Goal: Task Accomplishment & Management: Manage account settings

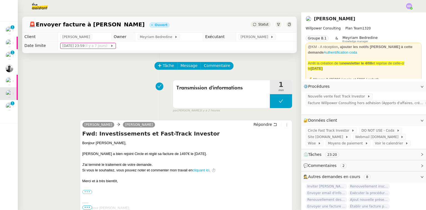
scroll to position [13, 0]
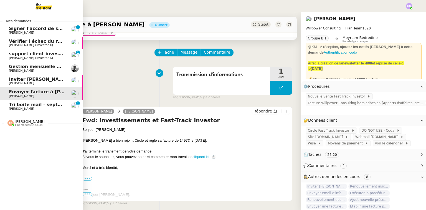
click at [21, 100] on link "Tri boite mail - septembre 2025 Genevieve Landsmann 0 1 2 3 4 5 6 7 8 9" at bounding box center [41, 106] width 83 height 13
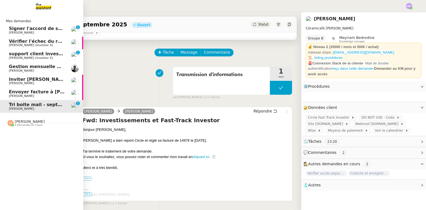
click at [21, 103] on span "Tri boite mail - septembre 2025" at bounding box center [48, 104] width 79 height 5
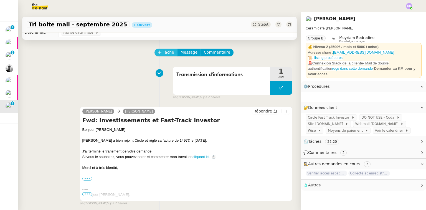
click at [160, 50] on button "Tâche" at bounding box center [165, 53] width 23 height 8
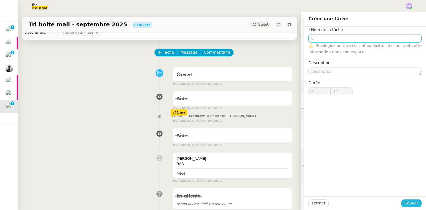
type input "G"
click at [412, 205] on span "Sauver" at bounding box center [412, 203] width 14 height 6
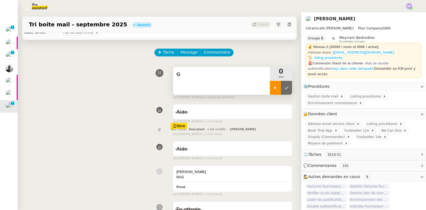
click at [273, 87] on icon at bounding box center [275, 87] width 4 height 4
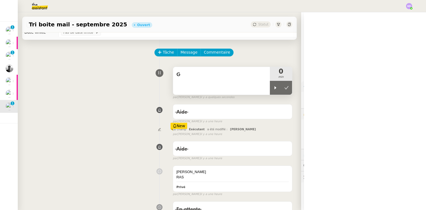
click at [251, 83] on div "G" at bounding box center [221, 81] width 97 height 28
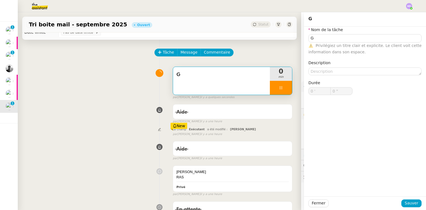
type input "G"
type input "0 '"
type input "0 ""
type input "G"
type input "0 '"
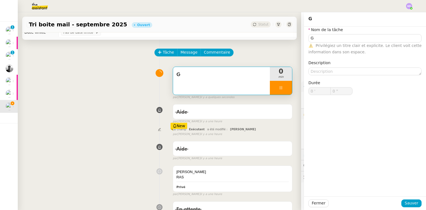
type input "0 ""
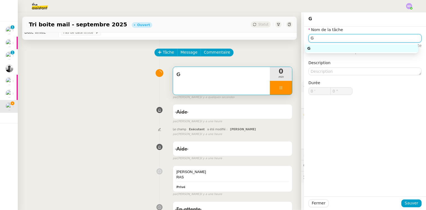
click at [352, 38] on input "G" at bounding box center [364, 38] width 113 height 8
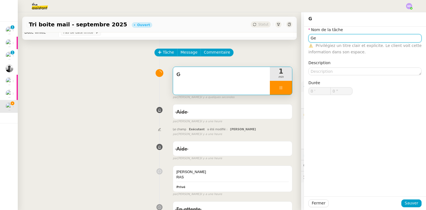
type input "Ges"
type input "1 ""
type input "Gestion"
type input "2 ""
type input "Gestion boi"
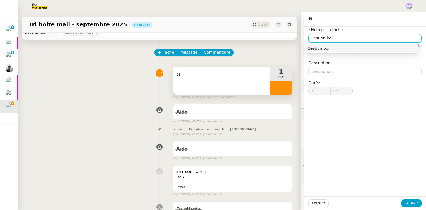
type input "3 ""
type input "Gestion boite e"
type input "4 ""
type input "Gestion boite email"
type input "6 ""
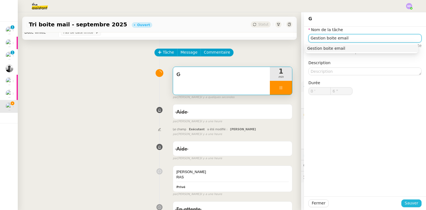
type input "Gestion boite email"
click at [408, 202] on span "Sauver" at bounding box center [412, 203] width 14 height 6
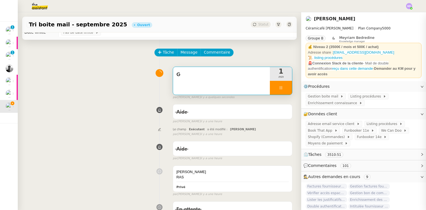
type input "7 ""
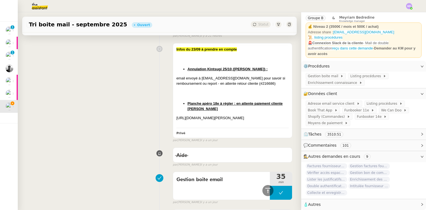
scroll to position [612, 0]
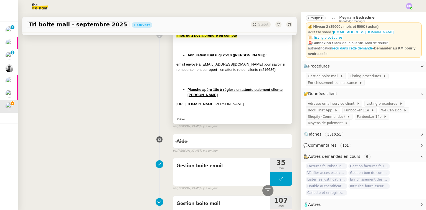
click at [236, 107] on div "[URL][DOMAIN_NAME][PERSON_NAME]" at bounding box center [232, 104] width 112 height 6
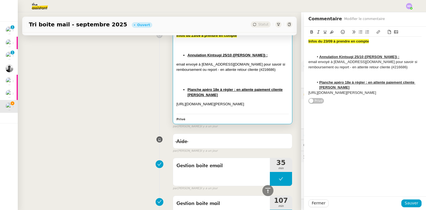
drag, startPoint x: 378, startPoint y: 100, endPoint x: 294, endPoint y: 35, distance: 105.4
click at [294, 35] on app-ticket "Tri boite mail - septembre 2025 Ouvert Statut Client Genevieve Landsmann Owner …" at bounding box center [222, 110] width 408 height 197
copy div "Infos du 23/09 à prendre en compte Annulation Kintsugi 25/10 (slack Axelle) : e…"
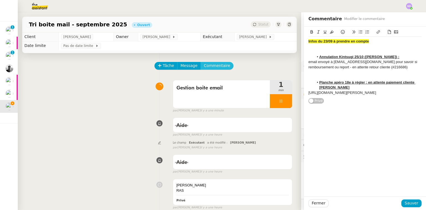
click at [211, 67] on span "Commentaire" at bounding box center [217, 65] width 26 height 6
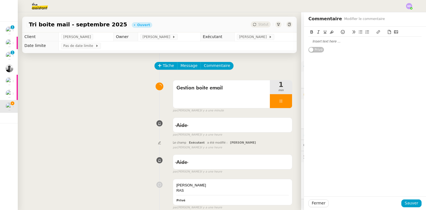
click at [331, 40] on div at bounding box center [364, 41] width 113 height 5
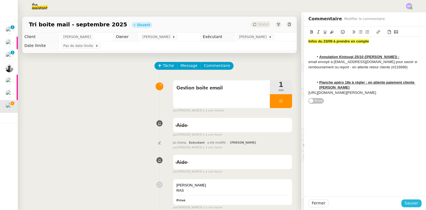
click at [408, 205] on span "Sauver" at bounding box center [412, 203] width 14 height 6
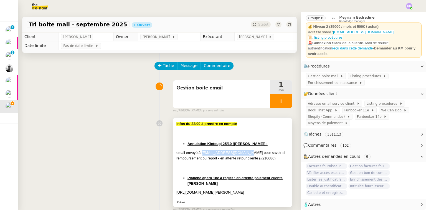
drag, startPoint x: 205, startPoint y: 154, endPoint x: 244, endPoint y: 153, distance: 38.3
click at [244, 153] on div "email envoyé à [EMAIL_ADDRESS][DOMAIN_NAME] pour savoir si remboursement ou rep…" at bounding box center [232, 155] width 112 height 11
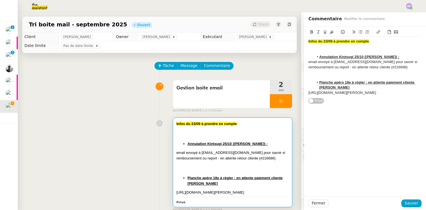
click at [410, 67] on div "email envoyé à [EMAIL_ADDRESS][DOMAIN_NAME] pour savoir si remboursement ou rep…" at bounding box center [364, 64] width 113 height 10
click at [407, 68] on div "email envoyé à [EMAIL_ADDRESS][DOMAIN_NAME] pour savoir si remboursement ou rep…" at bounding box center [364, 64] width 113 height 10
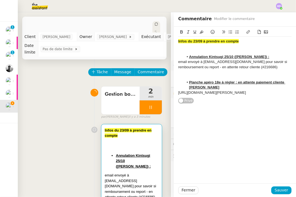
click at [278, 65] on div "email envoyé à [EMAIL_ADDRESS][DOMAIN_NAME] pour savoir si remboursement ou rep…" at bounding box center [234, 64] width 113 height 10
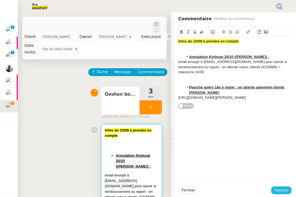
click at [281, 192] on span "Sauver" at bounding box center [281, 190] width 14 height 6
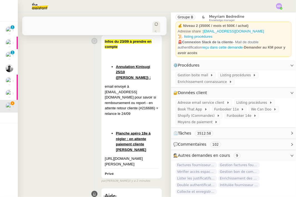
scroll to position [133, 0]
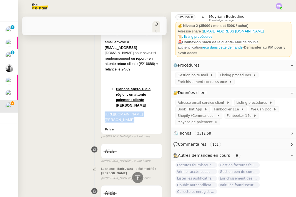
drag, startPoint x: 102, startPoint y: 110, endPoint x: 158, endPoint y: 118, distance: 56.9
copy div "[URL][DOMAIN_NAME][PERSON_NAME]"
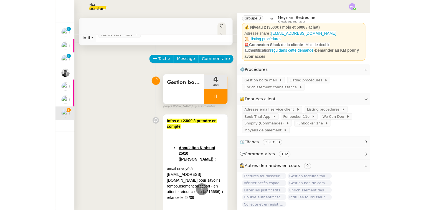
scroll to position [0, 0]
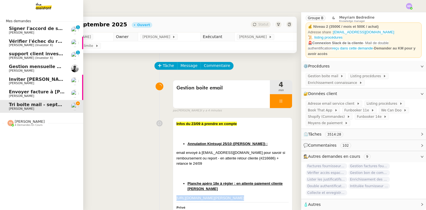
click at [4, 96] on link "Envoyer facture à Aurélie Cédric Tempestini" at bounding box center [41, 93] width 83 height 13
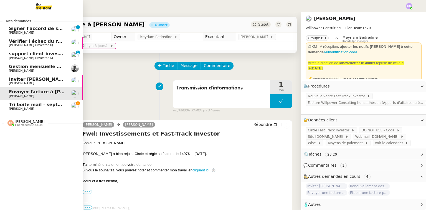
scroll to position [18, 0]
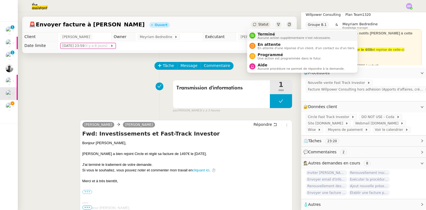
click at [259, 32] on span "Terminé" at bounding box center [294, 34] width 73 height 4
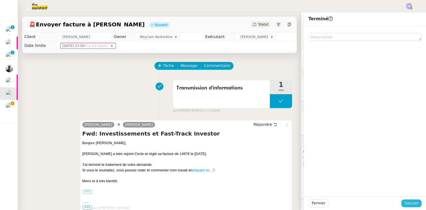
scroll to position [18, 0]
click at [407, 199] on button "Sauver" at bounding box center [411, 203] width 20 height 8
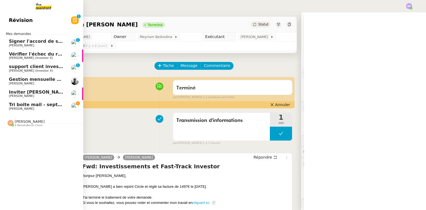
scroll to position [18, 0]
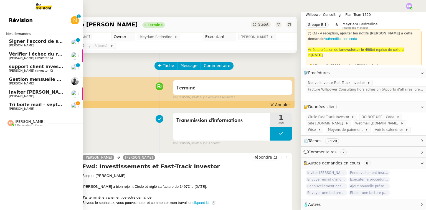
click at [27, 92] on span "Inviter [PERSON_NAME] à l'événement 2025" at bounding box center [64, 91] width 110 height 5
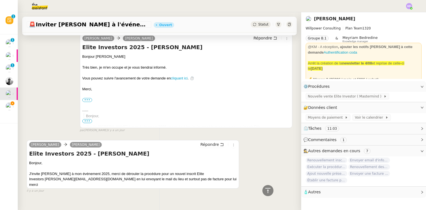
scroll to position [354, 0]
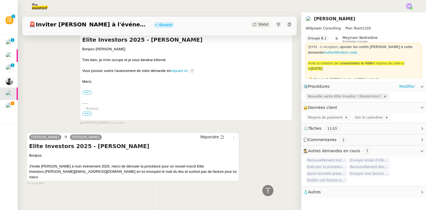
click at [335, 95] on span "Nouvelle vente Elite Investor ( Mastermind )" at bounding box center [346, 96] width 76 height 6
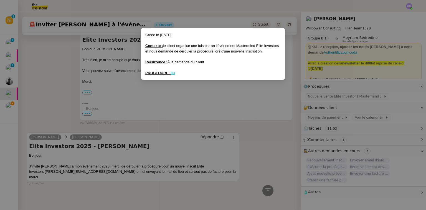
click at [174, 72] on u "ICI" at bounding box center [173, 73] width 5 height 4
click at [234, 128] on nz-modal-container "Créée le [DATE] Contexte : le client organise une fois par an l’évènement Maste…" at bounding box center [213, 105] width 426 height 210
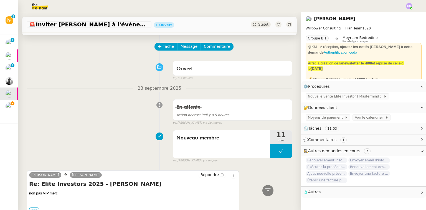
scroll to position [0, 0]
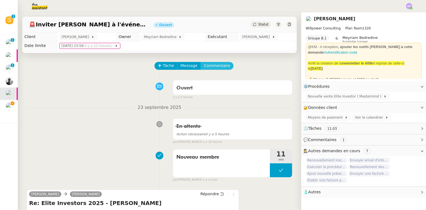
click at [216, 66] on span "Commentaire" at bounding box center [217, 65] width 26 height 6
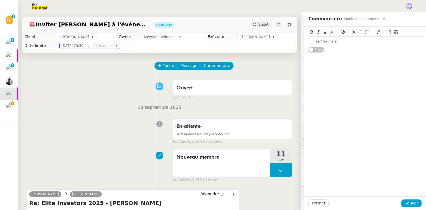
click at [333, 44] on div at bounding box center [364, 41] width 113 height 9
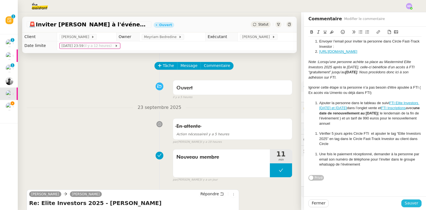
click at [402, 204] on button "Sauver" at bounding box center [411, 203] width 20 height 8
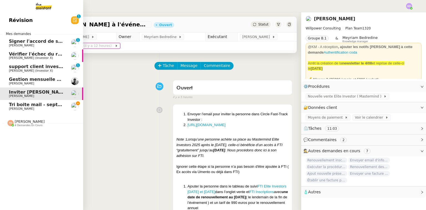
click at [23, 42] on span "Signer l'accord de subvention Porticus" at bounding box center [57, 41] width 97 height 5
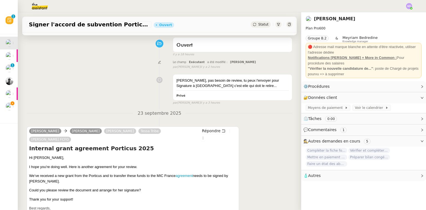
scroll to position [87, 0]
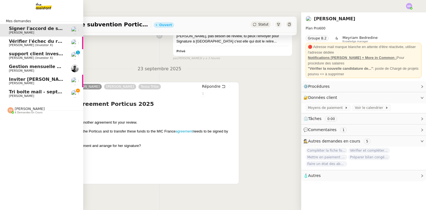
click at [42, 70] on span "[PERSON_NAME]" at bounding box center [37, 70] width 56 height 3
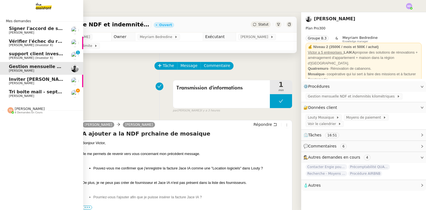
click at [17, 110] on span "[PERSON_NAME]" at bounding box center [30, 108] width 30 height 4
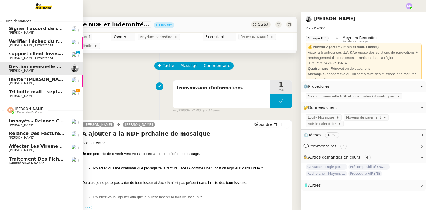
click at [43, 132] on span "Relance des factures- [DATE]" at bounding box center [46, 133] width 74 height 5
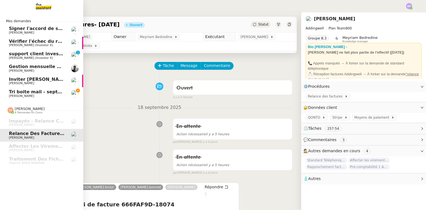
click at [14, 91] on span "Tri boite mail - septembre 2025" at bounding box center [48, 91] width 79 height 5
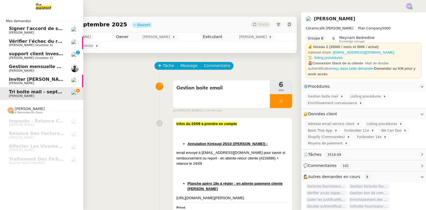
click at [22, 82] on span "[PERSON_NAME]" at bounding box center [21, 83] width 25 height 4
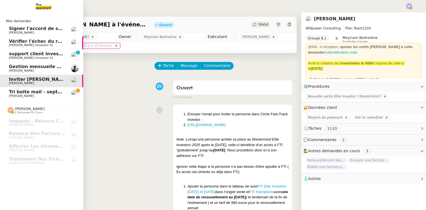
click at [29, 71] on span "[PERSON_NAME]" at bounding box center [37, 70] width 56 height 3
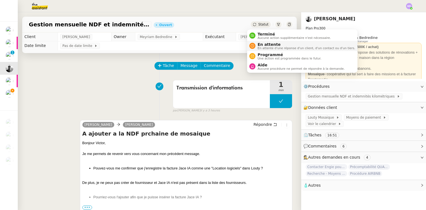
click at [262, 45] on span "En attente" at bounding box center [307, 44] width 98 height 4
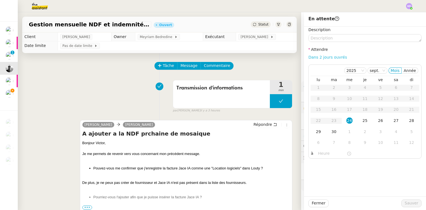
click at [314, 56] on link "Dans 2 jours ouvrés" at bounding box center [327, 57] width 39 height 4
type input "07:00"
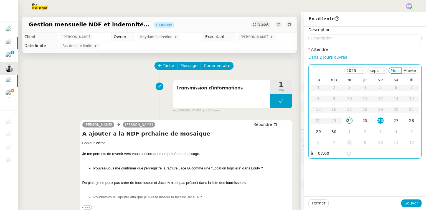
click at [346, 139] on div "8" at bounding box center [349, 142] width 6 height 6
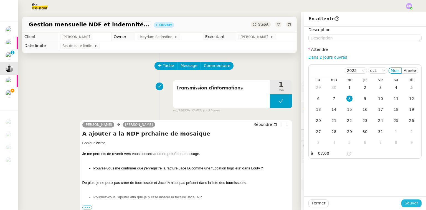
click at [409, 200] on span "Sauver" at bounding box center [412, 203] width 14 height 6
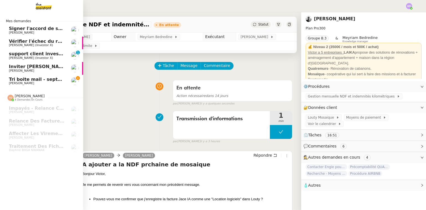
click at [37, 79] on span "Tri boite mail - septembre 2025" at bounding box center [48, 79] width 79 height 5
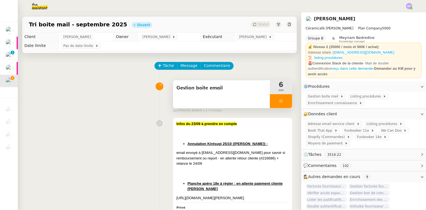
click at [279, 103] on icon at bounding box center [281, 101] width 4 height 4
click at [284, 102] on div at bounding box center [281, 101] width 22 height 14
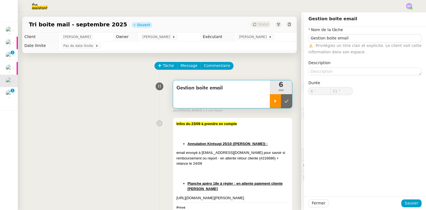
click at [270, 100] on div at bounding box center [275, 101] width 11 height 14
type input "Gestion boite email"
type input "6 '"
type input "32 ""
type input "Gestion boite email"
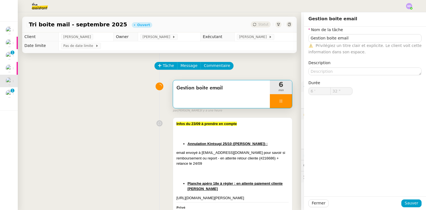
type input "6 '"
type input "36 ""
drag, startPoint x: 240, startPoint y: 50, endPoint x: 172, endPoint y: 124, distance: 100.7
click at [173, 124] on div "Infos du 23/09 à prendre en compte Annulation Kintsugi 25/10 (slack Axelle) : e…" at bounding box center [232, 165] width 119 height 94
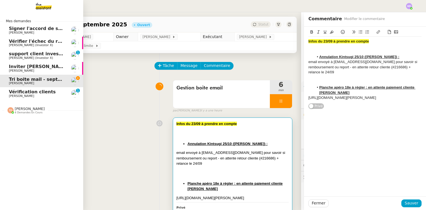
click at [4, 92] on link "Vérification clients Genevieve Landsmann 0 1 2 3 4 5 6 7 8 9" at bounding box center [41, 93] width 83 height 13
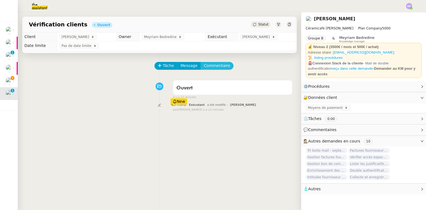
click at [220, 68] on button "Commentaire" at bounding box center [216, 66] width 33 height 8
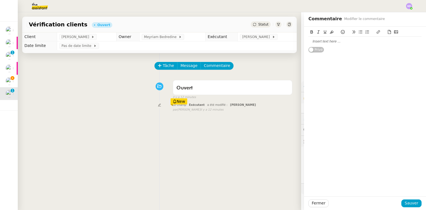
click at [330, 47] on div "Privé" at bounding box center [364, 40] width 113 height 26
click at [330, 42] on div at bounding box center [364, 41] width 113 height 5
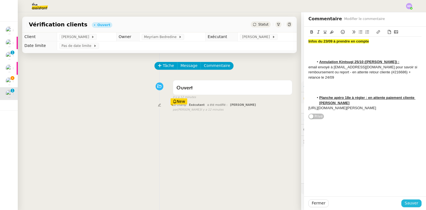
click at [405, 205] on span "Sauver" at bounding box center [412, 203] width 14 height 6
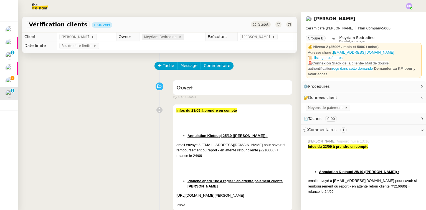
click at [167, 39] on span "Meyriam Bedredine" at bounding box center [161, 37] width 35 height 6
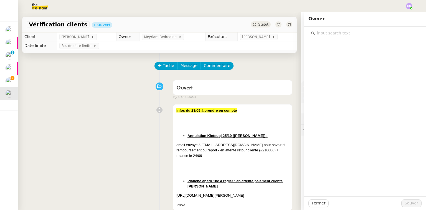
click at [328, 34] on input "text" at bounding box center [367, 32] width 104 height 7
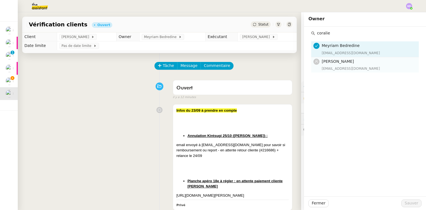
type input "coralie"
click at [330, 67] on div "[EMAIL_ADDRESS][DOMAIN_NAME]" at bounding box center [369, 69] width 94 height 6
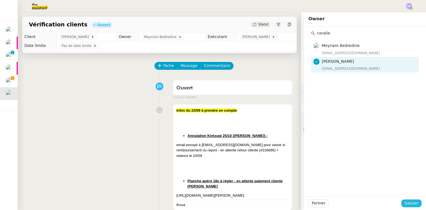
click at [410, 202] on span "Sauver" at bounding box center [412, 203] width 14 height 6
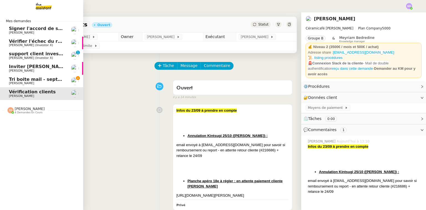
click at [3, 83] on link "Tri boite mail - septembre 2025 Genevieve Landsmann" at bounding box center [41, 81] width 83 height 13
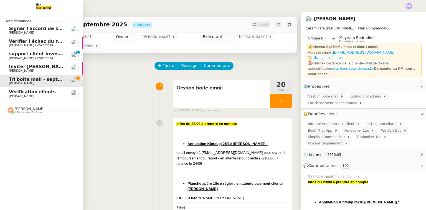
click at [14, 90] on span "Vérification clients" at bounding box center [32, 91] width 47 height 5
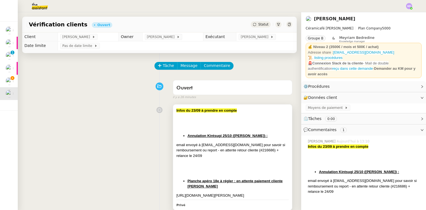
click at [250, 116] on div at bounding box center [232, 116] width 112 height 6
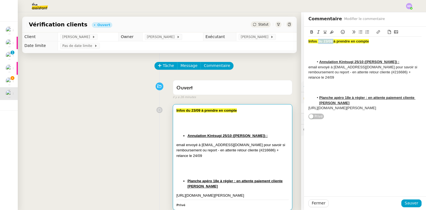
drag, startPoint x: 316, startPoint y: 40, endPoint x: 331, endPoint y: 41, distance: 14.5
click at [331, 41] on strong "Infos du 23/09 à prendre en compte" at bounding box center [338, 41] width 60 height 4
drag, startPoint x: 314, startPoint y: 41, endPoint x: 351, endPoint y: 41, distance: 36.3
click at [351, 41] on div "Infos à prendre en compte" at bounding box center [364, 41] width 113 height 5
click at [371, 113] on div "Infos pour suivi clients Annulation Kintsugi 25/10 (slack Axelle) : email envoy…" at bounding box center [364, 75] width 113 height 76
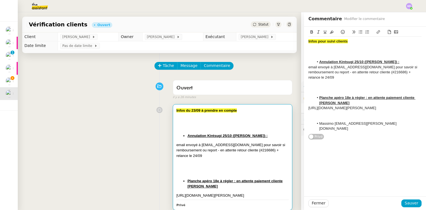
click at [336, 129] on li "Massimo massimo.umberto.bruni@gmail.com" at bounding box center [368, 126] width 108 height 10
click at [354, 131] on li "Massimo Bruni (massimo.umberto.bruni@gmail.com) : en attente réglement résas" at bounding box center [368, 126] width 108 height 10
drag, startPoint x: 318, startPoint y: 130, endPoint x: 324, endPoint y: 128, distance: 6.8
click at [324, 128] on li "Massimo Bruni (massimo.umberto.bruni@gmail.com) : en attente réglement résa htt…" at bounding box center [368, 128] width 108 height 15
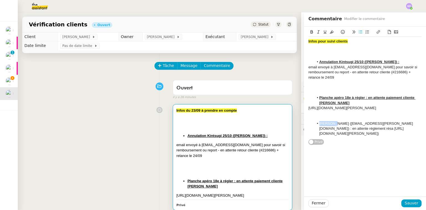
click at [324, 128] on li "Massimo Bruni (massimo.umberto.bruni@gmail.com) : en attente réglement résa htt…" at bounding box center [368, 128] width 108 height 15
drag, startPoint x: 341, startPoint y: 127, endPoint x: 316, endPoint y: 128, distance: 24.7
click at [316, 128] on li "Massimo Bruni (massimo.umberto.bruni@gmail.com) : en attente réglement résa htt…" at bounding box center [368, 128] width 108 height 15
click at [310, 33] on icon at bounding box center [312, 32] width 4 height 4
click at [407, 202] on span "Sauver" at bounding box center [412, 203] width 14 height 6
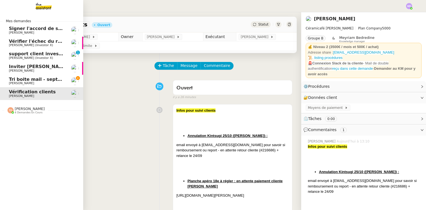
drag, startPoint x: 12, startPoint y: 79, endPoint x: 80, endPoint y: 97, distance: 69.8
click at [13, 79] on span "Tri boite mail - septembre 2025" at bounding box center [48, 79] width 79 height 5
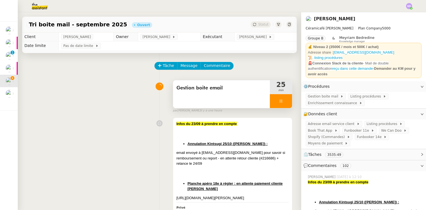
drag, startPoint x: 277, startPoint y: 100, endPoint x: 282, endPoint y: 99, distance: 5.6
click at [279, 100] on icon at bounding box center [281, 101] width 4 height 4
click at [283, 99] on div at bounding box center [281, 101] width 22 height 14
click at [290, 99] on icon at bounding box center [292, 101] width 4 height 4
click at [281, 100] on button at bounding box center [281, 101] width 22 height 14
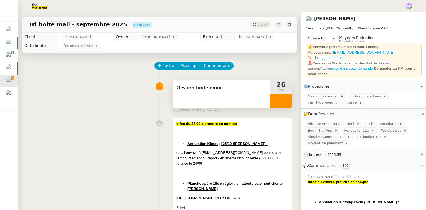
click at [280, 102] on div at bounding box center [281, 101] width 22 height 14
click at [286, 102] on button at bounding box center [286, 101] width 11 height 14
click at [270, 98] on button at bounding box center [281, 101] width 22 height 14
click at [271, 100] on button at bounding box center [281, 101] width 22 height 14
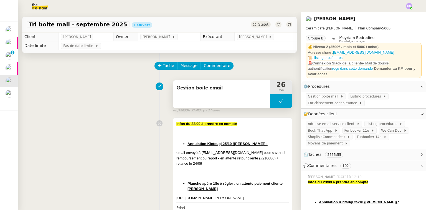
click at [271, 100] on button at bounding box center [281, 101] width 22 height 14
drag, startPoint x: 271, startPoint y: 100, endPoint x: 271, endPoint y: 116, distance: 16.9
click at [273, 100] on icon at bounding box center [275, 101] width 4 height 4
click at [275, 105] on div at bounding box center [281, 101] width 22 height 14
click at [281, 103] on div at bounding box center [281, 101] width 22 height 14
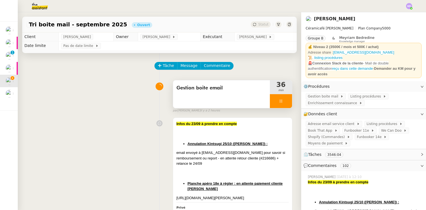
click at [281, 103] on div at bounding box center [281, 101] width 22 height 14
click at [284, 103] on icon at bounding box center [286, 101] width 4 height 4
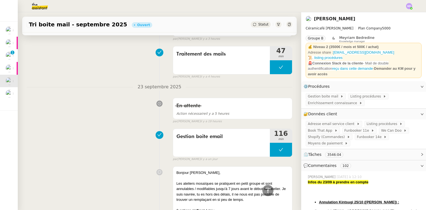
scroll to position [200, 0]
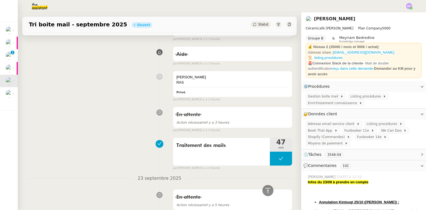
drag, startPoint x: 76, startPoint y: 101, endPoint x: 74, endPoint y: 98, distance: 3.2
click at [76, 101] on div "Marylou RAS Privé false par Tatyana O. il y a 3 heures" at bounding box center [160, 85] width 266 height 34
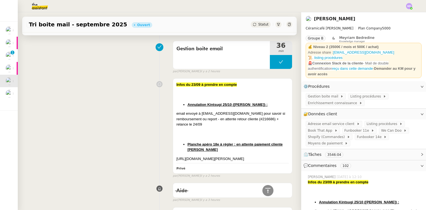
scroll to position [0, 0]
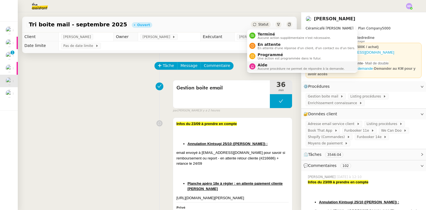
click at [271, 64] on span "Aide" at bounding box center [301, 65] width 87 height 4
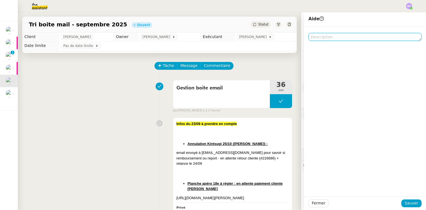
click at [324, 36] on textarea at bounding box center [364, 37] width 113 height 8
type textarea "P"
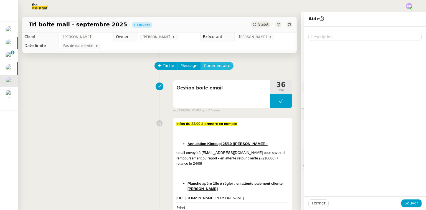
drag, startPoint x: 212, startPoint y: 62, endPoint x: 211, endPoint y: 69, distance: 7.6
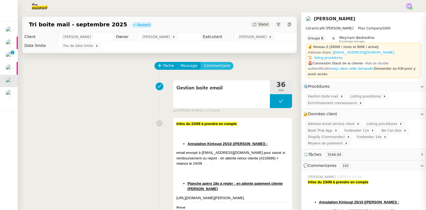
click at [211, 69] on span "Commentaire" at bounding box center [217, 65] width 26 height 6
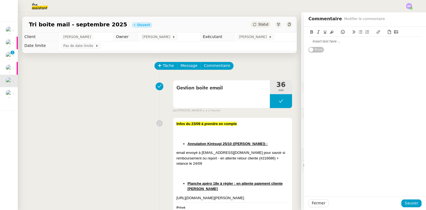
click at [347, 43] on div at bounding box center [364, 41] width 113 height 5
click at [329, 41] on div "@Melody : heello, RAS" at bounding box center [364, 41] width 113 height 5
drag, startPoint x: 412, startPoint y: 205, endPoint x: 283, endPoint y: 73, distance: 183.9
click at [411, 202] on span "Sauver" at bounding box center [412, 203] width 14 height 6
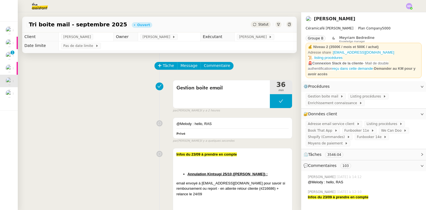
click at [261, 25] on span "Statut" at bounding box center [263, 24] width 10 height 4
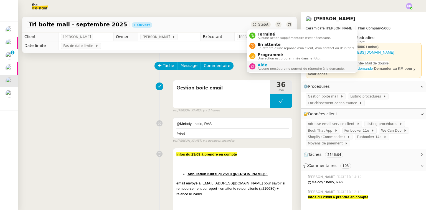
click at [264, 67] on span "Aucune procédure ne permet de répondre à la demande." at bounding box center [301, 68] width 87 height 3
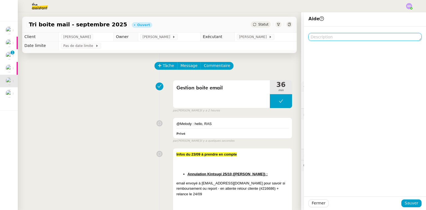
click at [341, 37] on textarea at bounding box center [364, 37] width 113 height 8
type textarea "Pour Melody stp"
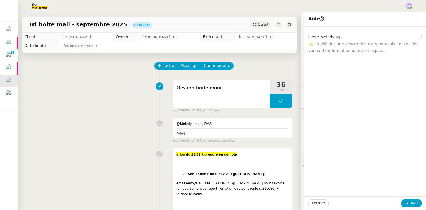
drag, startPoint x: 387, startPoint y: 162, endPoint x: 391, endPoint y: 169, distance: 7.8
click at [391, 169] on div "Pour Melody stp ⚠️ Privilégiez une description claire et explicite. Le client v…" at bounding box center [365, 111] width 122 height 169
drag, startPoint x: 404, startPoint y: 201, endPoint x: 338, endPoint y: 177, distance: 70.0
click at [405, 201] on span "Sauver" at bounding box center [412, 203] width 14 height 6
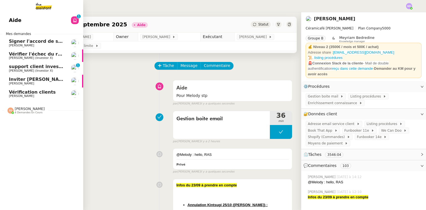
click at [27, 81] on div "Inviter [PERSON_NAME] à l'événement 2025 [PERSON_NAME]" at bounding box center [37, 81] width 56 height 8
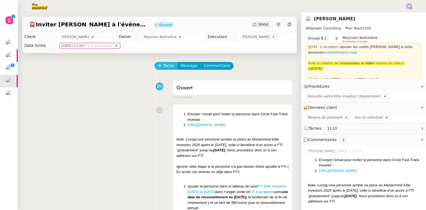
click at [163, 66] on span "Tâche" at bounding box center [168, 65] width 11 height 6
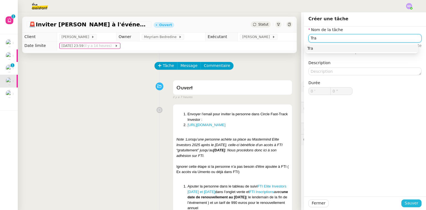
type input "Tra"
click at [403, 200] on button "Sauver" at bounding box center [411, 203] width 20 height 8
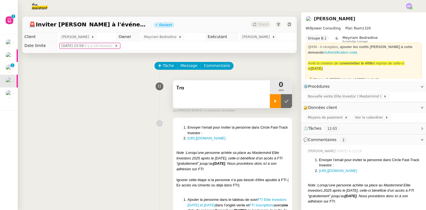
click at [270, 103] on div at bounding box center [275, 101] width 11 height 14
click at [253, 100] on div "Tra" at bounding box center [221, 94] width 97 height 28
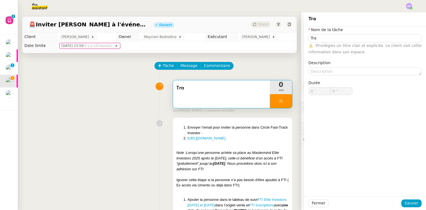
click at [341, 43] on span "Privilégiez un titre clair et explicite. Le client voit cette information dans …" at bounding box center [364, 48] width 113 height 11
click at [341, 40] on input "Tra" at bounding box center [364, 38] width 113 height 8
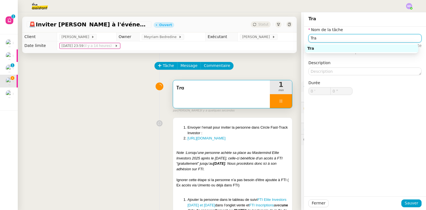
type input "1 ""
type input "Transmissi"
type input "2 ""
type input "Transmissiobd"
type input "3 ""
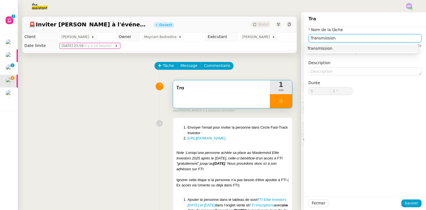
type input "Transmission"
type input "4 ""
type input "Transmission d'information"
type input "5 ""
type input "Transmission d'informations"
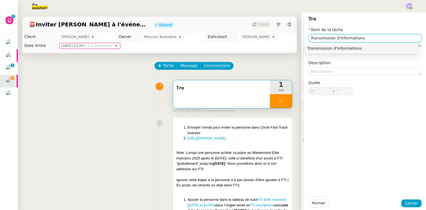
click at [344, 52] on nz-auto-option "Transmission d'informations" at bounding box center [361, 48] width 113 height 8
type input "7 ""
type input "Transmission d'informations"
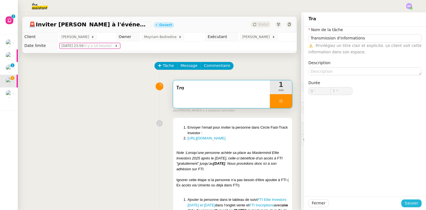
click at [412, 205] on span "Sauver" at bounding box center [412, 203] width 14 height 6
type input "8 ""
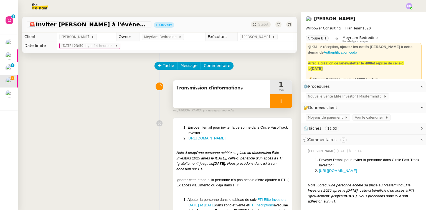
click at [279, 103] on div at bounding box center [281, 101] width 22 height 14
click at [284, 103] on icon at bounding box center [286, 101] width 4 height 4
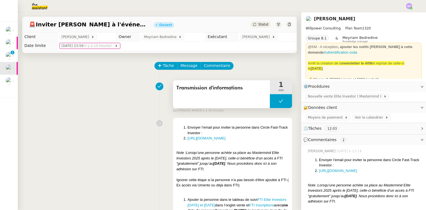
click at [270, 102] on button at bounding box center [281, 101] width 22 height 14
click at [270, 102] on div at bounding box center [275, 101] width 11 height 14
click at [275, 99] on div at bounding box center [281, 101] width 22 height 14
click at [284, 100] on icon at bounding box center [286, 101] width 4 height 4
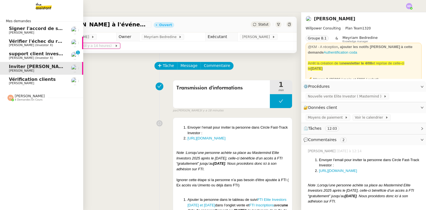
click at [11, 30] on span "Signer l'accord de subvention Porticus" at bounding box center [57, 28] width 97 height 5
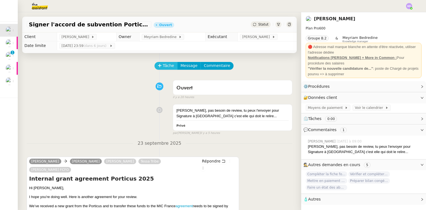
click at [164, 68] on span "Tâche" at bounding box center [168, 65] width 11 height 6
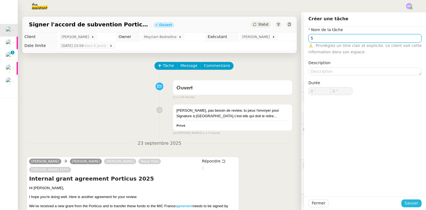
type input "S"
click at [407, 206] on button "Sauver" at bounding box center [411, 203] width 20 height 8
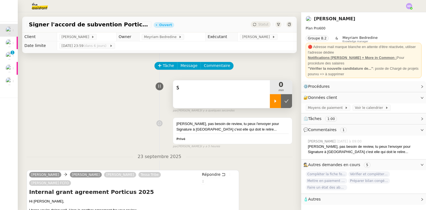
click at [270, 104] on div at bounding box center [275, 101] width 11 height 14
click at [252, 106] on div "S" at bounding box center [221, 94] width 97 height 28
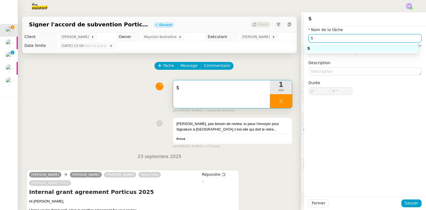
click at [287, 41] on app-ticket "Signer l'accord de subvention Porticus Ouvert Statut Client Laurence de Nervaux…" at bounding box center [222, 110] width 408 height 197
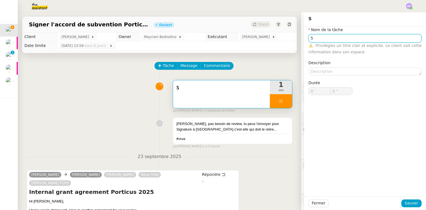
type input "1 ""
type input "Prépara"
type input "2 ""
type input "Préparation"
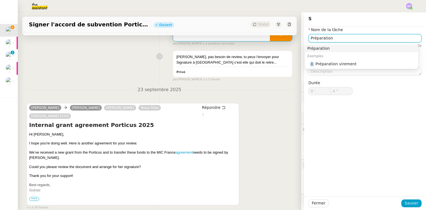
scroll to position [88, 0]
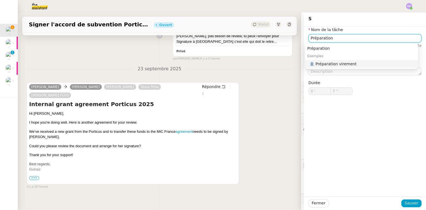
type input "8 ""
click at [348, 64] on div "🏦 Préparation virement" at bounding box center [362, 63] width 106 height 5
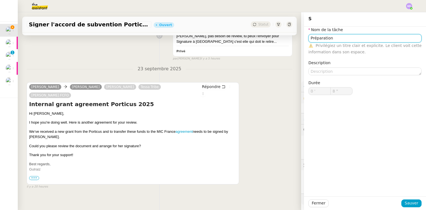
type input "Préparation virement"
click at [335, 42] on input "Préparation virement" at bounding box center [364, 38] width 113 height 8
type input "9 ""
click at [332, 41] on input "Préparation virement" at bounding box center [364, 38] width 113 height 8
type input "Préparation docu"
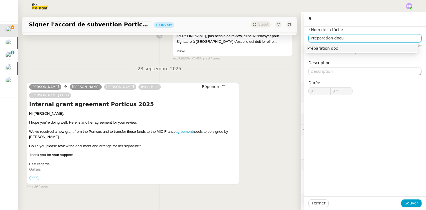
type input "10 ""
type input "Préparation docueme"
type input "11 ""
type input "Préparation document"
type input "12 ""
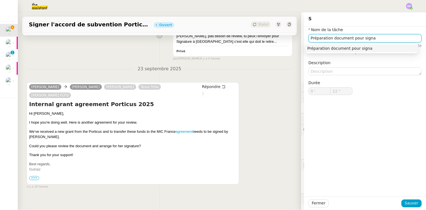
type input "Préparation document pour signat"
type input "13 ""
type input "Préparation document pour signatur"
type input "14 ""
type input "Préparation document pour signature"
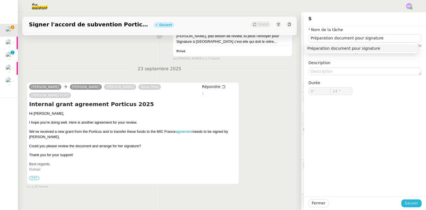
click at [405, 200] on button "Sauver" at bounding box center [411, 203] width 20 height 8
type input "15 ""
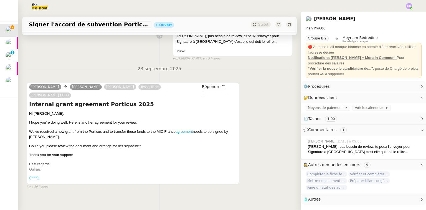
click at [34, 176] on span "•••" at bounding box center [34, 178] width 10 height 4
click at [34, 171] on div "23 sept. 2025, 18:02:11" at bounding box center [32, 168] width 36 height 10
click at [34, 174] on div "23 sept. 2025, 18:02:11" at bounding box center [32, 170] width 36 height 14
click at [37, 178] on label "•••" at bounding box center [34, 180] width 10 height 4
click at [0, 0] on input "•••" at bounding box center [0, 0] width 0 height 0
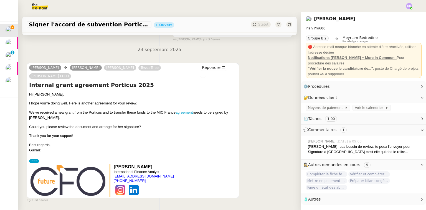
scroll to position [121, 0]
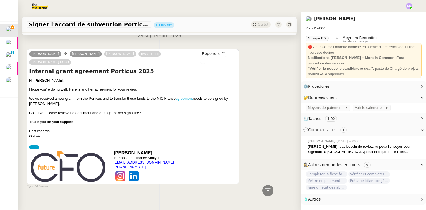
click at [179, 96] on link "agreement" at bounding box center [184, 98] width 17 height 4
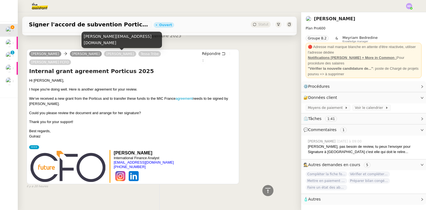
click at [107, 44] on div "laurence@destincommun.fr" at bounding box center [122, 40] width 80 height 16
copy div "laurence@destincommun.fr"
click at [109, 43] on div "laurence@destincommun.fr" at bounding box center [122, 40] width 80 height 16
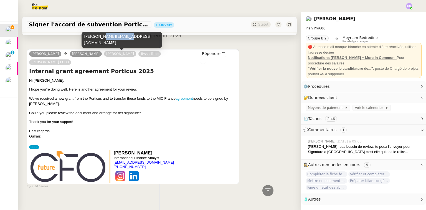
click at [109, 43] on div "laurence@destincommun.fr" at bounding box center [122, 40] width 80 height 16
copy div "laurence@destincommun.fr"
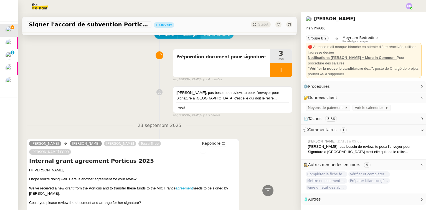
scroll to position [0, 0]
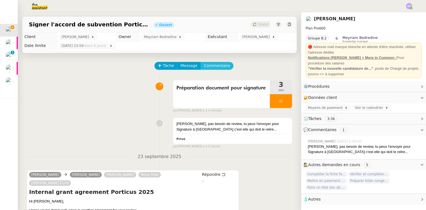
click at [217, 64] on span "Commentaire" at bounding box center [217, 65] width 26 height 6
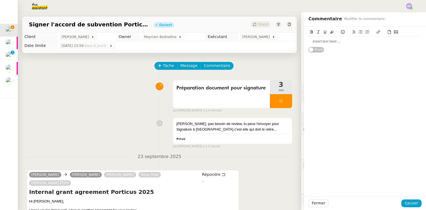
click at [341, 43] on div at bounding box center [364, 41] width 113 height 5
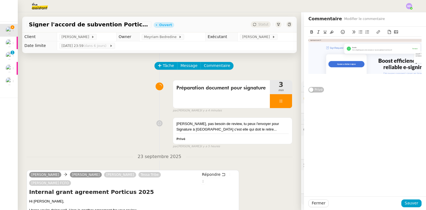
click at [321, 81] on div at bounding box center [364, 81] width 113 height 5
click at [311, 77] on div at bounding box center [364, 76] width 113 height 5
click at [323, 80] on div at bounding box center [364, 81] width 113 height 5
click at [322, 79] on div at bounding box center [364, 81] width 113 height 5
click at [389, 29] on button at bounding box center [389, 32] width 7 height 6
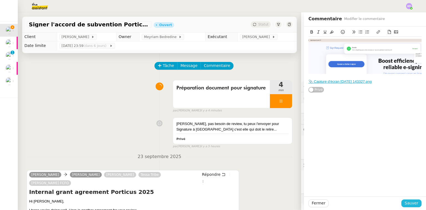
click at [411, 204] on span "Sauver" at bounding box center [412, 203] width 14 height 6
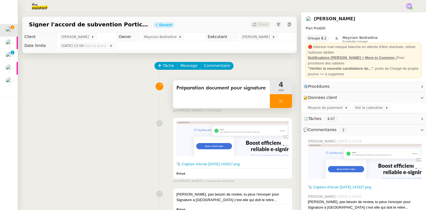
click at [282, 102] on div at bounding box center [281, 101] width 22 height 14
drag, startPoint x: 282, startPoint y: 102, endPoint x: 190, endPoint y: 71, distance: 97.3
click at [284, 102] on icon at bounding box center [286, 101] width 4 height 4
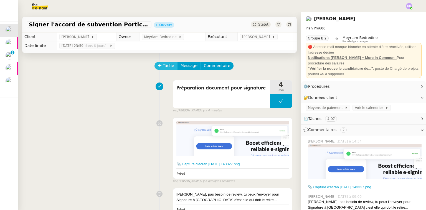
click at [167, 67] on span "Tâche" at bounding box center [168, 65] width 11 height 6
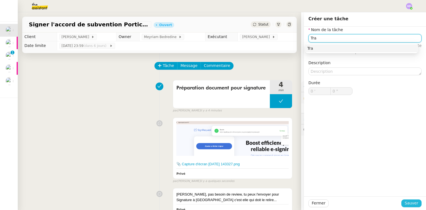
type input "Tra"
drag, startPoint x: 406, startPoint y: 203, endPoint x: 385, endPoint y: 191, distance: 24.7
click at [406, 203] on span "Sauver" at bounding box center [412, 203] width 14 height 6
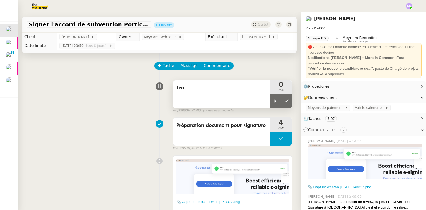
drag, startPoint x: 267, startPoint y: 100, endPoint x: 245, endPoint y: 98, distance: 22.0
click at [270, 99] on div at bounding box center [275, 101] width 11 height 14
click at [245, 98] on div "Tra" at bounding box center [221, 94] width 97 height 28
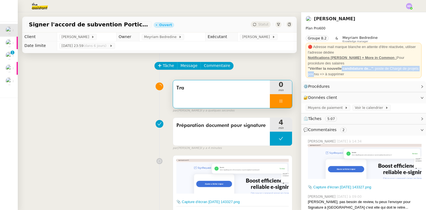
drag, startPoint x: 327, startPoint y: 75, endPoint x: 351, endPoint y: 57, distance: 29.3
click at [348, 61] on div "🔴 Adresse mail marque blanche en attente d'être réactivée, utiliser l'adresse d…" at bounding box center [364, 60] width 116 height 35
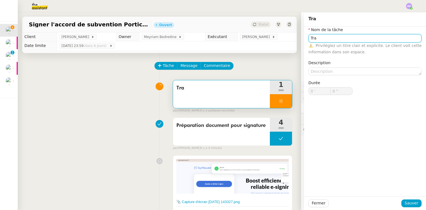
click at [320, 40] on input "Tra" at bounding box center [364, 38] width 113 height 8
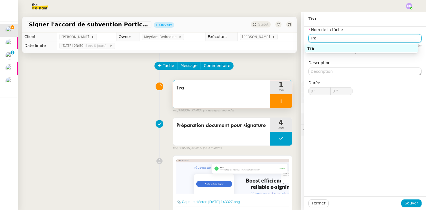
type input "1 ""
type input "Transmissio"
type input "2 ""
type input "Transmission d'informati"
type input "3 ""
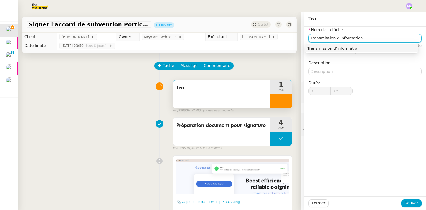
type input "Transmission d'informations"
type input "4 ""
type input "Transmission d'informations"
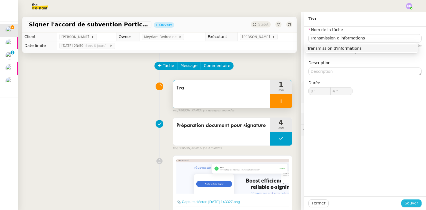
click at [410, 206] on span "Sauver" at bounding box center [412, 203] width 14 height 6
type input "5 ""
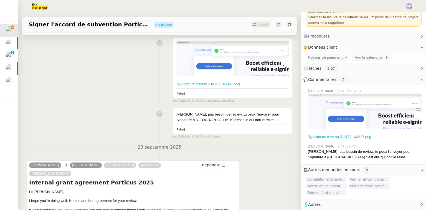
scroll to position [177, 0]
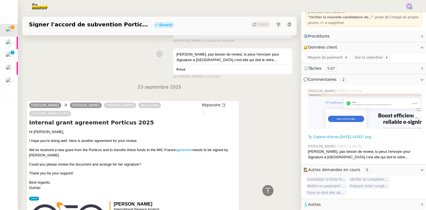
click at [212, 100] on div "Gulraiz Salamat Camille Beau Laurence de Nervaux Tessa Tribe Naz Nowroozi FCFO …" at bounding box center [133, 167] width 212 height 135
click at [209, 102] on span "Répondre" at bounding box center [211, 105] width 19 height 6
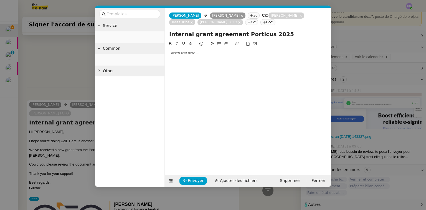
scroll to position [53, 0]
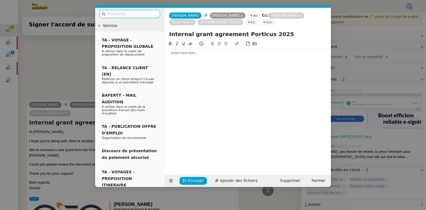
click at [182, 57] on div at bounding box center [248, 52] width 162 height 9
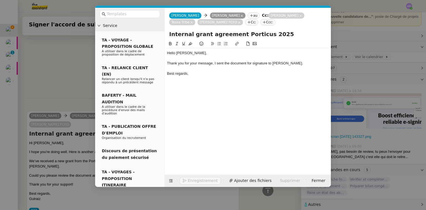
scroll to position [247, 0]
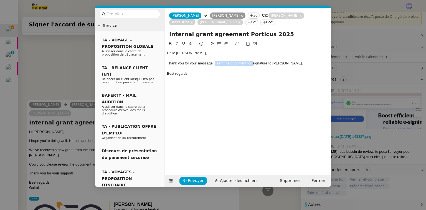
drag, startPoint x: 214, startPoint y: 64, endPoint x: 252, endPoint y: 62, distance: 38.0
click at [252, 62] on div "Thank you for your message, I sent the document for signature to Laurence." at bounding box center [248, 63] width 162 height 5
click at [189, 179] on span "Envoyer" at bounding box center [196, 180] width 16 height 6
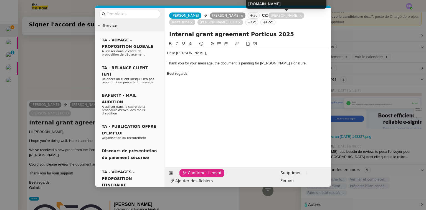
click at [299, 15] on icon at bounding box center [300, 15] width 3 height 3
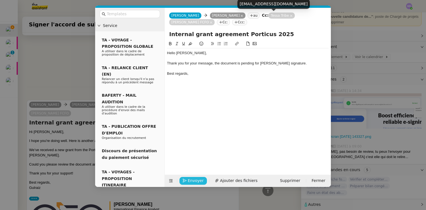
click at [274, 14] on nz-tag "Tessa Tribe" at bounding box center [281, 15] width 26 height 6
click at [290, 15] on icon at bounding box center [291, 15] width 3 height 3
click at [309, 15] on icon at bounding box center [310, 15] width 3 height 3
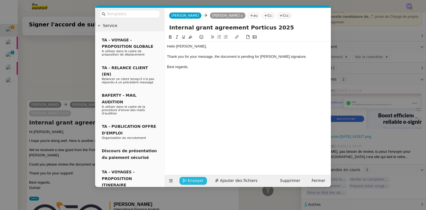
click at [297, 55] on div "Thank you for your message, the document is pending for Laurence's signature." at bounding box center [248, 56] width 162 height 5
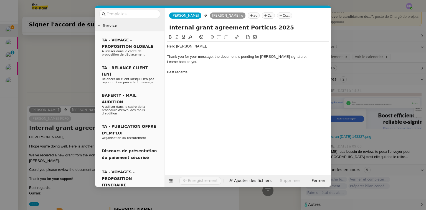
scroll to position [253, 0]
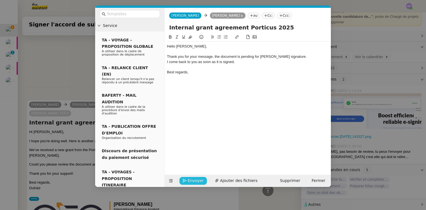
click at [192, 179] on span "Envoyer" at bounding box center [196, 180] width 16 height 6
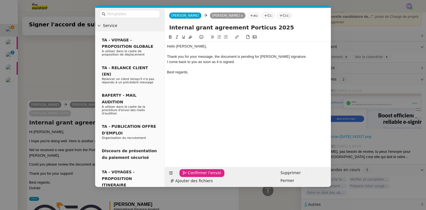
click at [192, 176] on span "Confirmer l'envoi" at bounding box center [204, 172] width 33 height 6
click at [192, 179] on nz-modal-container "Service TA - VOYAGE - PROPOSITION GLOBALE A utiliser dans le cadre de propositi…" at bounding box center [213, 105] width 426 height 210
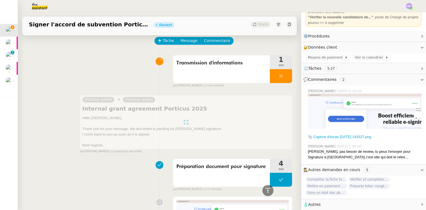
scroll to position [0, 0]
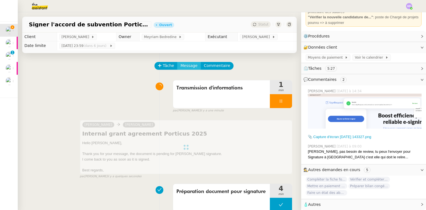
click at [181, 64] on span "Message" at bounding box center [189, 65] width 17 height 6
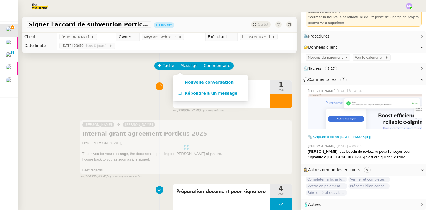
click at [183, 76] on div "Nouvelle conversation Répondre à un message" at bounding box center [210, 88] width 76 height 27
click at [184, 77] on link "Nouvelle conversation" at bounding box center [210, 82] width 69 height 11
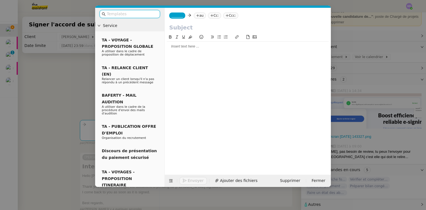
scroll to position [53, 0]
click at [174, 18] on nz-tag "_______" at bounding box center [177, 15] width 16 height 6
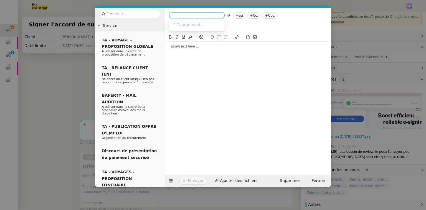
click at [51, 74] on nz-modal-container "Service TA - VOYAGE - PROPOSITION GLOBALE A utiliser dans le cadre de propositi…" at bounding box center [213, 105] width 426 height 210
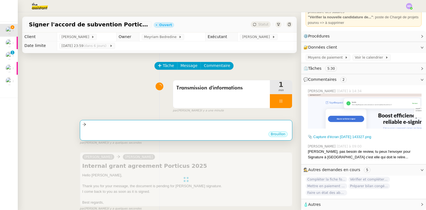
click at [216, 130] on div "•••" at bounding box center [185, 129] width 207 height 3
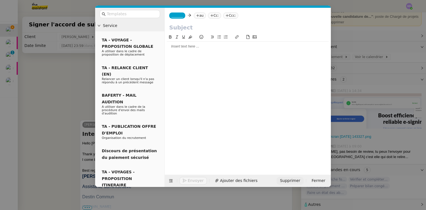
click at [297, 179] on span "Supprimer" at bounding box center [290, 180] width 20 height 6
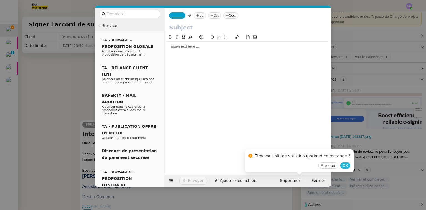
drag, startPoint x: 331, startPoint y: 163, endPoint x: 295, endPoint y: 159, distance: 36.3
click at [329, 162] on div "Annuler OK" at bounding box center [299, 165] width 102 height 6
click at [72, 97] on nz-modal-container "Service TA - VOYAGE - PROPOSITION GLOBALE A utiliser dans le cadre de propositi…" at bounding box center [213, 105] width 426 height 210
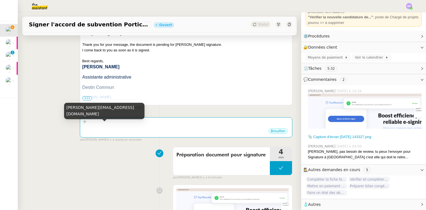
scroll to position [111, 0]
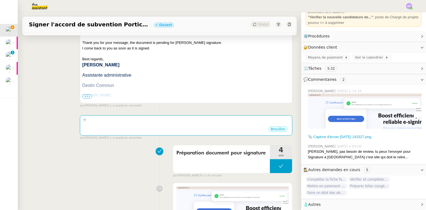
click at [319, 201] on span "🧴 Autres" at bounding box center [358, 204] width 111 height 6
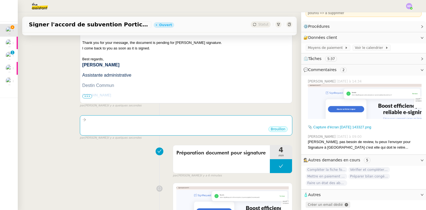
scroll to position [62, 0]
click at [318, 202] on span "Créer un email dédié" at bounding box center [325, 204] width 35 height 4
click at [319, 203] on icon "button" at bounding box center [320, 204] width 3 height 3
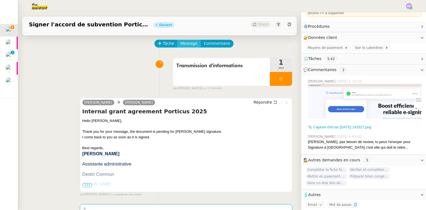
click at [186, 47] on span "Message" at bounding box center [189, 43] width 17 height 6
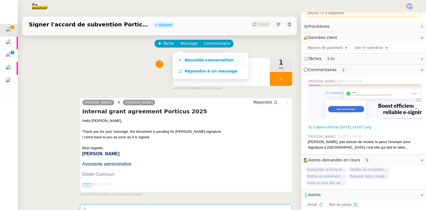
click at [197, 62] on span "Nouvelle conversation" at bounding box center [209, 60] width 49 height 4
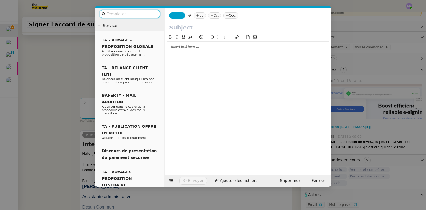
click at [177, 17] on span "_______" at bounding box center [177, 16] width 12 height 4
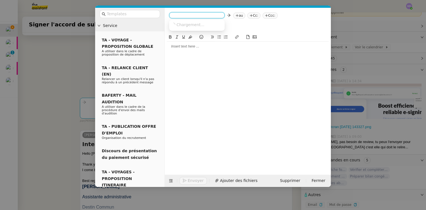
paste input "camillebeau.t5rp@theassistant.com"
type input "camillebeau.t5rp@theassistant.com"
click at [179, 25] on span "camillebeau.t5rp@theassistant.com" at bounding box center [205, 24] width 68 height 4
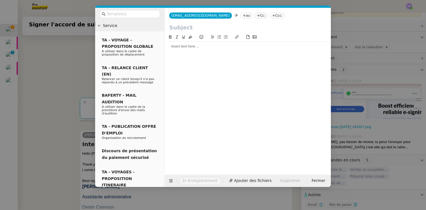
click at [77, 53] on nz-modal-container "Service TA - VOYAGE - PROPOSITION GLOBALE A utiliser dans le cadre de propositi…" at bounding box center [213, 105] width 426 height 210
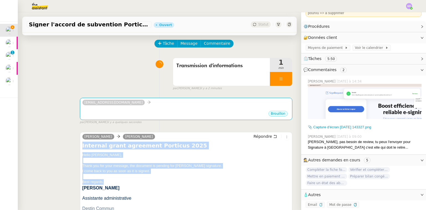
drag, startPoint x: 82, startPoint y: 147, endPoint x: 131, endPoint y: 181, distance: 60.0
click at [131, 181] on div "Internal grant agreement Porticus 2025 Hello Gulraiz, Thank you for your messag…" at bounding box center [185, 182] width 207 height 83
copy div "Internal grant agreement Porticus 2025 Hello Gulraiz, Thank you for your messag…"
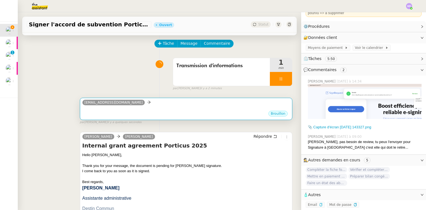
click at [158, 112] on div "Brouillon" at bounding box center [185, 114] width 207 height 8
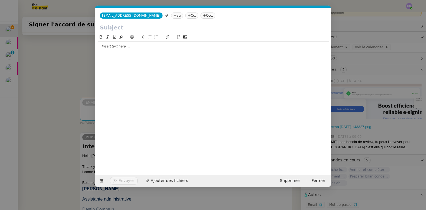
scroll to position [0, 12]
click at [141, 47] on div at bounding box center [213, 46] width 231 height 5
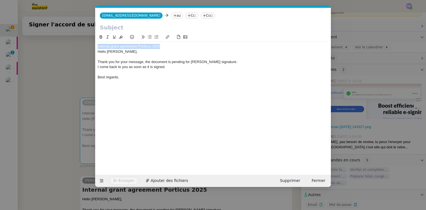
drag, startPoint x: 164, startPoint y: 45, endPoint x: 81, endPoint y: 38, distance: 83.3
click at [81, 38] on nz-modal-container "Service TA - VOYAGE - PROPOSITION GLOBALE A utiliser dans le cadre de propositi…" at bounding box center [213, 105] width 426 height 210
click at [125, 29] on input "text" at bounding box center [213, 27] width 227 height 8
paste input "Internal grant agreement Porticus 2025"
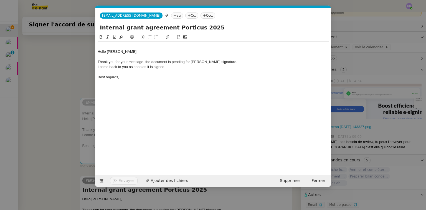
type input "Internal grant agreement Porticus 2025"
click at [120, 46] on div at bounding box center [213, 46] width 231 height 5
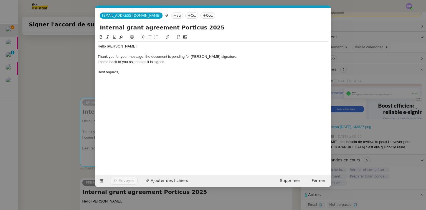
click at [52, 120] on nz-modal-container "Service TA - VOYAGE - PROPOSITION GLOBALE A utiliser dans le cadre de propositi…" at bounding box center [213, 105] width 426 height 210
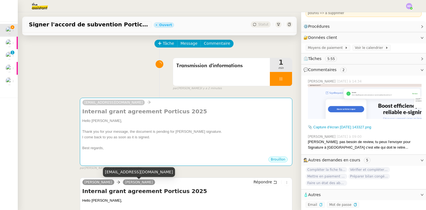
click at [119, 171] on div "gulraiz@future-cfo.co.uk" at bounding box center [139, 172] width 72 height 10
copy div "gulraiz@future-cfo.co.uk"
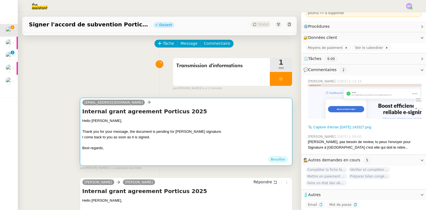
click at [160, 134] on div "Thank you for your message, the document is pending for Laurence's signature." at bounding box center [185, 132] width 207 height 6
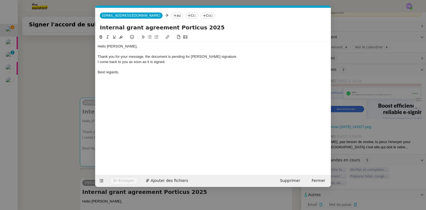
scroll to position [0, 12]
click at [171, 15] on nz-tag "au" at bounding box center [177, 15] width 12 height 6
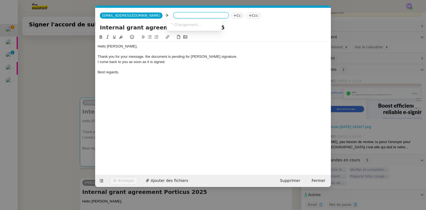
paste input "gulraiz@future-cfo.co.uk"
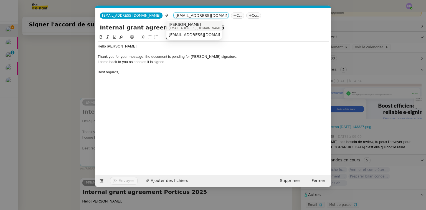
type input "gulraiz@future-cfo.co.uk"
click at [173, 22] on nz-option-item "Gulraiz Salamat gulraiz@future-cfo.co.uk" at bounding box center [193, 26] width 55 height 10
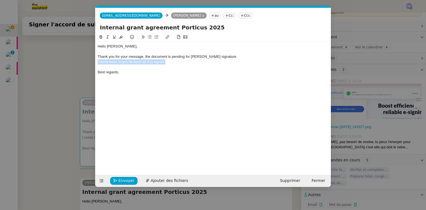
drag, startPoint x: 140, startPoint y: 57, endPoint x: 97, endPoint y: 57, distance: 43.3
click at [94, 61] on nz-modal-container "Service TA - VOYAGE - PROPOSITION GLOBALE A utiliser dans le cadre de propositi…" at bounding box center [213, 105] width 426 height 210
click at [107, 37] on icon at bounding box center [108, 37] width 4 height 4
click at [126, 86] on div "Hello Gulraiz, Thank you for your message, the document is pending for Laurence…" at bounding box center [213, 100] width 231 height 132
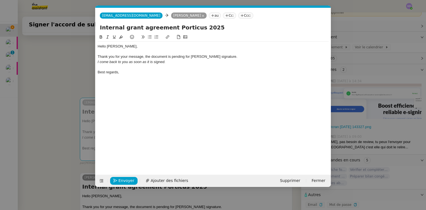
click at [230, 56] on div "Thank you for your message, the document is pending for Laurence's signature." at bounding box center [213, 56] width 231 height 5
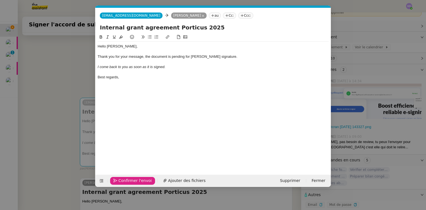
click at [125, 179] on span "Confirmer l'envoi" at bounding box center [134, 180] width 33 height 6
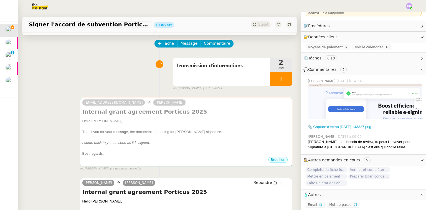
click at [125, 179] on nz-modal-container "Service TA - VOYAGE - PROPOSITION GLOBALE A utiliser dans le cadre de propositi…" at bounding box center [213, 105] width 426 height 210
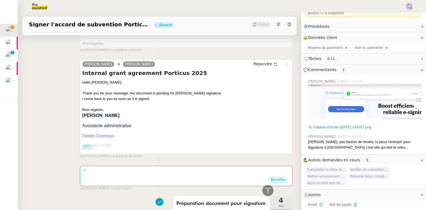
scroll to position [89, 0]
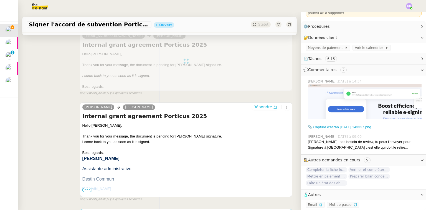
click at [254, 107] on span "Répondre" at bounding box center [262, 107] width 19 height 6
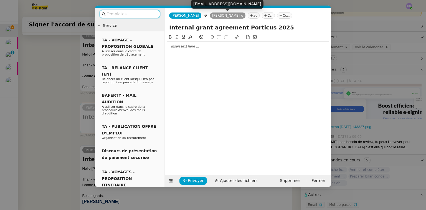
click at [240, 16] on icon at bounding box center [241, 15] width 3 height 3
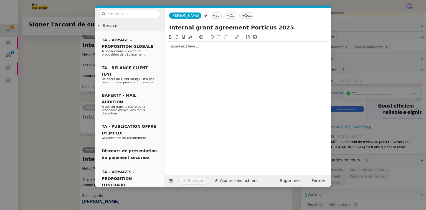
drag, startPoint x: 214, startPoint y: 18, endPoint x: 201, endPoint y: 14, distance: 13.2
click at [212, 17] on app-ticket-composer-emailaddresses "au" at bounding box center [217, 15] width 14 height 4
click at [210, 14] on nz-tag "au" at bounding box center [216, 15] width 12 height 6
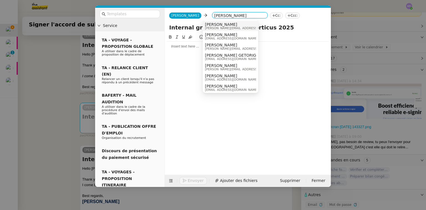
type input "laurence"
click at [213, 24] on span "[PERSON_NAME]" at bounding box center [244, 24] width 79 height 4
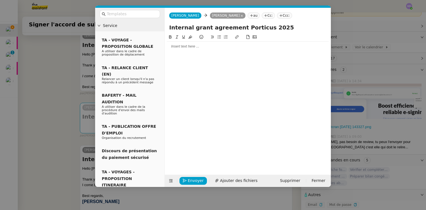
click at [200, 48] on div at bounding box center [248, 46] width 162 height 5
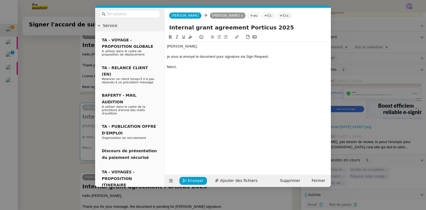
click at [170, 58] on div "je vous ai envoyé le document pour signature via Sign Request." at bounding box center [248, 56] width 162 height 5
click at [174, 47] on div "Bonour Laurence," at bounding box center [248, 46] width 162 height 5
click at [188, 177] on button "Envoyer" at bounding box center [192, 181] width 27 height 8
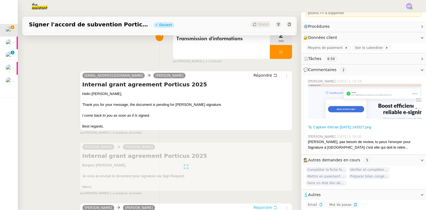
scroll to position [0, 0]
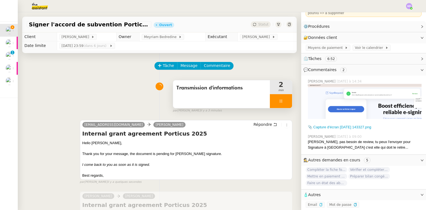
click at [282, 103] on div at bounding box center [281, 101] width 22 height 14
click at [284, 103] on icon at bounding box center [286, 101] width 4 height 4
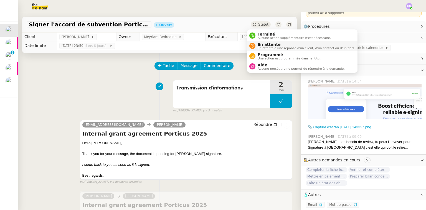
click at [259, 42] on span "En attente" at bounding box center [307, 44] width 98 height 4
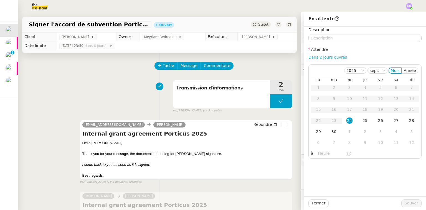
click at [331, 55] on link "Dans 2 jours ouvrés" at bounding box center [327, 57] width 39 height 4
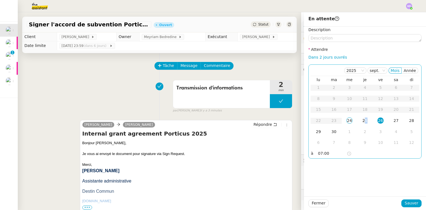
click at [362, 118] on div "25" at bounding box center [365, 120] width 6 height 6
drag, startPoint x: 316, startPoint y: 155, endPoint x: 313, endPoint y: 156, distance: 2.8
click at [316, 156] on nz-time-picker "07:00" at bounding box center [334, 153] width 37 height 8
drag, startPoint x: 337, startPoint y: 144, endPoint x: 340, endPoint y: 154, distance: 10.7
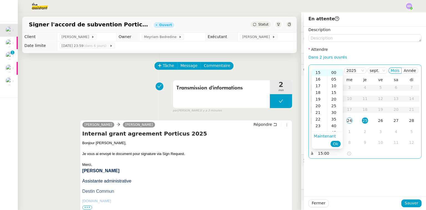
click at [337, 144] on span "Ok" at bounding box center [335, 144] width 5 height 6
type input "15:00"
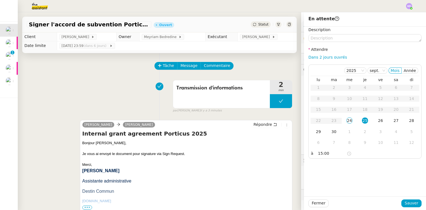
click at [406, 198] on div "Fermer Sauver" at bounding box center [365, 203] width 122 height 14
drag, startPoint x: 406, startPoint y: 200, endPoint x: 402, endPoint y: 199, distance: 4.5
click at [406, 200] on span "Sauver" at bounding box center [412, 203] width 14 height 6
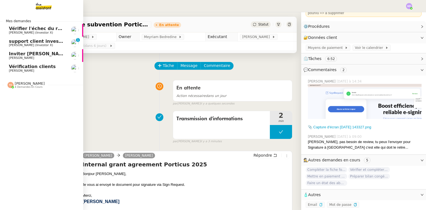
click at [11, 37] on link "support client investorX Cédric Tempestini (Investor X) 0 1 2 3 4 5 6 7 8 9" at bounding box center [41, 43] width 83 height 13
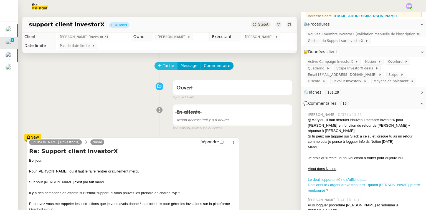
click at [163, 65] on span "Tâche" at bounding box center [168, 65] width 11 height 6
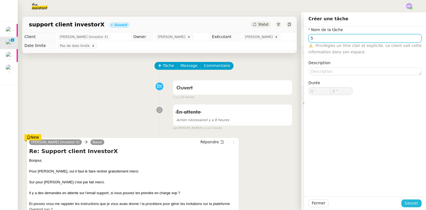
type input "S"
drag, startPoint x: 404, startPoint y: 200, endPoint x: 341, endPoint y: 164, distance: 72.8
click at [405, 200] on span "Sauver" at bounding box center [412, 203] width 14 height 6
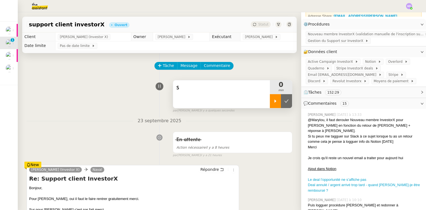
drag, startPoint x: 268, startPoint y: 103, endPoint x: 265, endPoint y: 101, distance: 3.2
click at [270, 102] on div at bounding box center [275, 101] width 11 height 14
click at [249, 96] on div "S" at bounding box center [221, 94] width 97 height 28
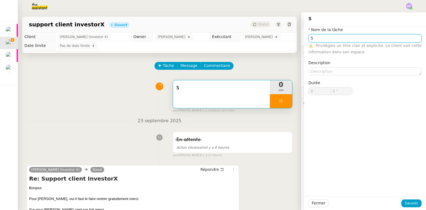
click at [317, 37] on input "S" at bounding box center [364, 38] width 113 height 8
type input "Su"
type input "1 ""
type input "Support cli"
type input "2 ""
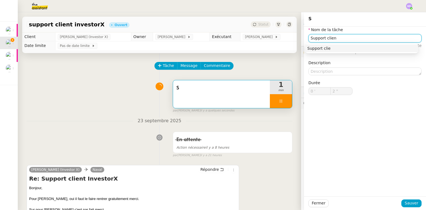
type input "Support client"
type input "3 ""
type input "Support client"
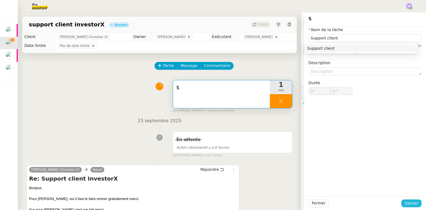
click at [410, 202] on span "Sauver" at bounding box center [412, 203] width 14 height 6
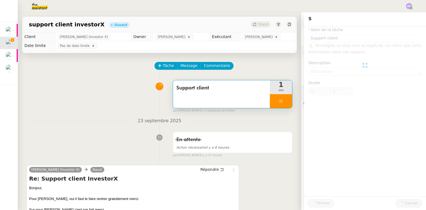
type input "4 ""
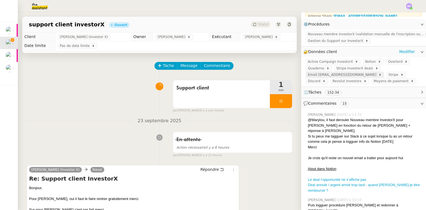
click at [337, 74] on span "Email contact@investorx.deals" at bounding box center [343, 75] width 71 height 6
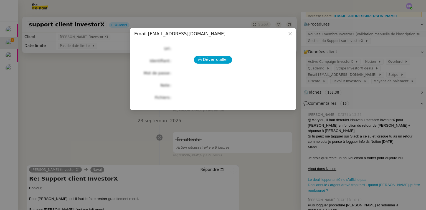
click at [393, 72] on nz-modal-container "Email contact@investorx.deals Déverrouiller Url Identifiant Mot de passe Note F…" at bounding box center [213, 105] width 426 height 210
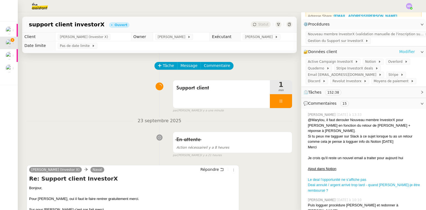
click at [401, 52] on link "Modifier" at bounding box center [407, 52] width 16 height 6
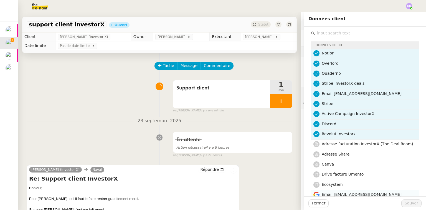
click at [348, 192] on span "Email support@investorx.deals" at bounding box center [362, 194] width 80 height 4
click at [406, 203] on span "Sauver" at bounding box center [412, 203] width 14 height 6
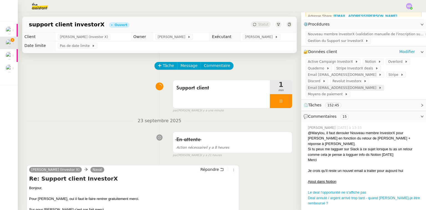
click at [353, 85] on span "Email support@investorx.deals" at bounding box center [343, 88] width 71 height 6
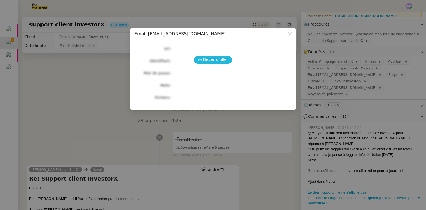
click at [217, 60] on span "Déverrouiller" at bounding box center [215, 59] width 25 height 6
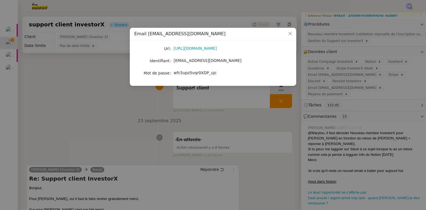
click at [190, 60] on span "support@investorx.deals" at bounding box center [208, 60] width 68 height 4
click at [187, 71] on span "wfc5upz5vqr0XDP_ujc" at bounding box center [195, 72] width 43 height 4
copy span "wfc5upz5vqr0XDP_ujc"
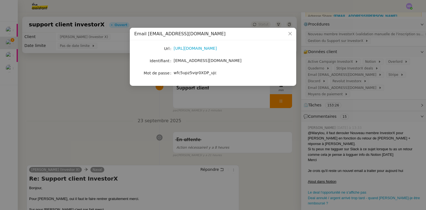
click at [144, 120] on nz-modal-container "Email support@investorx.deals Url https://mail.google.com/ Identifiant support@…" at bounding box center [213, 105] width 426 height 210
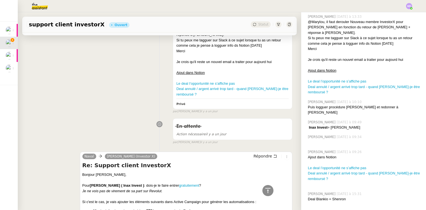
scroll to position [355, 0]
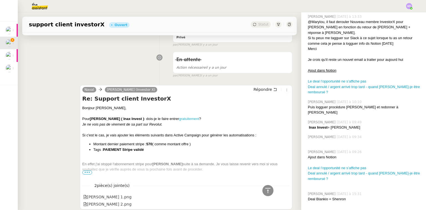
click at [193, 116] on link "gratuitement" at bounding box center [189, 118] width 20 height 4
click at [85, 170] on span "•••" at bounding box center [87, 172] width 10 height 4
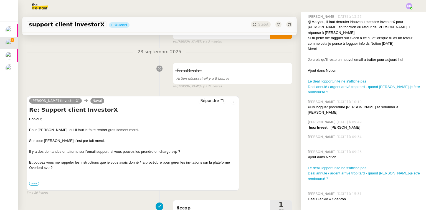
scroll to position [67, 0]
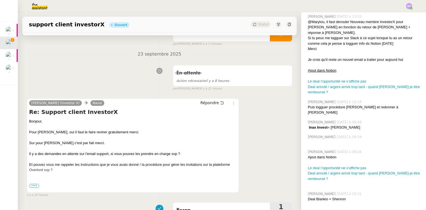
click at [36, 187] on span "•••" at bounding box center [34, 186] width 10 height 4
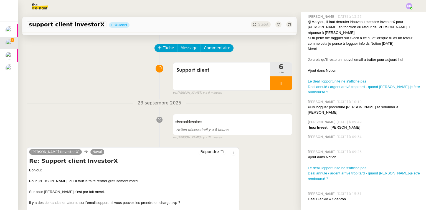
scroll to position [0, 0]
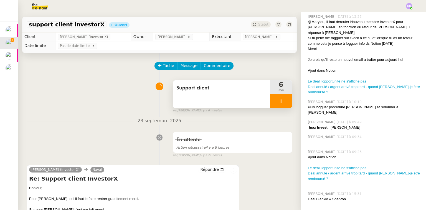
click at [272, 107] on div "Support client 6 min false par Marylou D. il y a 6 minutes" at bounding box center [233, 97] width 120 height 31
click at [214, 66] on span "Commentaire" at bounding box center [217, 65] width 26 height 6
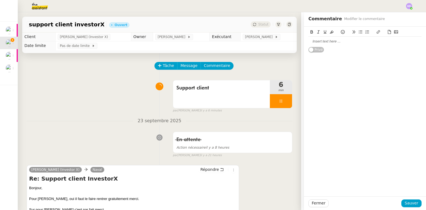
click at [322, 43] on div at bounding box center [364, 41] width 113 height 5
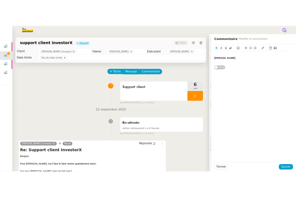
scroll to position [1, 0]
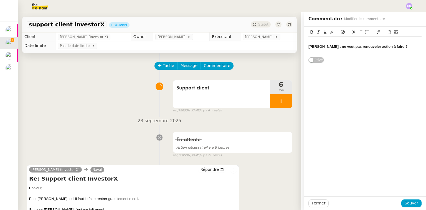
click at [418, 201] on div "Fermer Sauver" at bounding box center [365, 203] width 122 height 14
click at [405, 204] on span "Sauver" at bounding box center [412, 203] width 14 height 6
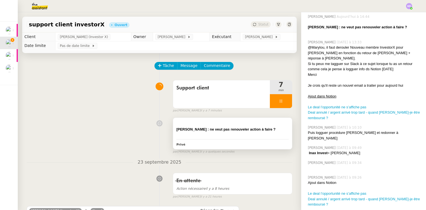
click at [222, 120] on div "[PERSON_NAME] : ne veut pas renouveler action à faire ? Privé" at bounding box center [232, 133] width 119 height 31
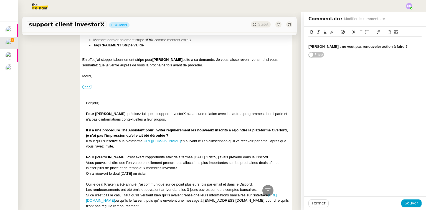
scroll to position [444, 0]
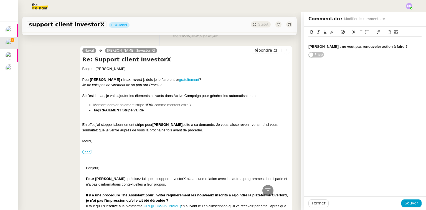
click at [408, 45] on strong "[PERSON_NAME] : ne veut pas renouveler action à faire ?" at bounding box center [357, 46] width 99 height 4
click at [407, 204] on span "Sauver" at bounding box center [412, 203] width 14 height 6
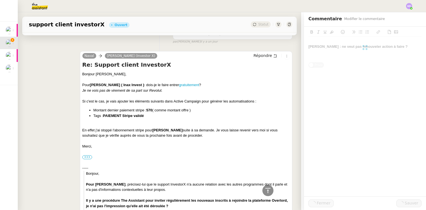
scroll to position [449, 0]
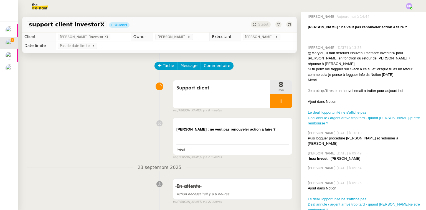
click at [238, 116] on div "[PERSON_NAME] : ne veut pas renouveler action à faire ? Privé false par [PERSON…" at bounding box center [160, 137] width 266 height 44
click at [252, 123] on div at bounding box center [232, 124] width 112 height 6
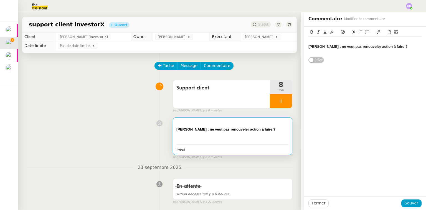
click at [411, 45] on div "[PERSON_NAME] : ne veut pas renouveler action à faire ?" at bounding box center [364, 46] width 113 height 5
click at [407, 199] on button "Sauver" at bounding box center [411, 203] width 20 height 8
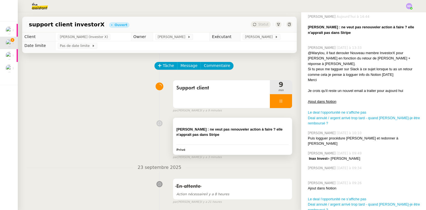
click at [241, 132] on div "[PERSON_NAME] : ne veut pas renouveler action à faire ? elle n'appraît pas dans…" at bounding box center [232, 131] width 112 height 11
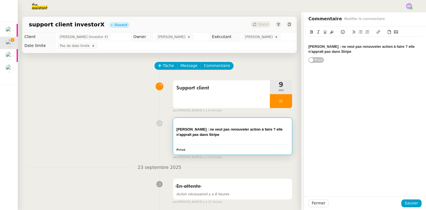
drag, startPoint x: 354, startPoint y: 52, endPoint x: 299, endPoint y: 42, distance: 55.2
click at [299, 42] on app-ticket "support client investorX Ouvert Statut Client [PERSON_NAME] (Investor X) Owner …" at bounding box center [222, 110] width 408 height 197
click at [310, 31] on icon at bounding box center [312, 32] width 4 height 4
click at [314, 40] on div at bounding box center [364, 41] width 113 height 5
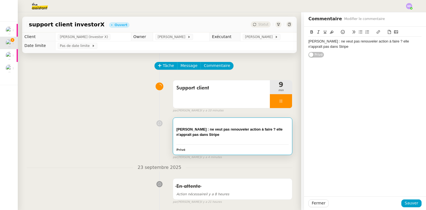
click at [404, 41] on div "[PERSON_NAME] : ne veut pas renouveler action à faire ? elle n'appraît pas dans…" at bounding box center [364, 44] width 113 height 10
drag, startPoint x: 408, startPoint y: 203, endPoint x: 401, endPoint y: 198, distance: 9.1
click at [408, 203] on span "Sauver" at bounding box center [412, 203] width 14 height 6
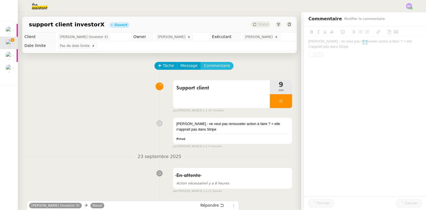
click at [214, 64] on span "Commentaire" at bounding box center [217, 65] width 26 height 6
drag, startPoint x: 336, startPoint y: 37, endPoint x: 333, endPoint y: 41, distance: 4.9
click at [335, 37] on div at bounding box center [364, 41] width 113 height 9
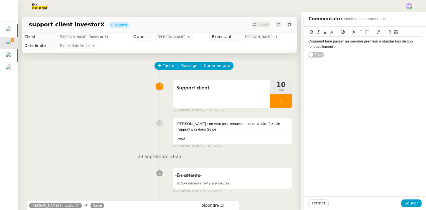
click at [342, 42] on div "Comment faire passer un membre premium à standar lors de son renouvellement >" at bounding box center [364, 44] width 113 height 10
click at [340, 47] on div "Comment faire passer un membre premium à standar lors de son renouvellement >" at bounding box center [364, 44] width 113 height 10
click at [410, 203] on span "Sauver" at bounding box center [412, 203] width 14 height 6
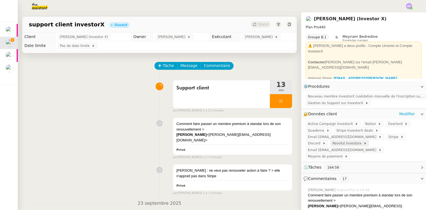
click at [361, 143] on span at bounding box center [362, 143] width 2 height 4
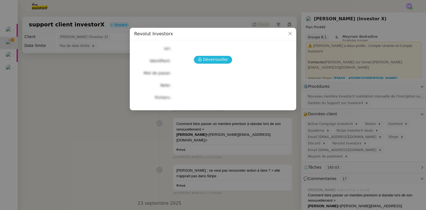
click at [219, 63] on span "Déverrouiller" at bounding box center [215, 59] width 25 height 6
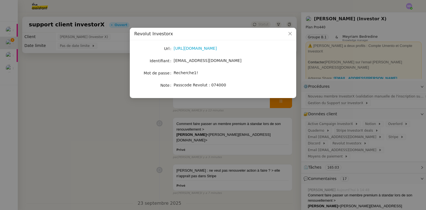
drag, startPoint x: 209, startPoint y: 49, endPoint x: 189, endPoint y: 60, distance: 23.3
click at [189, 60] on span "[EMAIL_ADDRESS][DOMAIN_NAME]" at bounding box center [208, 60] width 68 height 4
copy span "[EMAIL_ADDRESS][DOMAIN_NAME]"
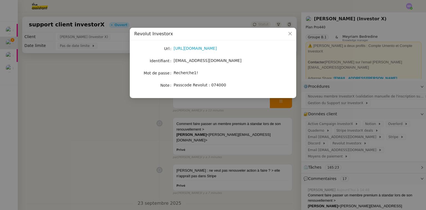
click at [212, 83] on span "Passcode Revolut : 074000" at bounding box center [200, 85] width 52 height 4
copy span "074000"
click at [59, 111] on nz-modal-container "Revolut Investorx Url [URL][DOMAIN_NAME] Identifiant [EMAIL_ADDRESS][DOMAIN_NAM…" at bounding box center [213, 105] width 426 height 210
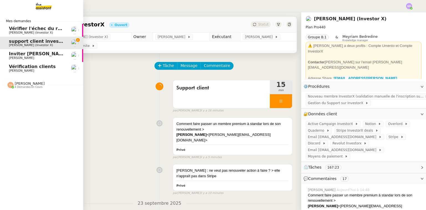
click at [10, 30] on span "Vérifier l'échec du renouvellement d'adhésion" at bounding box center [66, 28] width 115 height 5
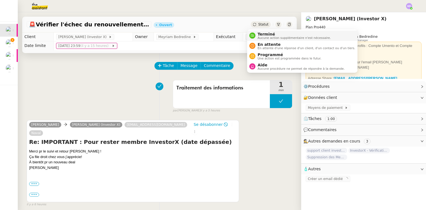
click at [259, 31] on li "Terminé Aucune action supplémentaire n'est nécessaire." at bounding box center [302, 36] width 110 height 10
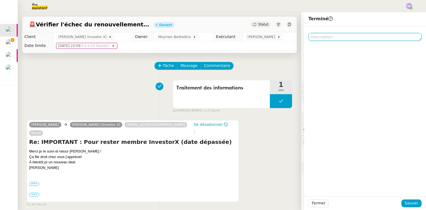
click at [316, 39] on textarea at bounding box center [364, 37] width 113 height 8
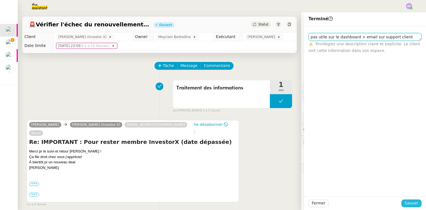
type textarea "pas utile sur le dashboard > email sur support client"
click at [405, 204] on span "Sauver" at bounding box center [412, 203] width 14 height 6
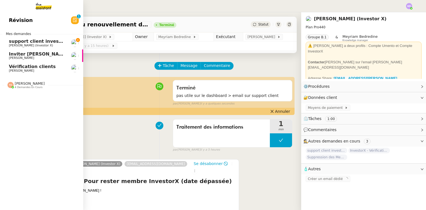
click at [41, 41] on span "support client investorX" at bounding box center [39, 41] width 60 height 5
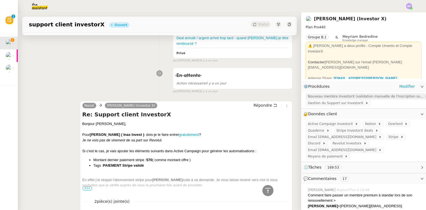
click at [353, 96] on span "Nouveau membre InvestorX (validation manuelle de l'inscription sur Active Campa…" at bounding box center [366, 96] width 117 height 6
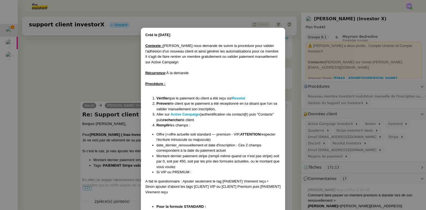
click at [113, 79] on nz-modal-container "Créé le [DATE] Contexte : [PERSON_NAME] nous demande de suivre la procédure pou…" at bounding box center [213, 105] width 426 height 210
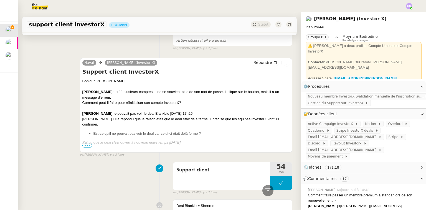
scroll to position [1020, 0]
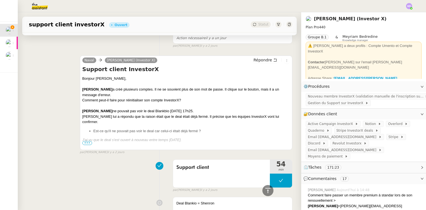
click at [87, 143] on div at bounding box center [185, 146] width 207 height 6
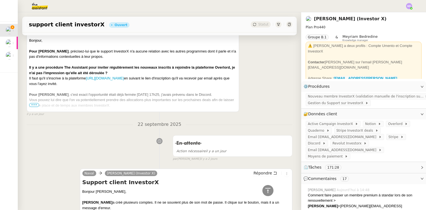
scroll to position [843, 0]
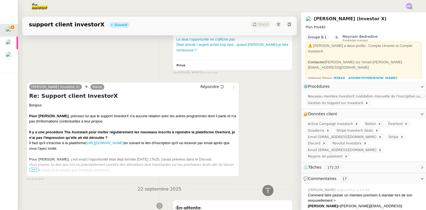
click at [34, 167] on span "•••" at bounding box center [34, 169] width 10 height 4
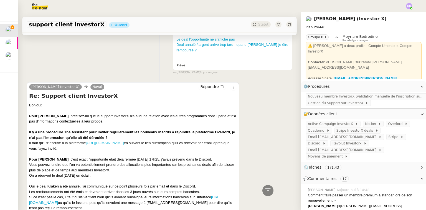
click at [111, 141] on link "[URL][DOMAIN_NAME]" at bounding box center [105, 143] width 38 height 4
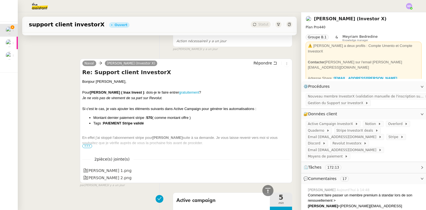
scroll to position [466, 0]
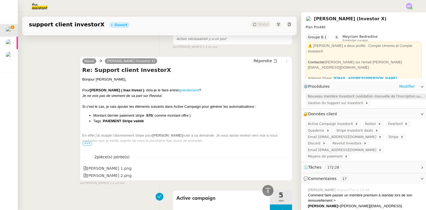
click at [341, 95] on span "Nouveau membre InvestorX (validation manuelle de l'inscription sur Active Campa…" at bounding box center [366, 96] width 117 height 6
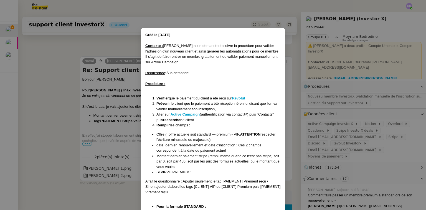
click at [64, 86] on nz-modal-container "Créé le 25/11/2024 Contexte : Cédric nous demande de suivre la procédure pour v…" at bounding box center [213, 105] width 426 height 210
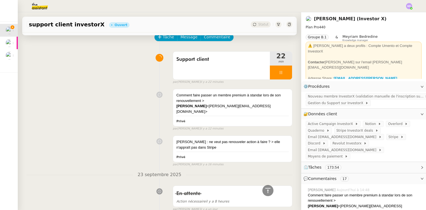
scroll to position [0, 0]
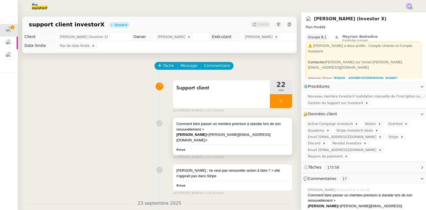
click at [219, 123] on div "Comment faire passer un membre premium à standar lors de son renouvellement >" at bounding box center [232, 126] width 112 height 11
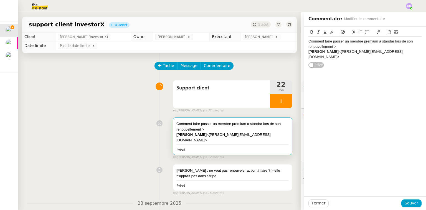
click at [308, 40] on div "Comment faire passer un membre premium à standar lors de son renouvellement >" at bounding box center [364, 44] width 113 height 10
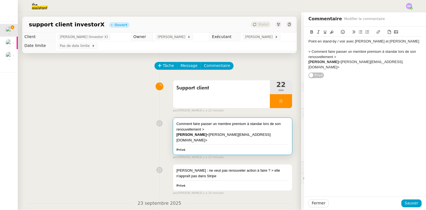
click at [380, 62] on div "Vivien BRICHET <v.brichet@epmistes.net>" at bounding box center [364, 64] width 113 height 10
drag, startPoint x: 409, startPoint y: 201, endPoint x: 394, endPoint y: 167, distance: 36.5
click at [408, 201] on span "Sauver" at bounding box center [412, 203] width 14 height 6
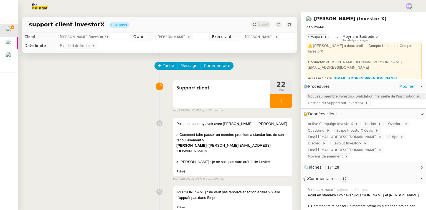
click at [339, 95] on span "Nouveau membre InvestorX (validation manuelle de l'inscription sur Active Campa…" at bounding box center [366, 96] width 117 height 6
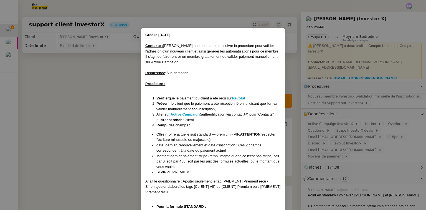
click at [144, 145] on div "Créé le 25/11/2024 Contexte : Cédric nous demande de suivre la procédure pour v…" at bounding box center [213, 161] width 144 height 267
click at [128, 148] on nz-modal-container "Créé le 25/11/2024 Contexte : Cédric nous demande de suivre la procédure pour v…" at bounding box center [213, 105] width 426 height 210
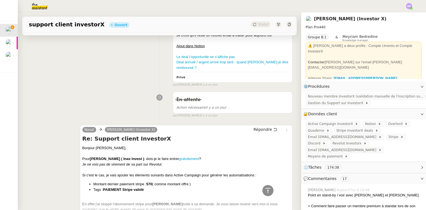
scroll to position [466, 0]
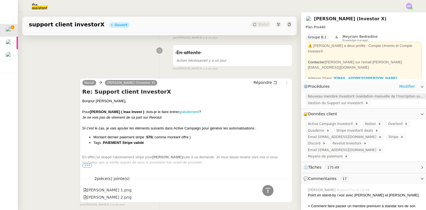
click at [337, 96] on span "Nouveau membre InvestorX (validation manuelle de l'inscription sur Active Campa…" at bounding box center [366, 96] width 117 height 6
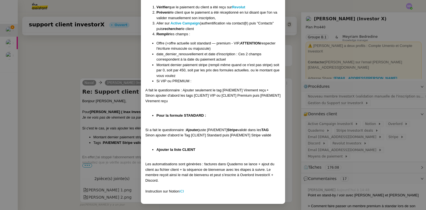
scroll to position [91, 0]
click at [93, 83] on nz-modal-container "Créé le 25/11/2024 Contexte : Cédric nous demande de suivre la procédure pour v…" at bounding box center [213, 105] width 426 height 210
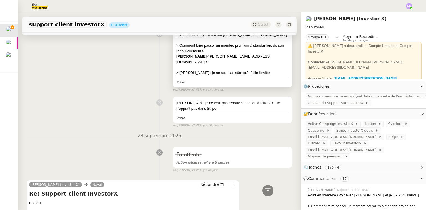
scroll to position [44, 0]
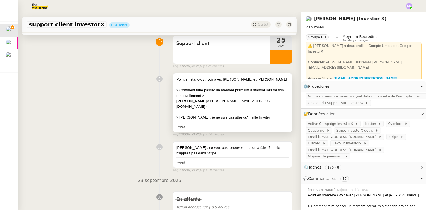
click at [247, 99] on div "Vivien BRICHET <v.brichet@epmistes.net>" at bounding box center [232, 103] width 112 height 11
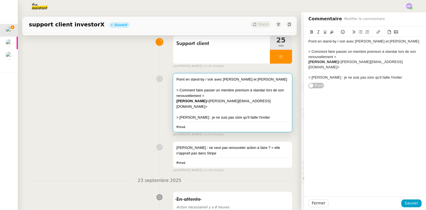
drag, startPoint x: 337, startPoint y: 72, endPoint x: 398, endPoint y: 71, distance: 60.5
click at [398, 75] on div "> Aurélien Ouvrard : je ne suis pas sûre qu'il faille l'inviter" at bounding box center [364, 77] width 113 height 5
drag, startPoint x: 383, startPoint y: 41, endPoint x: 304, endPoint y: 39, distance: 78.5
click at [304, 39] on div "Point en stand-by / voir avec Coralie et Cédric > Comment faire passer un membr…" at bounding box center [365, 60] width 122 height 67
click at [324, 70] on div at bounding box center [364, 72] width 113 height 5
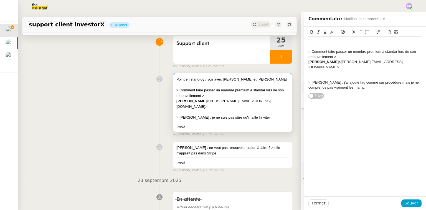
paste div
drag, startPoint x: 363, startPoint y: 73, endPoint x: 334, endPoint y: 73, distance: 28.8
click at [334, 75] on div "Point en stand-by / voir avec Coralie et Cédric" at bounding box center [364, 77] width 113 height 5
click at [340, 75] on div "Point en stand-by et Cédric" at bounding box center [364, 77] width 113 height 5
click at [328, 42] on div at bounding box center [364, 41] width 113 height 5
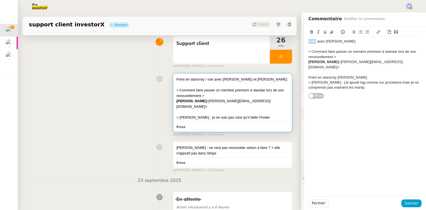
drag, startPoint x: 313, startPoint y: 41, endPoint x: 295, endPoint y: 41, distance: 17.5
click at [295, 41] on app-ticket "support client investorX Ouvert Statut Client Cédric Tempestini (Investor X) Ow…" at bounding box center [222, 110] width 408 height 197
drag, startPoint x: 364, startPoint y: 83, endPoint x: 305, endPoint y: 79, distance: 58.7
click at [308, 80] on div "> Aurélien Ouvrard : j'ai ajouté tag comme sur procédure mais je ne comprends p…" at bounding box center [364, 85] width 113 height 10
click at [314, 47] on div at bounding box center [364, 46] width 113 height 5
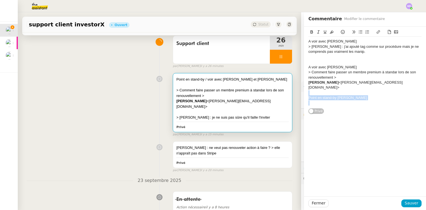
drag, startPoint x: 334, startPoint y: 86, endPoint x: 342, endPoint y: 97, distance: 13.6
click at [342, 97] on div "A voir avec Coralie > Aurélien Ouvrard : j'ai ajouté tag comme sur procédure ma…" at bounding box center [364, 72] width 113 height 71
click at [411, 204] on span "Sauver" at bounding box center [412, 203] width 14 height 6
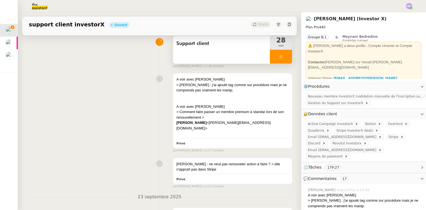
click at [279, 57] on icon at bounding box center [281, 56] width 4 height 4
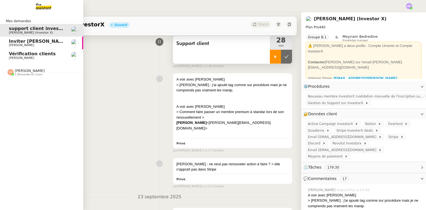
click at [6, 42] on link "Inviter Steve Levy à l'événement 2025 Cédric Tempestini" at bounding box center [41, 43] width 83 height 13
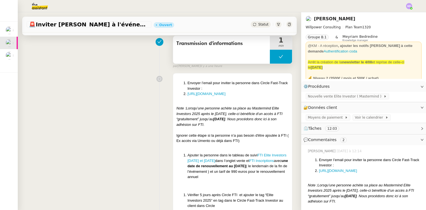
click at [270, 59] on button at bounding box center [281, 57] width 22 height 14
click at [273, 59] on icon at bounding box center [275, 56] width 4 height 4
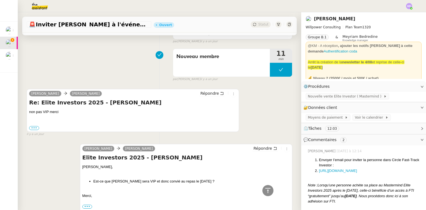
scroll to position [333, 0]
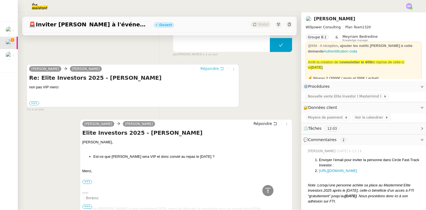
click at [206, 71] on span "Répondre" at bounding box center [209, 69] width 19 height 6
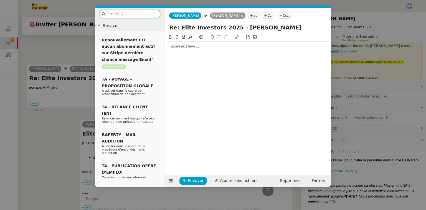
scroll to position [375, 0]
click at [183, 50] on div at bounding box center [248, 46] width 162 height 9
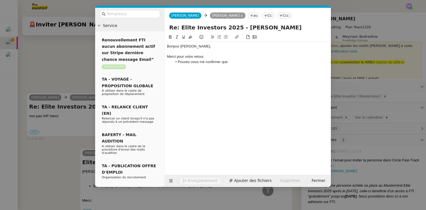
scroll to position [404, 0]
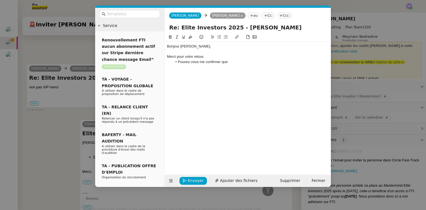
click at [54, 130] on nz-modal-container "Service Renouvellement FTI aucun abonnement actif sur Stripe dernière chance me…" at bounding box center [213, 105] width 426 height 210
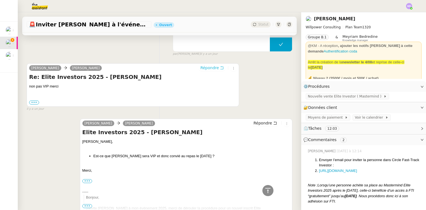
scroll to position [404, 0]
click at [323, 101] on div "Nouvelle vente Elite Investor ( Mastermind )" at bounding box center [363, 97] width 125 height 10
click at [325, 96] on span "Nouvelle vente Elite Investor ( Mastermind )" at bounding box center [346, 96] width 76 height 6
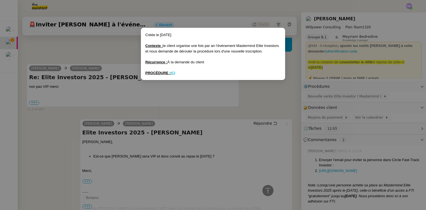
click at [174, 72] on u "ICI" at bounding box center [173, 73] width 5 height 4
click at [88, 47] on nz-modal-container "Créée le 1/07/25 Contexte : le client organise une fois par an l’évènement Mast…" at bounding box center [213, 105] width 426 height 210
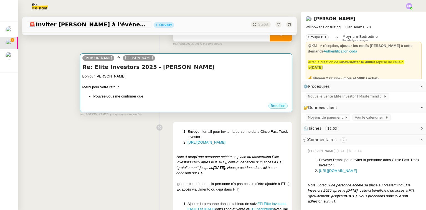
scroll to position [49, 0]
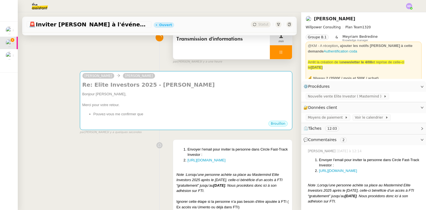
click at [281, 54] on div at bounding box center [281, 52] width 22 height 14
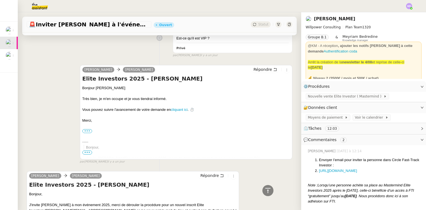
scroll to position [638, 0]
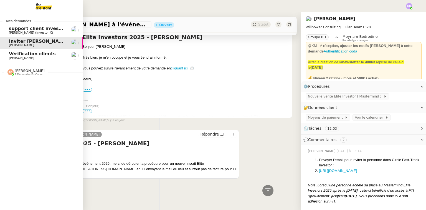
click at [20, 56] on span "Vérification clients" at bounding box center [32, 53] width 47 height 5
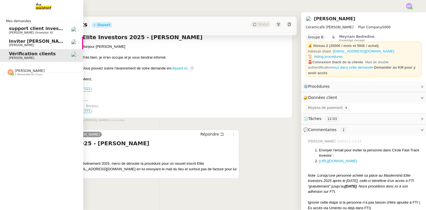
scroll to position [78, 0]
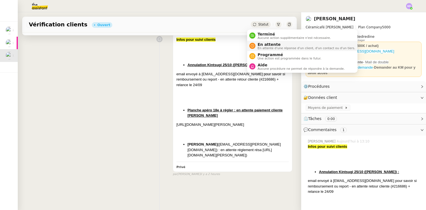
click at [259, 43] on span "En attente" at bounding box center [307, 44] width 98 height 4
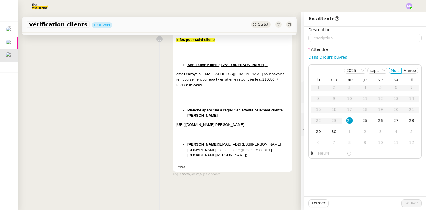
scroll to position [78, 0]
drag, startPoint x: 315, startPoint y: 53, endPoint x: 316, endPoint y: 56, distance: 2.9
click at [316, 53] on nz-form-label "Attendre" at bounding box center [317, 49] width 19 height 7
drag, startPoint x: 316, startPoint y: 57, endPoint x: 333, endPoint y: 84, distance: 32.2
click at [317, 57] on link "Dans 2 jours ouvrés" at bounding box center [327, 57] width 39 height 4
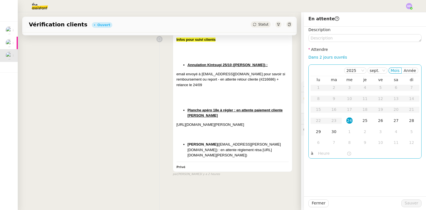
type input "07:00"
click at [358, 121] on td "25" at bounding box center [365, 120] width 16 height 11
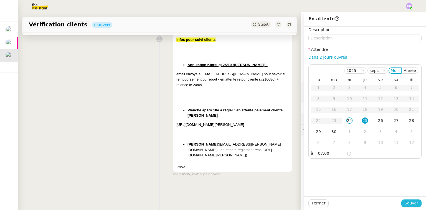
click at [411, 202] on span "Sauver" at bounding box center [412, 203] width 14 height 6
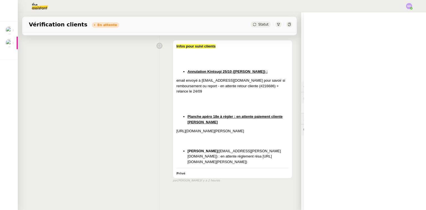
scroll to position [84, 0]
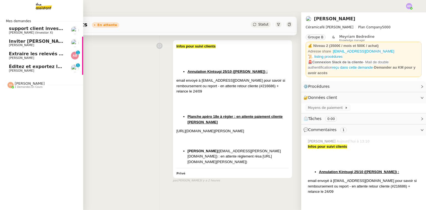
click at [9, 67] on span "Éditez et exportez le compte rendu sur Noota" at bounding box center [66, 66] width 114 height 5
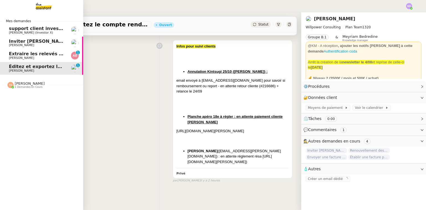
scroll to position [73, 0]
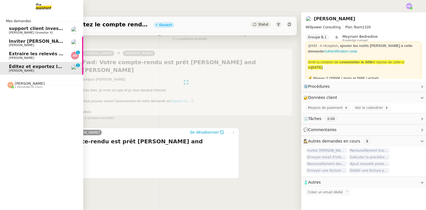
click at [37, 56] on span "Extraire les relevés de consommation" at bounding box center [56, 53] width 94 height 5
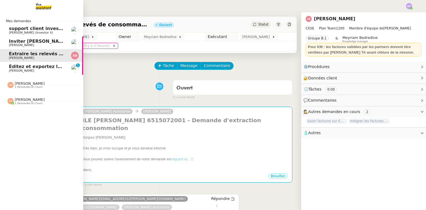
click at [33, 64] on span "Éditez et exportez le compte rendu sur Noota" at bounding box center [66, 66] width 114 height 5
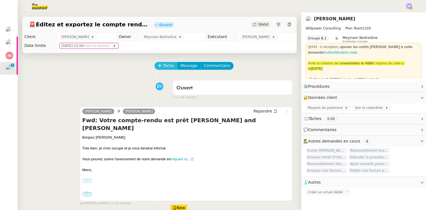
click at [159, 69] on button "Tâche" at bounding box center [165, 66] width 23 height 8
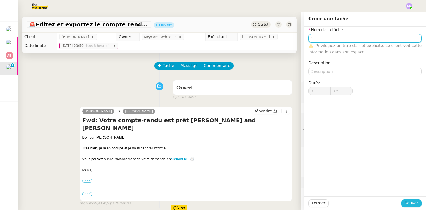
type input "C"
click at [409, 200] on span "Sauver" at bounding box center [412, 203] width 14 height 6
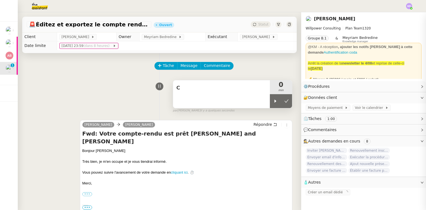
drag, startPoint x: 270, startPoint y: 103, endPoint x: 263, endPoint y: 99, distance: 8.2
click at [273, 102] on icon at bounding box center [275, 101] width 4 height 4
click at [255, 97] on div "C" at bounding box center [221, 94] width 97 height 28
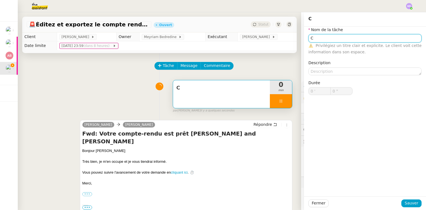
click at [335, 36] on input "C" at bounding box center [364, 38] width 113 height 8
type input "Com"
type input "2 ""
type input "Compte rendu"
type input "3 ""
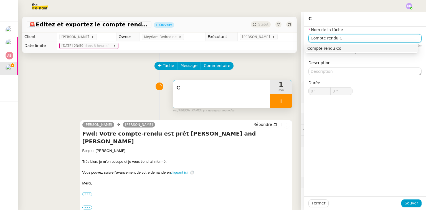
type input "Compte rendu"
type input "4 ""
type input "Compte rendu Notta"
type input "6 ""
drag, startPoint x: 338, startPoint y: 39, endPoint x: 355, endPoint y: 39, distance: 16.9
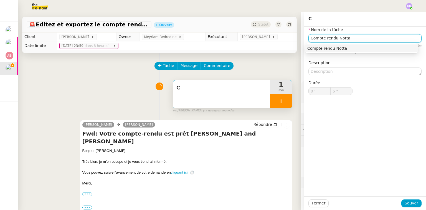
click at [355, 39] on input "Compte rendu Notta" at bounding box center [364, 38] width 113 height 8
type input "Compte rendu Noota"
type input "8 ""
type input "Compte rendu Noota"
click at [410, 204] on span "Sauver" at bounding box center [412, 203] width 14 height 6
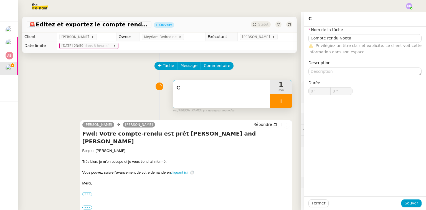
type input "9 ""
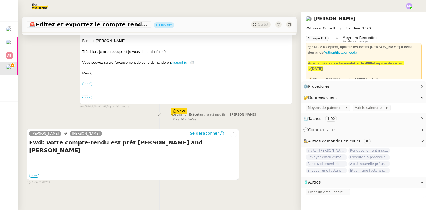
scroll to position [106, 0]
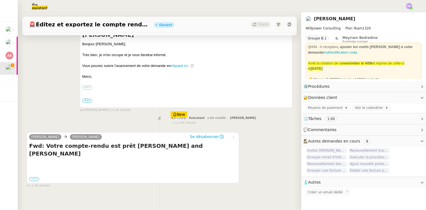
click at [36, 177] on label "•••" at bounding box center [34, 179] width 10 height 4
click at [0, 0] on input "•••" at bounding box center [0, 0] width 0 height 0
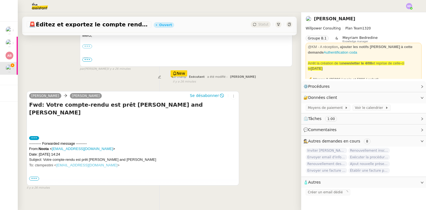
scroll to position [158, 0]
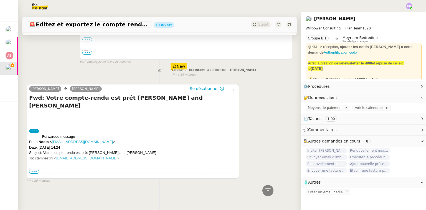
click at [37, 170] on span "•••" at bounding box center [34, 171] width 10 height 4
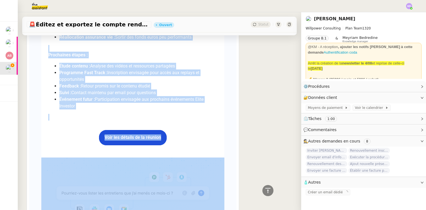
scroll to position [1489, 0]
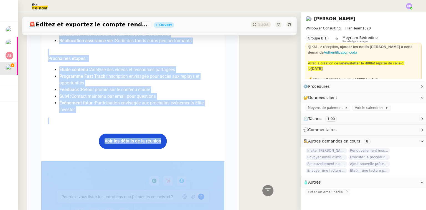
drag, startPoint x: 46, startPoint y: 131, endPoint x: 100, endPoint y: 104, distance: 60.4
copy div "Discussion réseau Cédric Informations personnelles Hervé Guyomard Âge : 63 ans …"
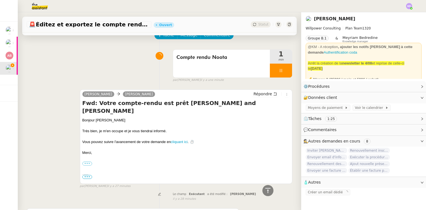
scroll to position [0, 0]
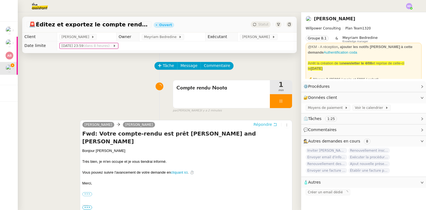
click at [262, 126] on span "Répondre" at bounding box center [262, 124] width 19 height 6
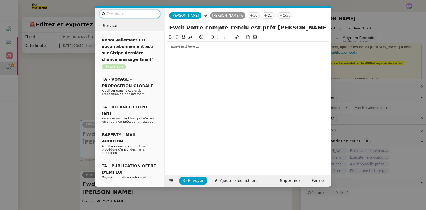
click at [126, 16] on input "text" at bounding box center [132, 14] width 50 height 6
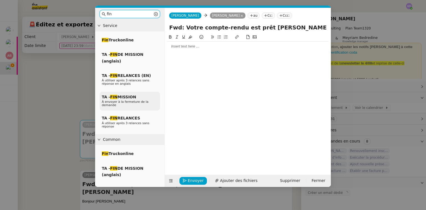
type input "fin"
click at [131, 98] on span "TA - FIN MISSION" at bounding box center [119, 97] width 34 height 4
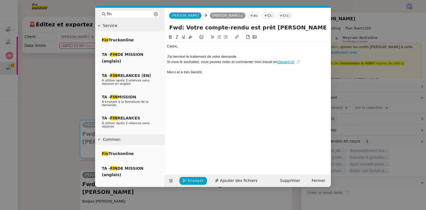
click at [174, 52] on div at bounding box center [248, 51] width 162 height 5
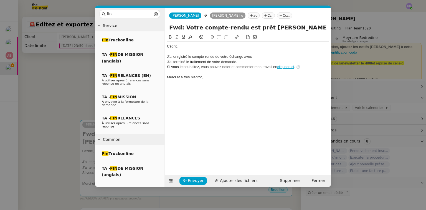
drag, startPoint x: 260, startPoint y: 26, endPoint x: 302, endPoint y: 22, distance: 42.3
click at [302, 22] on form "Charles Charles Cédric Tempestini au Cc: Ccc: Fwd: Votre compte-rendu est prêt …" at bounding box center [247, 97] width 166 height 179
click at [275, 59] on div "J'ai enrgistré le compte-rendu de votre échange avec" at bounding box center [248, 56] width 162 height 5
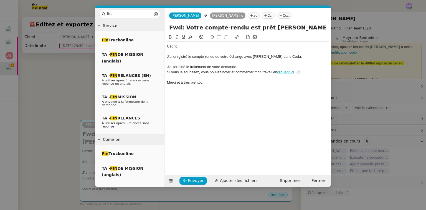
click at [179, 54] on div "J'ai enrgistré le compte-rendu de votre échange avec Herve Guyomard dans Coda." at bounding box center [248, 56] width 162 height 5
click at [190, 182] on span "Envoyer" at bounding box center [196, 180] width 16 height 6
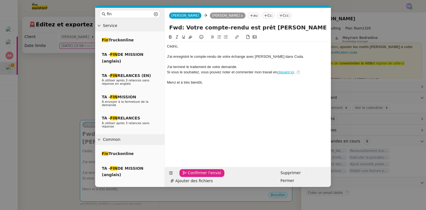
click at [190, 176] on span "Confirmer l'envoi" at bounding box center [204, 172] width 33 height 6
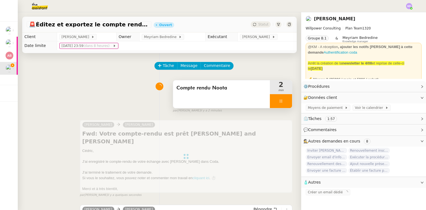
click at [283, 104] on div at bounding box center [281, 101] width 22 height 14
click at [283, 104] on button at bounding box center [286, 101] width 11 height 14
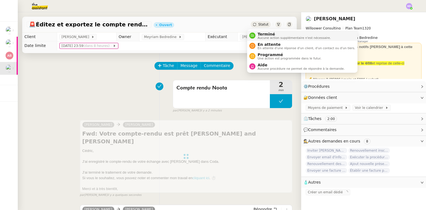
click at [258, 32] on span "Terminé" at bounding box center [294, 34] width 73 height 4
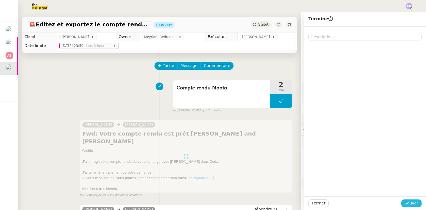
click at [402, 203] on button "Sauver" at bounding box center [411, 203] width 20 height 8
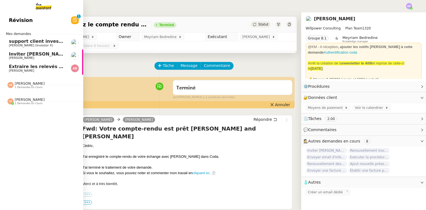
click at [32, 86] on span "1 demandes en cours" at bounding box center [29, 87] width 28 height 3
click at [41, 7] on img at bounding box center [39, 6] width 43 height 12
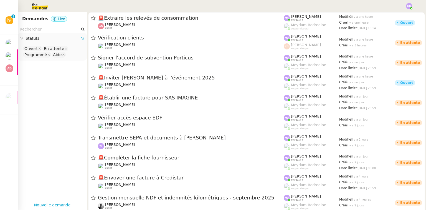
click at [64, 30] on input "text" at bounding box center [50, 29] width 60 height 6
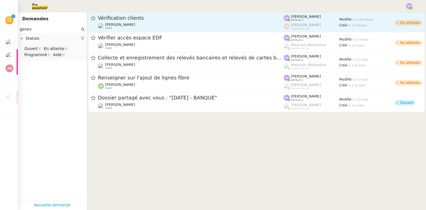
type input "genev"
click at [128, 21] on div "Vérification clients" at bounding box center [191, 18] width 186 height 7
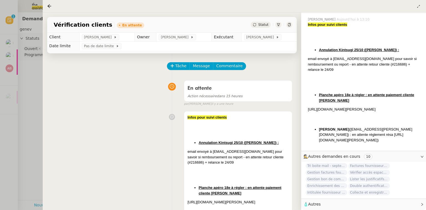
scroll to position [126, 0]
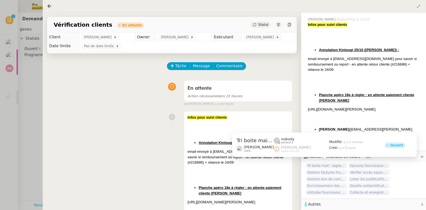
click at [329, 163] on span "Tri boite mail - septembre 2025" at bounding box center [327, 166] width 42 height 6
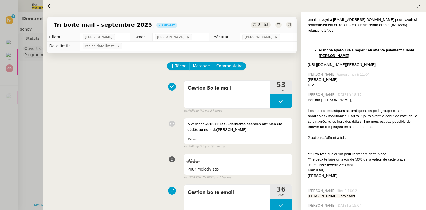
scroll to position [253, 0]
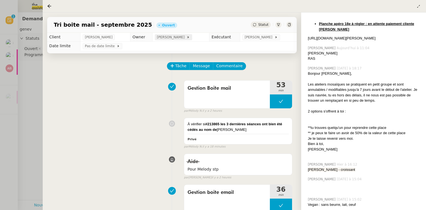
click at [190, 36] on div "[PERSON_NAME]" at bounding box center [173, 37] width 33 height 6
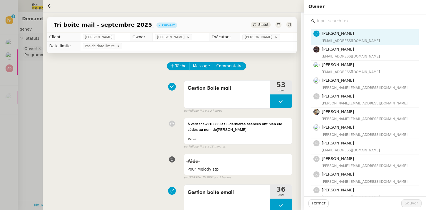
click at [331, 19] on input "text" at bounding box center [367, 20] width 104 height 7
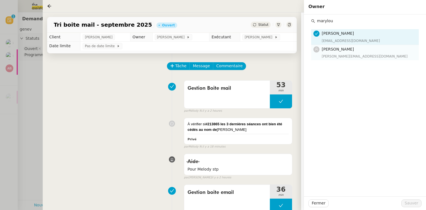
type input "marylou"
click at [339, 55] on div "[PERSON_NAME][EMAIL_ADDRESS][DOMAIN_NAME]" at bounding box center [369, 57] width 94 height 6
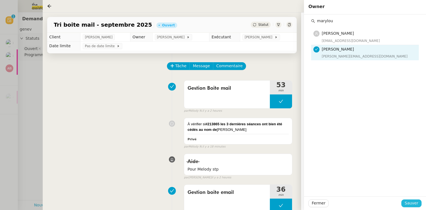
click at [416, 200] on button "Sauver" at bounding box center [411, 203] width 20 height 8
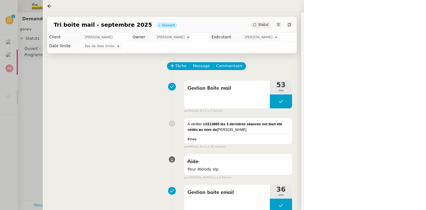
scroll to position [44, 0]
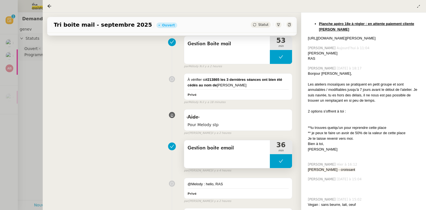
click at [276, 166] on button at bounding box center [281, 161] width 22 height 14
click at [274, 163] on icon at bounding box center [275, 161] width 4 height 4
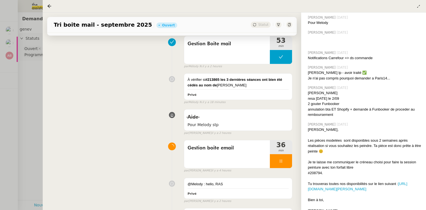
scroll to position [5815, 0]
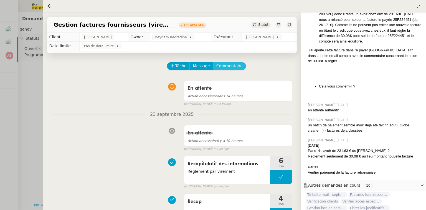
click at [226, 68] on span "Commentaire" at bounding box center [229, 66] width 26 height 6
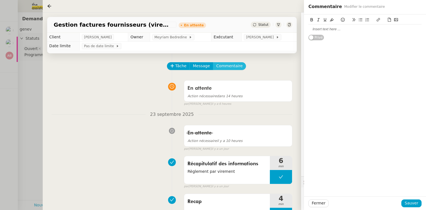
scroll to position [1539, 0]
click at [316, 30] on div at bounding box center [364, 29] width 113 height 5
click at [406, 203] on button "Sauver" at bounding box center [411, 203] width 20 height 8
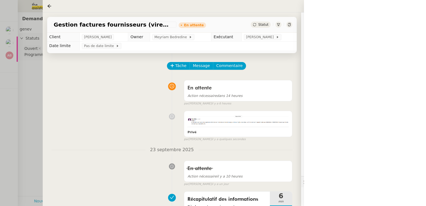
scroll to position [1561, 0]
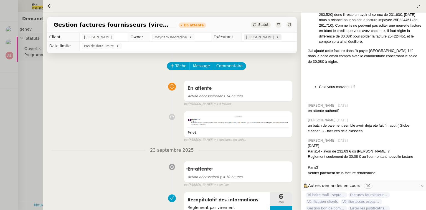
click at [258, 37] on span "[PERSON_NAME]" at bounding box center [261, 37] width 30 height 6
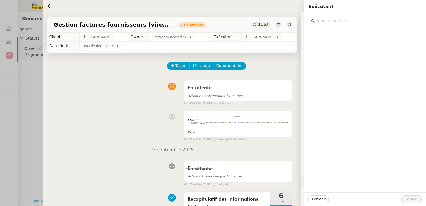
scroll to position [1561, 0]
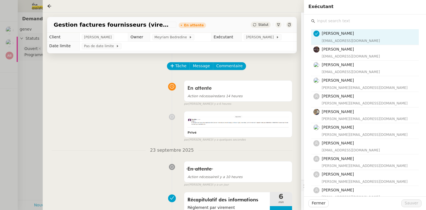
click at [336, 19] on input "text" at bounding box center [367, 20] width 104 height 7
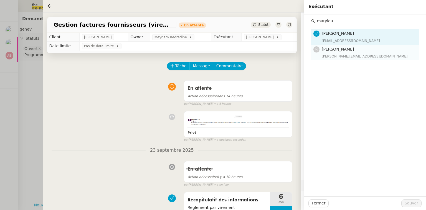
type input "marylou"
click at [344, 45] on nz-list-item "Marylou Deybach marylou@team.theassistant.com" at bounding box center [365, 52] width 108 height 15
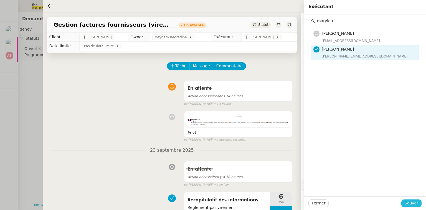
click at [415, 202] on span "Sauver" at bounding box center [412, 203] width 14 height 6
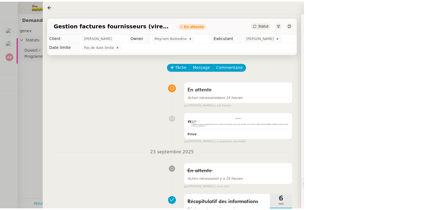
scroll to position [1561, 0]
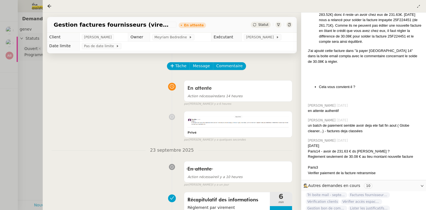
click at [22, 79] on div at bounding box center [213, 105] width 426 height 210
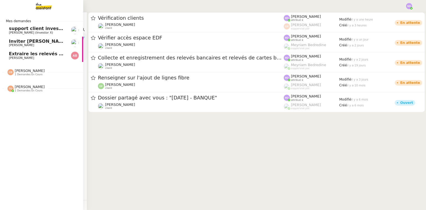
click at [45, 4] on img at bounding box center [39, 6] width 43 height 12
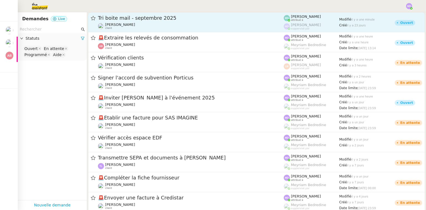
click at [111, 21] on div "Tri boite mail - septembre 2025 Genevieve Landsmann client" at bounding box center [191, 22] width 186 height 15
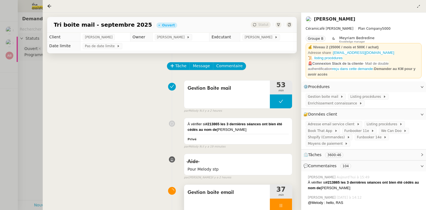
drag, startPoint x: 282, startPoint y: 200, endPoint x: 287, endPoint y: 200, distance: 5.5
click at [282, 200] on div at bounding box center [281, 205] width 22 height 14
click at [287, 200] on div at bounding box center [281, 205] width 22 height 14
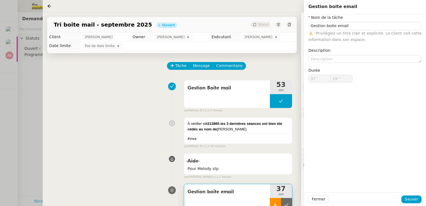
type input "Gestion boite email"
type input "37 '"
type input "19 ""
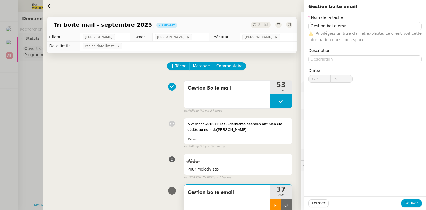
click at [287, 200] on button at bounding box center [286, 205] width 11 height 14
click at [25, 69] on div at bounding box center [213, 105] width 426 height 210
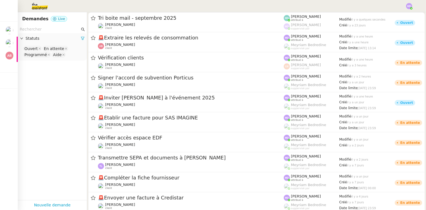
click at [56, 29] on input "text" at bounding box center [50, 29] width 60 height 6
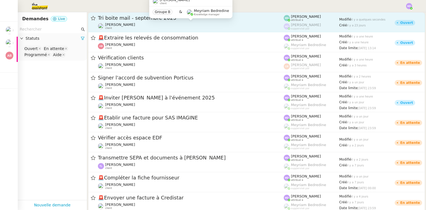
click at [139, 25] on div "Genevieve Landsmann client" at bounding box center [191, 25] width 186 height 7
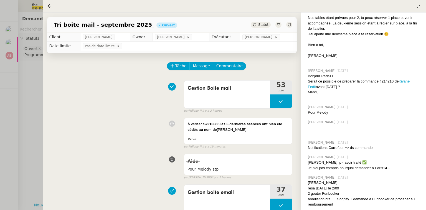
scroll to position [5815, 0]
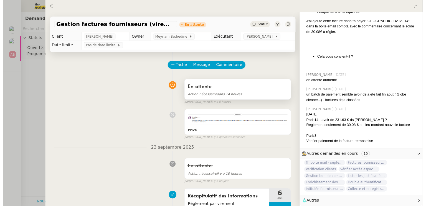
scroll to position [1561, 0]
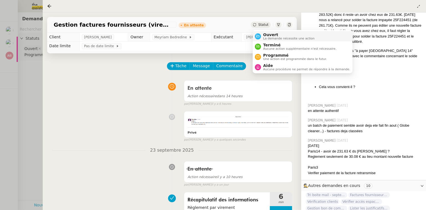
click at [258, 34] on nz-avatar at bounding box center [258, 36] width 6 height 6
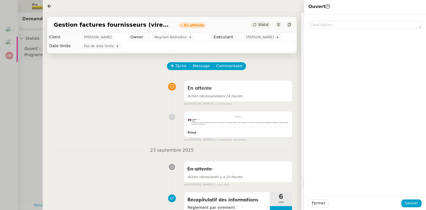
scroll to position [1561, 0]
drag, startPoint x: 408, startPoint y: 202, endPoint x: 403, endPoint y: 201, distance: 5.9
click at [408, 202] on span "Sauver" at bounding box center [412, 203] width 14 height 6
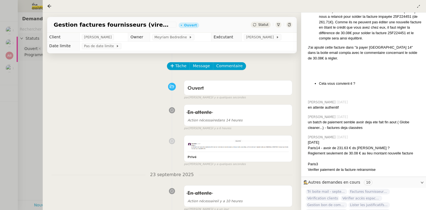
scroll to position [1561, 0]
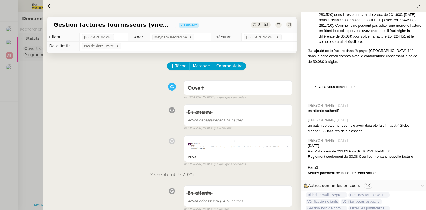
click at [7, 70] on div at bounding box center [213, 105] width 426 height 210
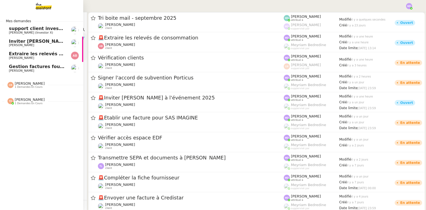
click at [9, 70] on span "[PERSON_NAME]" at bounding box center [21, 71] width 25 height 4
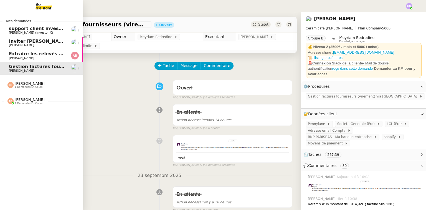
click at [9, 56] on span "Extraire les relevés de consommation" at bounding box center [56, 53] width 94 height 5
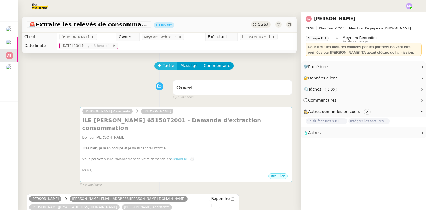
click at [163, 67] on span "Tâche" at bounding box center [168, 65] width 11 height 6
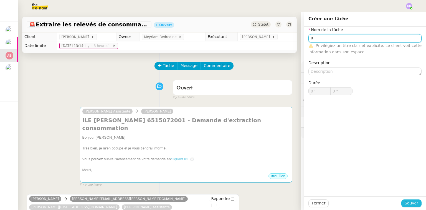
type input "R"
drag, startPoint x: 406, startPoint y: 202, endPoint x: 359, endPoint y: 172, distance: 54.9
click at [405, 202] on span "Sauver" at bounding box center [412, 203] width 14 height 6
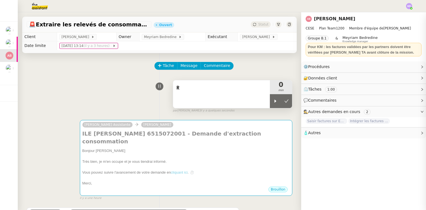
click at [270, 94] on div "0 min" at bounding box center [281, 87] width 22 height 14
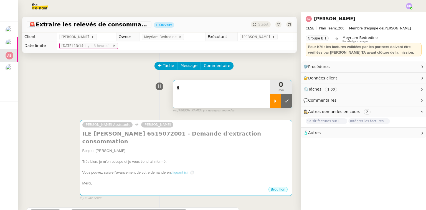
click at [270, 97] on div at bounding box center [275, 101] width 11 height 14
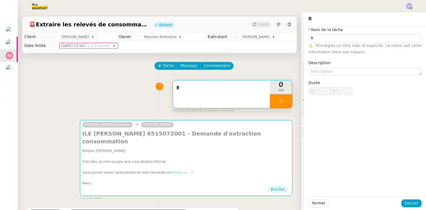
type input "R"
type input "0 '"
type input "0 ""
click at [248, 94] on div "R" at bounding box center [221, 94] width 97 height 28
type input "R"
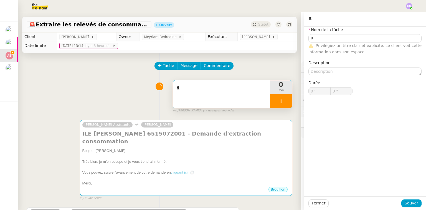
type input "0 '"
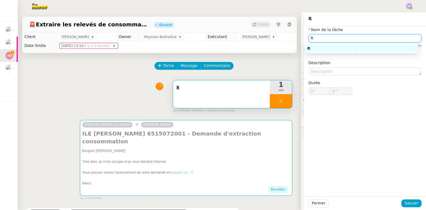
type input "1 ""
drag, startPoint x: 308, startPoint y: 37, endPoint x: 283, endPoint y: 41, distance: 26.1
click at [284, 42] on app-ticket "🚨 Extraire les relevés de consommation Ouvert Statut Client Anthony Bruley Owne…" at bounding box center [222, 110] width 408 height 197
type input "Etude d"
type input "2 ""
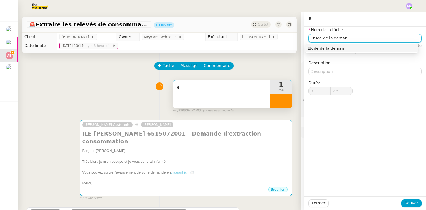
type input "Etude de la demand"
type input "3 ""
type input "Etude de la demande"
type input "4 ""
type input "Etude de la demande"
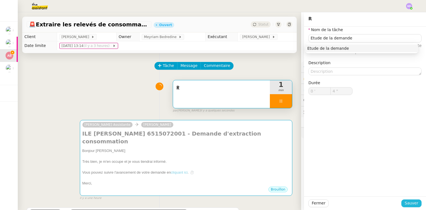
click at [405, 199] on div "Fermer Sauver" at bounding box center [365, 203] width 122 height 14
click at [405, 200] on span "Sauver" at bounding box center [412, 203] width 14 height 6
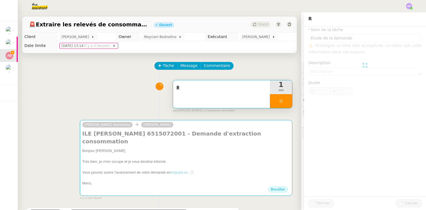
type input "5 ""
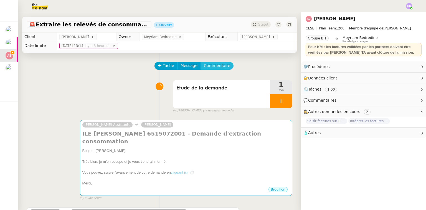
click at [215, 67] on span "Commentaire" at bounding box center [217, 65] width 26 height 6
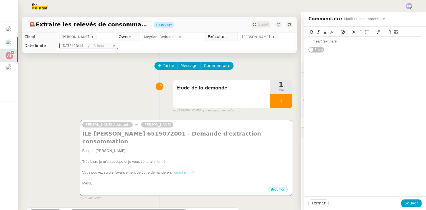
click at [319, 41] on div at bounding box center [364, 41] width 113 height 5
click at [309, 42] on div "Estc-e que ce sera à enregistrer dans la procédure de relevés de consommations …" at bounding box center [364, 44] width 113 height 10
click at [0, 0] on lt-span "Este" at bounding box center [0, 0] width 0 height 0
click at [352, 46] on div "Est-ce que ce sera à enregistrer dans la procédure de relevés de consommations …" at bounding box center [364, 44] width 113 height 10
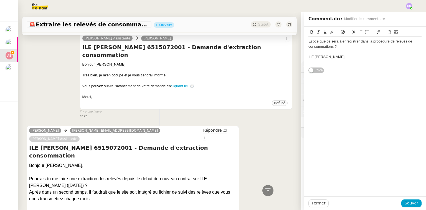
scroll to position [288, 0]
click at [331, 53] on div at bounding box center [364, 51] width 113 height 5
click at [333, 56] on div "ILE CAROLINE" at bounding box center [364, 56] width 113 height 5
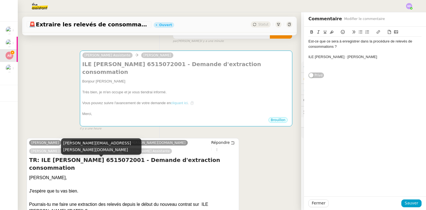
scroll to position [111, 0]
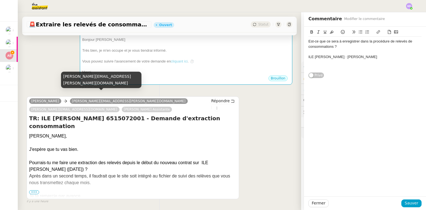
click at [99, 83] on div "anthony.lucienne@ciec.fr" at bounding box center [101, 80] width 80 height 16
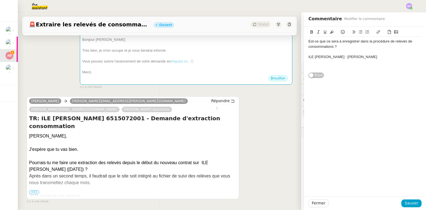
copy body "anthony.lucienne@ciec.fr"
click at [370, 55] on div "ILE CAROLINE : Nadège LEVASSEUR" at bounding box center [364, 56] width 113 height 5
click at [408, 202] on span "Sauver" at bounding box center [412, 203] width 14 height 6
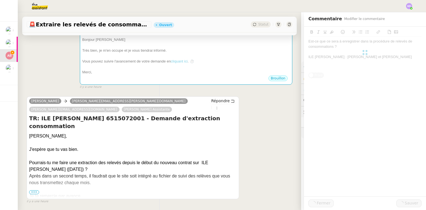
scroll to position [168, 0]
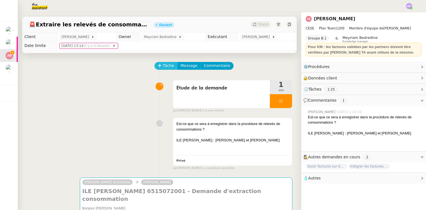
click at [166, 68] on span "Tâche" at bounding box center [168, 65] width 11 height 6
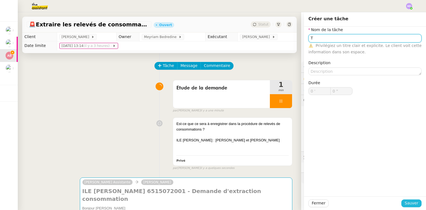
type input "T"
drag, startPoint x: 410, startPoint y: 200, endPoint x: 342, endPoint y: 161, distance: 78.0
click at [408, 200] on span "Sauver" at bounding box center [412, 203] width 14 height 6
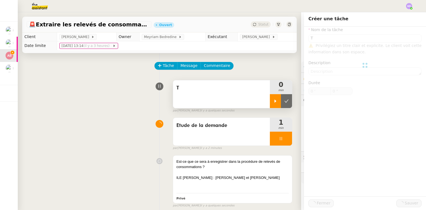
click at [274, 97] on div at bounding box center [275, 101] width 11 height 14
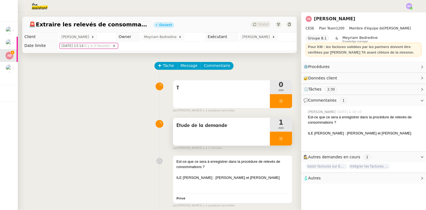
click at [280, 138] on div at bounding box center [281, 138] width 22 height 14
click at [284, 140] on icon at bounding box center [286, 138] width 4 height 4
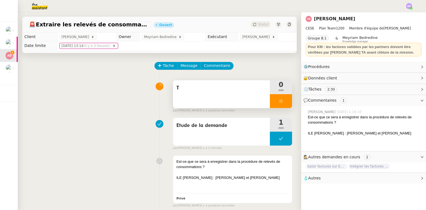
click at [227, 95] on div "T" at bounding box center [221, 94] width 97 height 28
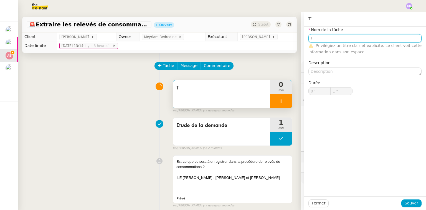
click at [331, 37] on input "T" at bounding box center [364, 38] width 113 height 8
type input "Trans"
type input "2 ""
type input "Transmission d"
type input "3 ""
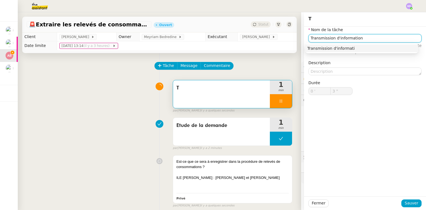
type input "Transmission d'informations"
type input "5 ""
type input "Transmission d'informations"
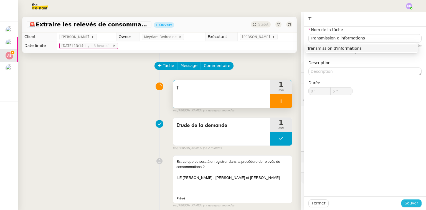
click at [402, 202] on button "Sauver" at bounding box center [411, 203] width 20 height 8
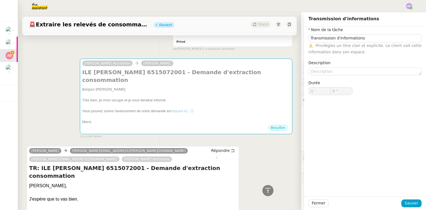
scroll to position [200, 0]
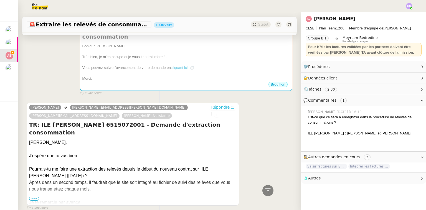
click at [214, 104] on span "Répondre" at bounding box center [220, 107] width 19 height 6
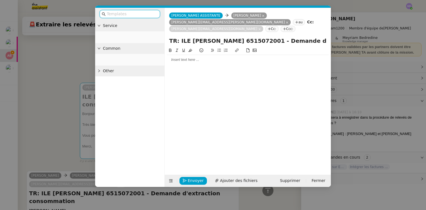
scroll to position [242, 0]
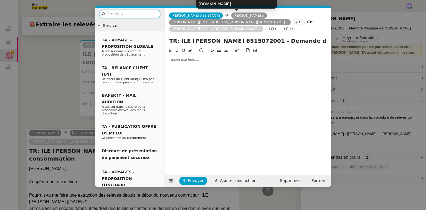
click at [240, 14] on nz-tag "Anthony Bruley" at bounding box center [249, 15] width 36 height 6
click at [262, 15] on icon at bounding box center [263, 15] width 3 height 3
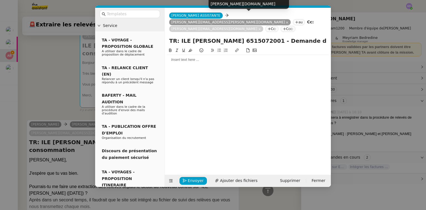
click at [286, 21] on icon at bounding box center [287, 22] width 3 height 3
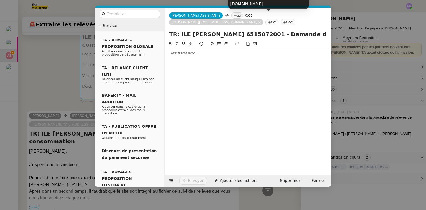
click at [261, 21] on icon at bounding box center [259, 22] width 2 height 2
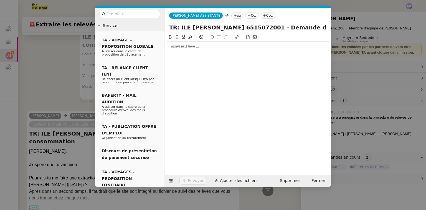
click at [225, 15] on icon at bounding box center [227, 15] width 4 height 4
click at [231, 15] on nz-tag "au" at bounding box center [237, 15] width 12 height 6
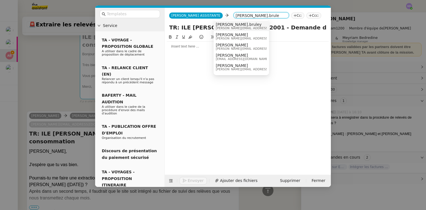
click at [236, 27] on span "anthony.bruley@ciec.fr" at bounding box center [255, 28] width 79 height 3
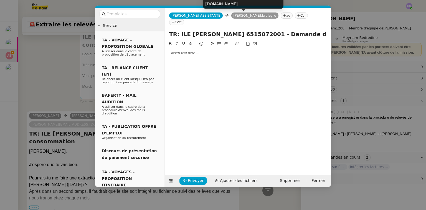
click at [274, 16] on icon at bounding box center [275, 16] width 2 height 2
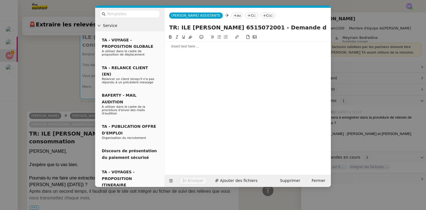
click at [231, 16] on nz-tag "au" at bounding box center [237, 15] width 12 height 6
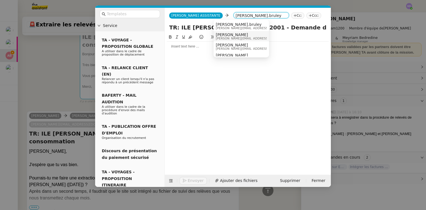
type input "anthony.bruley"
click at [230, 34] on span "Anthony Bruley" at bounding box center [255, 34] width 79 height 4
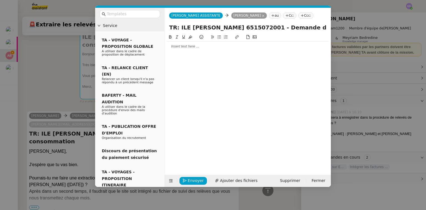
click at [202, 48] on div at bounding box center [248, 46] width 162 height 5
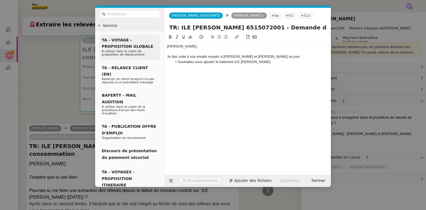
scroll to position [271, 0]
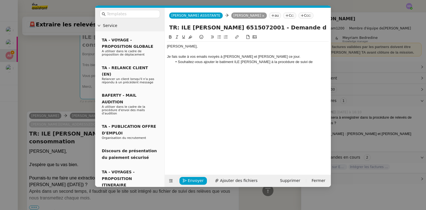
click at [370, 62] on nz-modal-container "Service TA - VOYAGE - PROPOSITION GLOBALE A utiliser dans le cadre de propositi…" at bounding box center [213, 105] width 426 height 210
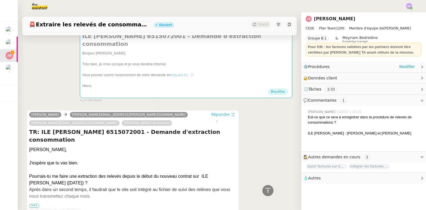
scroll to position [271, 0]
click at [405, 68] on link "Modifier" at bounding box center [407, 67] width 16 height 6
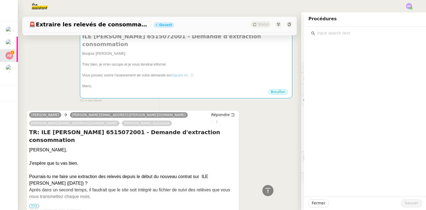
click at [371, 33] on input "text" at bounding box center [367, 32] width 104 height 7
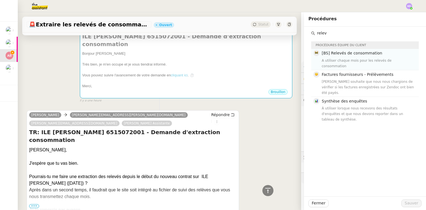
type input "relev"
drag, startPoint x: 363, startPoint y: 57, endPoint x: 361, endPoint y: 61, distance: 4.0
click at [363, 57] on div "[BS] Relevés de consommation A utiliser chaque mois pour les relevés de consomm…" at bounding box center [369, 59] width 94 height 19
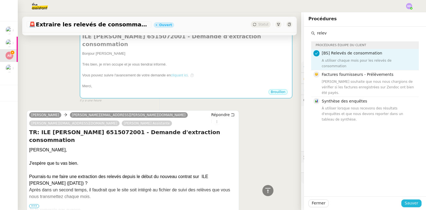
click at [405, 202] on span "Sauver" at bounding box center [412, 203] width 14 height 6
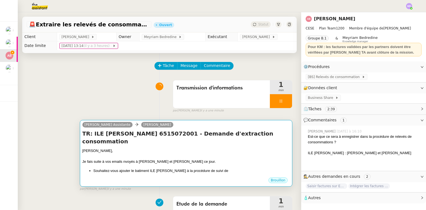
click at [188, 153] on div at bounding box center [185, 156] width 207 height 6
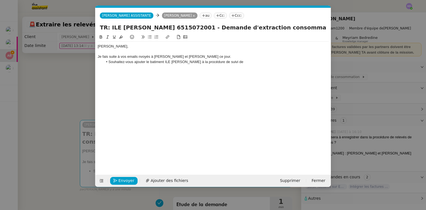
scroll to position [0, 12]
click at [243, 61] on li "Souhaitez-vous ajouter le batiment ILE CAROLINE à la procédure de suivi de" at bounding box center [216, 61] width 226 height 5
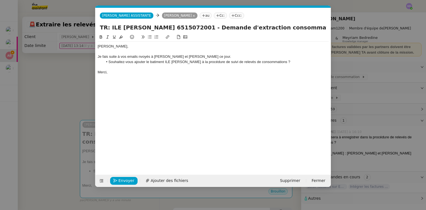
click at [139, 58] on div "Je fais suite à vos emails nvoyés à Anthony Lucienne et Nadège Levasseur ce jou…" at bounding box center [213, 56] width 231 height 5
click at [154, 62] on li "Souhaitez-vous ajouter le batiment ILE CAROLINE à la procédure de suivi de rele…" at bounding box center [216, 61] width 226 height 5
click at [0, 0] on lt-span "bâtiment" at bounding box center [0, 0] width 0 height 0
click at [242, 56] on div "Je fais suite à vos emails envoyés à Anthony Lucienne et Nadège Levasseur ce jo…" at bounding box center [213, 56] width 231 height 5
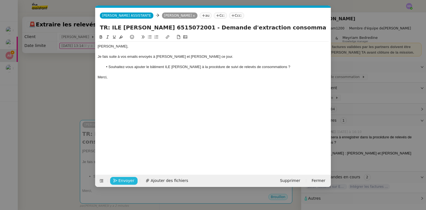
click at [121, 181] on span "Envoyer" at bounding box center [126, 180] width 16 height 6
click at [121, 181] on nz-modal-container "Service TA - VOYAGE - PROPOSITION GLOBALE A utiliser dans le cadre de propositi…" at bounding box center [213, 105] width 426 height 210
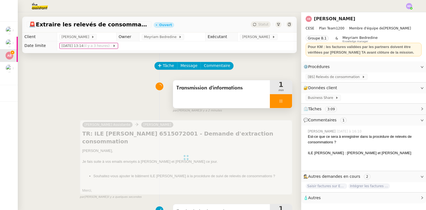
click at [275, 99] on div at bounding box center [281, 101] width 22 height 14
click at [281, 99] on button at bounding box center [286, 101] width 11 height 14
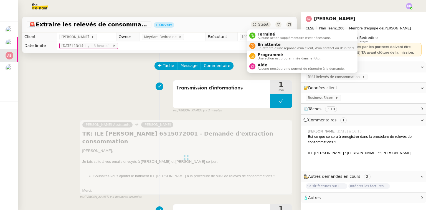
click at [264, 45] on span "En attente" at bounding box center [307, 44] width 98 height 4
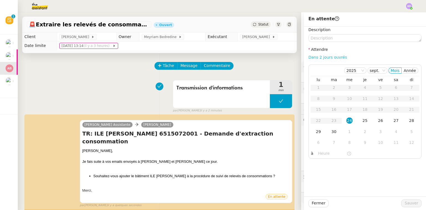
click at [334, 55] on link "Dans 2 jours ouvrés" at bounding box center [327, 57] width 39 height 4
type input "07:00"
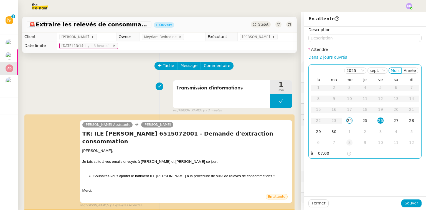
drag, startPoint x: 330, startPoint y: 132, endPoint x: 339, endPoint y: 143, distance: 13.4
click at [331, 132] on div "30" at bounding box center [334, 131] width 6 height 6
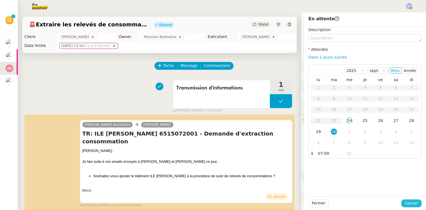
click at [406, 202] on span "Sauver" at bounding box center [412, 203] width 14 height 6
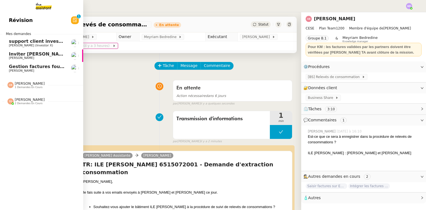
click at [31, 65] on span "Gestion factures fournisseurs (virement) via [GEOGRAPHIC_DATA]- [DATE]" at bounding box center [101, 66] width 185 height 5
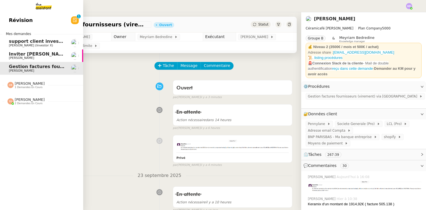
click at [54, 86] on nz-divider "Coralie Bordas 1 demandes en cours" at bounding box center [43, 84] width 83 height 7
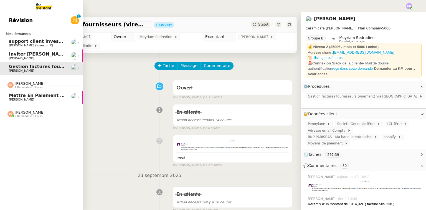
click at [52, 97] on span "Mettre en paiement deux factures" at bounding box center [52, 95] width 87 height 5
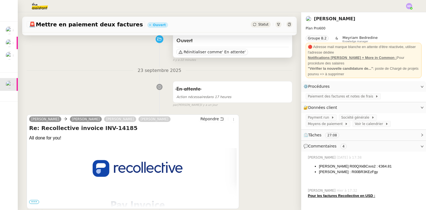
scroll to position [22, 0]
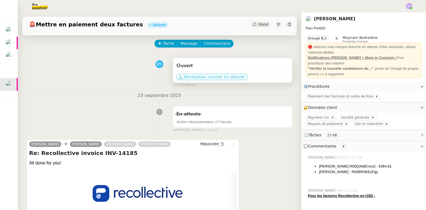
click at [187, 76] on span "Réinitialiser comme" at bounding box center [203, 77] width 38 height 6
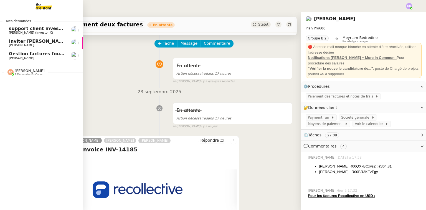
click at [31, 53] on span "Gestion factures fournisseurs (virement) via [GEOGRAPHIC_DATA]- [DATE]" at bounding box center [101, 53] width 185 height 5
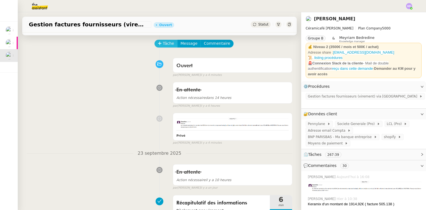
click at [163, 42] on span "Tâche" at bounding box center [168, 43] width 11 height 6
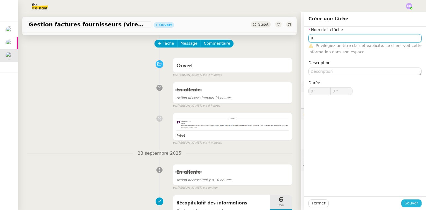
type input "R"
drag, startPoint x: 404, startPoint y: 201, endPoint x: 376, endPoint y: 186, distance: 32.5
click at [405, 201] on span "Sauver" at bounding box center [412, 203] width 14 height 6
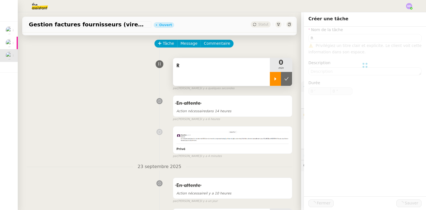
click at [270, 80] on div at bounding box center [275, 79] width 11 height 14
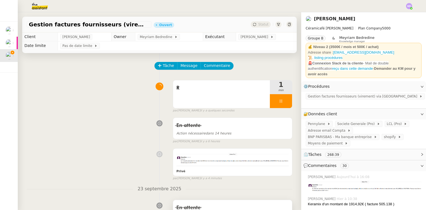
scroll to position [22, 0]
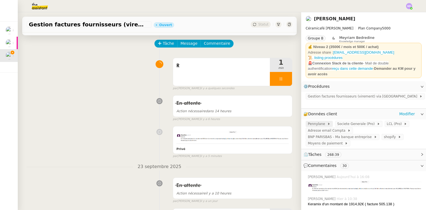
click at [315, 121] on span "Pennylane" at bounding box center [317, 124] width 19 height 6
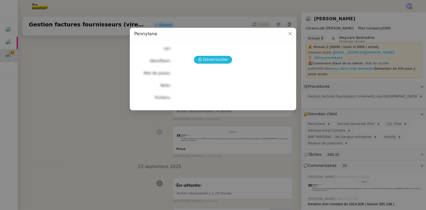
click at [215, 57] on span "Déverrouiller" at bounding box center [215, 59] width 25 height 6
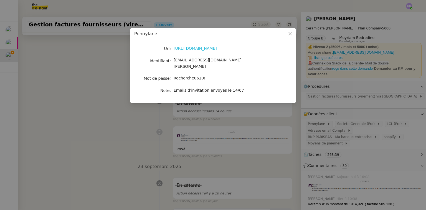
click at [215, 50] on link "https://app.pennylane.com/" at bounding box center [195, 48] width 43 height 4
click at [189, 60] on span "[EMAIL_ADDRESS][DOMAIN_NAME][PERSON_NAME]" at bounding box center [208, 63] width 68 height 11
copy span "[EMAIL_ADDRESS][DOMAIN_NAME][PERSON_NAME]"
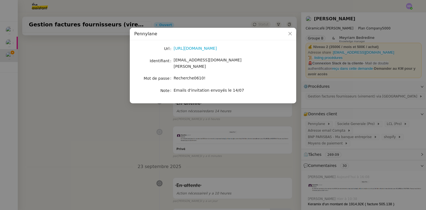
click at [216, 125] on nz-modal-container "Pennylane Url https://app.pennylane.com/ Identifiant charlie@ceramicafe-genevie…" at bounding box center [213, 105] width 426 height 210
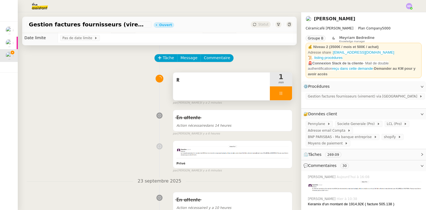
scroll to position [0, 0]
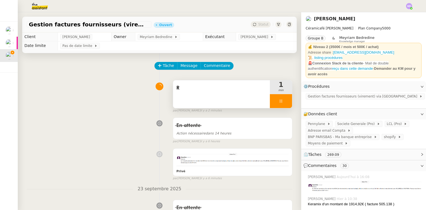
click at [251, 105] on div "R" at bounding box center [221, 94] width 97 height 28
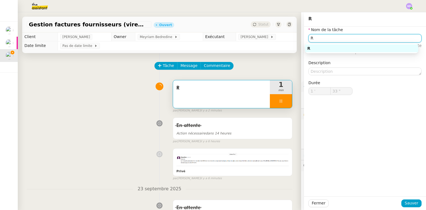
drag, startPoint x: 284, startPoint y: 34, endPoint x: 281, endPoint y: 34, distance: 3.1
click at [283, 34] on app-ticket "Gestion factures fournisseurs (virement) via Pennylane- 2 septembre 2025 Ouvert…" at bounding box center [222, 110] width 408 height 197
type input "Tr"
type input "34 ""
type input "Traitemnt d"
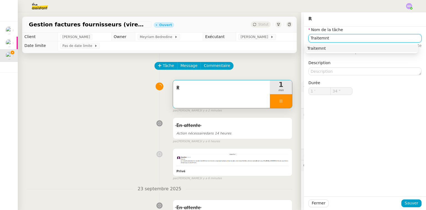
type input "35 ""
type input "Traitemn"
type input "36 ""
type input "Traitements des"
type input "37 ""
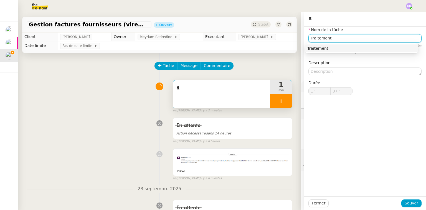
type input "Traitement d"
type input "38 ""
type input "Traitement des informt"
type input "39 ""
type input "Traitement des inform"
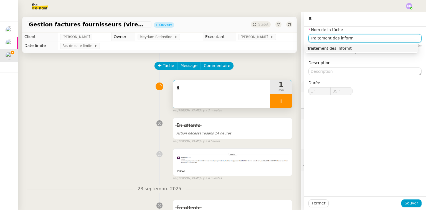
type input "40 ""
type input "Traitement des informat"
type input "41 ""
type input "Traitement des informations"
type input "42 ""
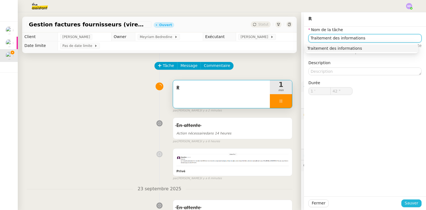
type input "Traitement des informations"
click at [411, 199] on button "Sauver" at bounding box center [411, 203] width 20 height 8
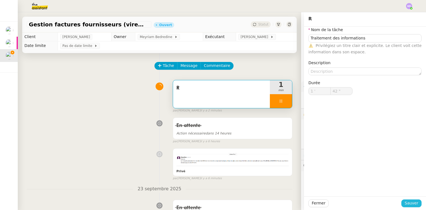
type input "43 ""
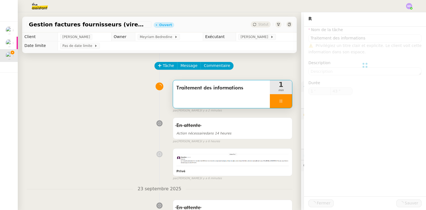
type input "Traitement des informations"
type input "1 '"
type input "43 ""
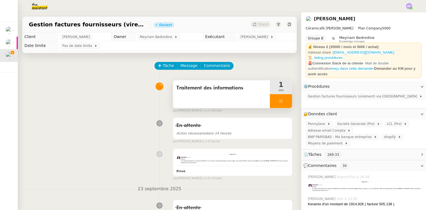
click at [284, 103] on div at bounding box center [281, 101] width 22 height 14
click at [273, 100] on icon at bounding box center [275, 101] width 4 height 4
click at [270, 102] on div at bounding box center [281, 101] width 22 height 14
click at [284, 99] on icon at bounding box center [286, 101] width 4 height 4
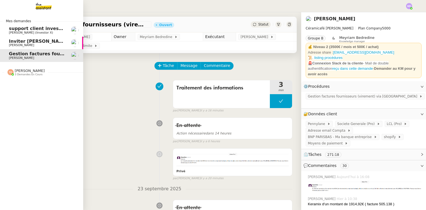
click at [10, 43] on span "Inviter [PERSON_NAME] à l'événement 2025" at bounding box center [64, 41] width 110 height 5
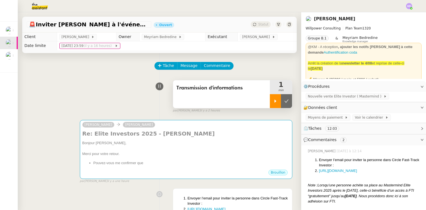
click at [272, 106] on div at bounding box center [275, 101] width 11 height 14
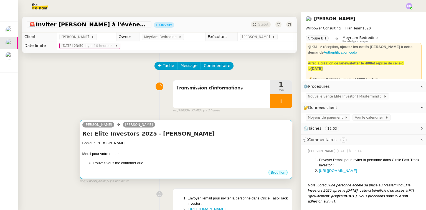
click at [194, 139] on div "Re: Elite Investors 2025 - Steve Levy Bonjour Cédric, Merci pour votre retour. …" at bounding box center [185, 149] width 207 height 39
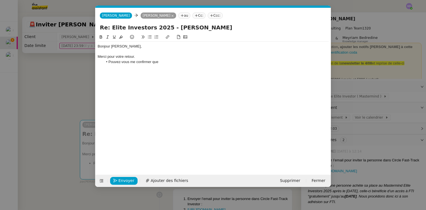
scroll to position [0, 12]
click at [178, 63] on li "Pouvez-vous me confirmer que" at bounding box center [216, 61] width 226 height 5
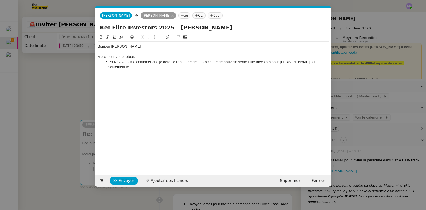
click at [69, 85] on nz-modal-container "Service Renouvellement FTI aucun abonnement actif sur Stripe dernière chance me…" at bounding box center [213, 105] width 426 height 210
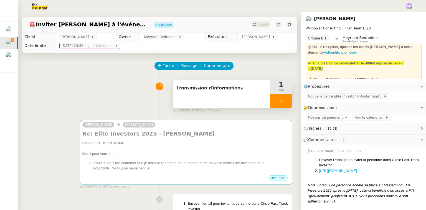
click at [280, 100] on div at bounding box center [281, 101] width 22 height 14
click at [285, 100] on icon at bounding box center [287, 100] width 4 height 3
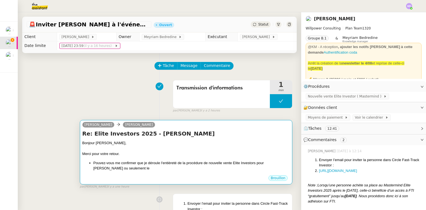
click at [197, 152] on div "Merci pour votre retour." at bounding box center [185, 154] width 207 height 6
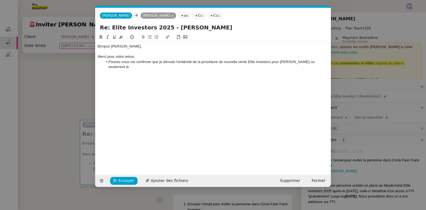
click at [298, 60] on li "Pouvez-vous me confirmer que je déroule l'entièreté de la procédure de nouvelle…" at bounding box center [216, 64] width 226 height 10
click at [313, 62] on li "Pouvez-vous me confirmer que je déroule l'entièreté de la procédure de nouvelle…" at bounding box center [216, 64] width 226 height 10
click at [315, 62] on li "Pouvez-vous me confirmer que je déroule l'entièreté de la procédure de nouvelle…" at bounding box center [216, 64] width 226 height 10
click at [59, 104] on nz-modal-container "Service Renouvellement FTI aucun abonnement actif sur Stripe dernière chance me…" at bounding box center [213, 105] width 426 height 210
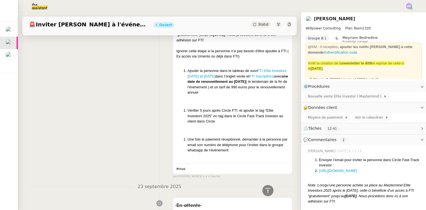
scroll to position [0, 0]
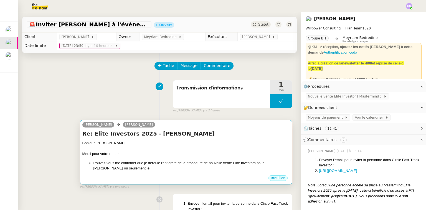
click at [201, 147] on div at bounding box center [185, 149] width 207 height 6
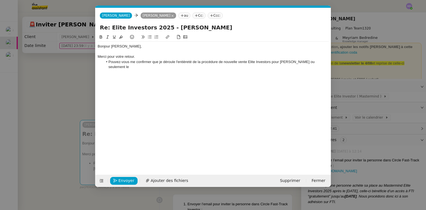
scroll to position [0, 12]
click at [314, 61] on li "Pouvez-vous me confirmer que je déroule l'entièreté de la procédure de nouvelle…" at bounding box center [216, 64] width 226 height 10
click at [316, 62] on li "Pouvez-vous me confirmer que je déroule l'entièreté de la procédure de nouvelle…" at bounding box center [216, 64] width 226 height 10
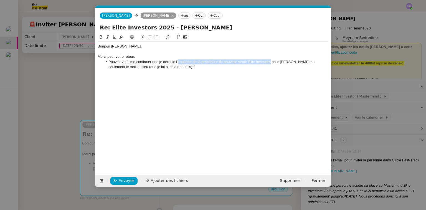
drag, startPoint x: 178, startPoint y: 62, endPoint x: 271, endPoint y: 61, distance: 92.9
click at [271, 61] on li "Pouvez-vous me confirmer que je déroule l'entièreté de la procédure de nouvelle…" at bounding box center [216, 64] width 226 height 10
click at [166, 35] on icon at bounding box center [168, 37] width 4 height 4
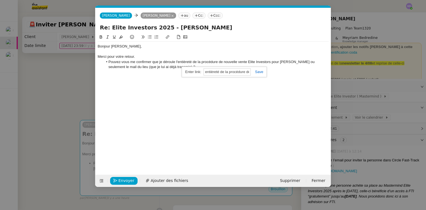
paste input "https://docs.google.com/document/d/1LGChBXkea9zuWjhVyBGqACwVhkcXcp6MHn7l4fSJoMg…"
type input "https://docs.google.com/document/d/1LGChBXkea9zuWjhVyBGqACwVhkcXcp6MHn7l4fSJoMg…"
drag, startPoint x: 260, startPoint y: 73, endPoint x: 265, endPoint y: 70, distance: 5.6
click at [261, 73] on link at bounding box center [257, 72] width 13 height 4
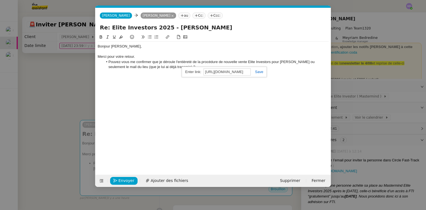
scroll to position [0, 0]
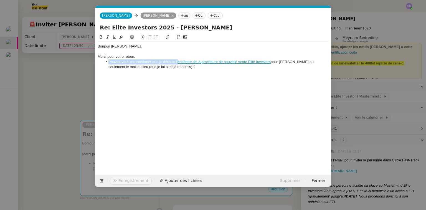
click at [272, 62] on li "Pouvez-vous me confirmer que je déroule l' entièreté de la procédure de nouvell…" at bounding box center [216, 64] width 226 height 10
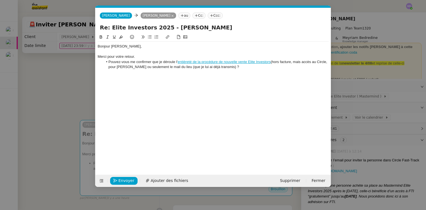
click at [82, 83] on nz-modal-container "Service Renouvellement FTI aucun abonnement actif sur Stripe dernière chance me…" at bounding box center [213, 105] width 426 height 210
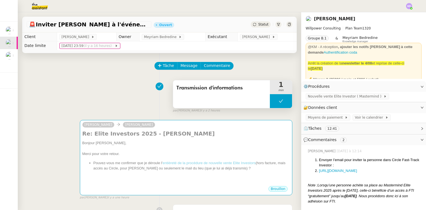
click at [280, 104] on button at bounding box center [281, 101] width 22 height 14
click at [273, 99] on div at bounding box center [275, 101] width 11 height 14
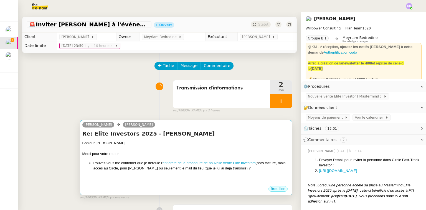
click at [232, 127] on div "Charles Cédric Tempestini" at bounding box center [185, 125] width 207 height 8
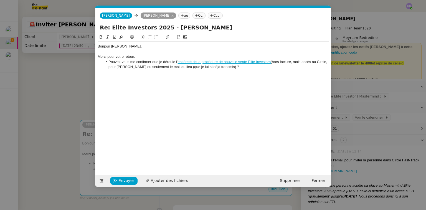
scroll to position [0, 12]
click at [328, 62] on li "Pouvez-vous me confirmer que je déroule l' entièreté de la procédure de nouvell…" at bounding box center [216, 64] width 226 height 10
click at [301, 68] on li "Pouvez-vous me confirmer que je déroule l' entièreté de la procédure de nouvell…" at bounding box center [216, 64] width 226 height 10
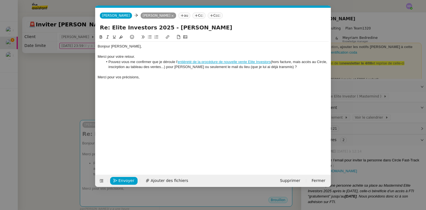
click at [120, 66] on li "Pouvez-vous me confirmer que je déroule l' entièreté de la procédure de nouvell…" at bounding box center [216, 64] width 226 height 10
click at [0, 0] on lt-span "insc ri ption" at bounding box center [0, 0] width 0 height 0
click at [106, 78] on div "Merci pour vos précisions," at bounding box center [213, 77] width 231 height 5
click at [124, 177] on span "Envoyer" at bounding box center [126, 180] width 16 height 6
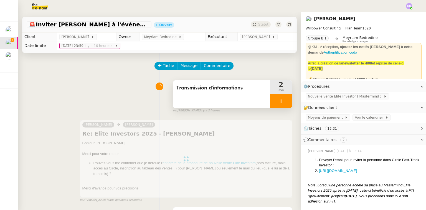
click at [270, 102] on div at bounding box center [281, 101] width 22 height 14
drag, startPoint x: 278, startPoint y: 102, endPoint x: 267, endPoint y: 71, distance: 32.8
click at [281, 102] on button at bounding box center [286, 101] width 11 height 14
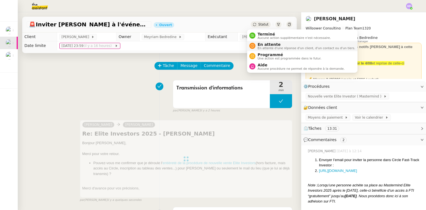
click at [263, 45] on span "En attente" at bounding box center [307, 44] width 98 height 4
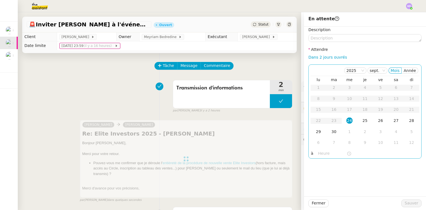
drag, startPoint x: 314, startPoint y: 58, endPoint x: 324, endPoint y: 67, distance: 13.5
click at [314, 58] on link "Dans 2 jours ouvrés" at bounding box center [327, 57] width 39 height 4
type input "07:00"
drag, startPoint x: 320, startPoint y: 130, endPoint x: 319, endPoint y: 134, distance: 4.2
click at [319, 130] on td "29" at bounding box center [319, 131] width 16 height 11
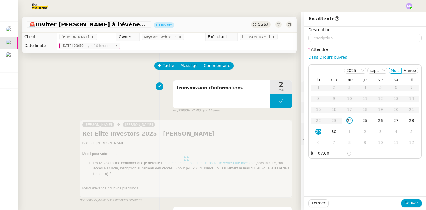
drag, startPoint x: 398, startPoint y: 197, endPoint x: 403, endPoint y: 199, distance: 5.4
click at [403, 199] on div "Fermer Sauver" at bounding box center [365, 203] width 122 height 14
click at [407, 201] on span "Sauver" at bounding box center [412, 203] width 14 height 6
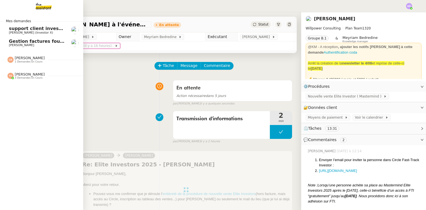
click at [15, 42] on span "Gestion factures fournisseurs (virement) via [GEOGRAPHIC_DATA]- [DATE]" at bounding box center [101, 41] width 185 height 5
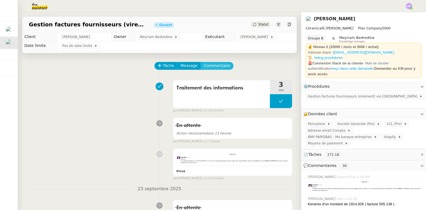
click at [210, 65] on span "Commentaire" at bounding box center [217, 65] width 26 height 6
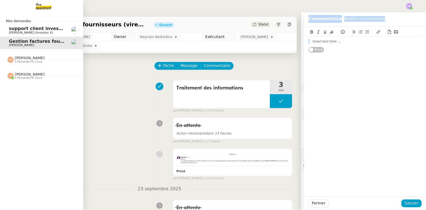
click at [9, 29] on span "support client investorX" at bounding box center [39, 28] width 60 height 5
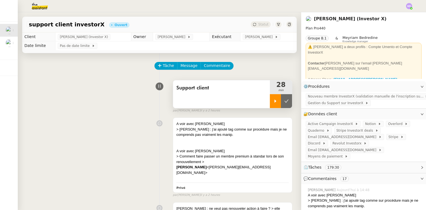
click at [270, 104] on div at bounding box center [275, 101] width 11 height 14
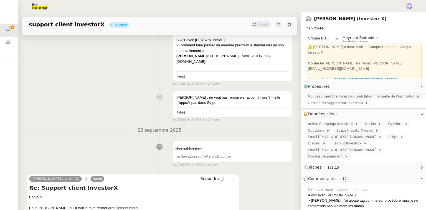
scroll to position [222, 0]
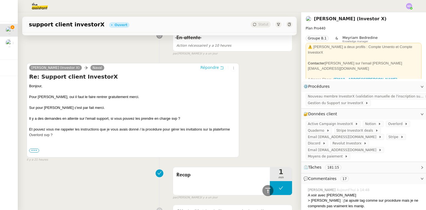
click at [210, 65] on span "Répondre" at bounding box center [209, 68] width 19 height 6
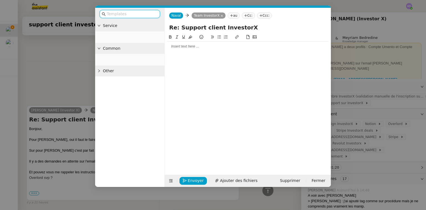
scroll to position [265, 0]
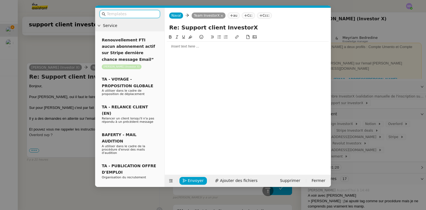
click at [178, 46] on div at bounding box center [248, 46] width 162 height 5
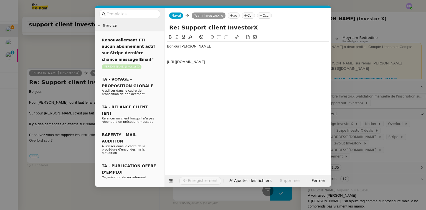
scroll to position [286, 0]
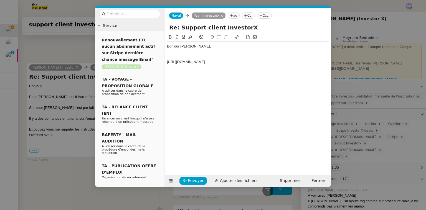
click at [179, 55] on div at bounding box center [248, 56] width 162 height 5
drag, startPoint x: 229, startPoint y: 67, endPoint x: 167, endPoint y: 62, distance: 61.7
click at [167, 62] on div "https://www.notion.so/Si-la-personne-n-a-pas-re-u-le-lien-d-inscription-vers-Ov…" at bounding box center [248, 61] width 162 height 5
click at [217, 58] on div "Je vous partage les instructions pour inviter les personnes sur Overlord." at bounding box center [248, 56] width 162 height 5
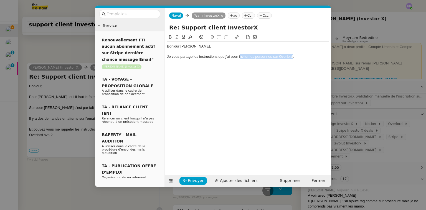
drag, startPoint x: 239, startPoint y: 57, endPoint x: 293, endPoint y: 55, distance: 53.3
click at [293, 55] on div "Je vous partage les instructions que j'ai pour inviter les personnes sur Overlo…" at bounding box center [248, 56] width 162 height 5
drag, startPoint x: 239, startPoint y: 57, endPoint x: 292, endPoint y: 56, distance: 53.3
click at [292, 56] on div "Je vous partage les instructions que j'ai pour inviter les personnes sur Overlo…" at bounding box center [248, 56] width 162 height 5
click at [237, 36] on icon at bounding box center [237, 37] width 4 height 4
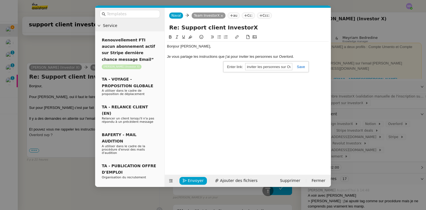
paste input "https://www.notion.so/Si-la-personne-n-a-pas-re-u-le-lien-d-inscription-vers-Ov…"
type input "https://www.notion.so/Si-la-personne-n-a-pas-re-u-le-lien-d-inscription-vers-Ov…"
click at [302, 67] on link at bounding box center [298, 67] width 13 height 4
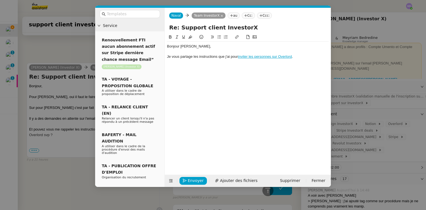
click at [303, 60] on div at bounding box center [248, 61] width 162 height 5
click at [258, 50] on div at bounding box center [248, 51] width 162 height 5
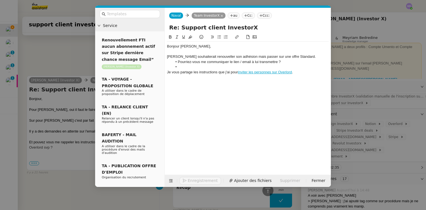
scroll to position [309, 0]
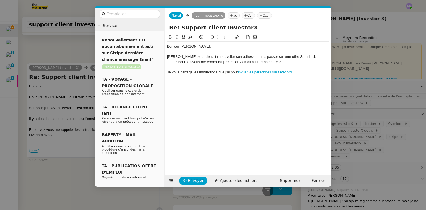
click at [298, 73] on div "Je vous partage les instructions que j'ai pour inviter les personnes sur Overlo…" at bounding box center [248, 72] width 162 height 5
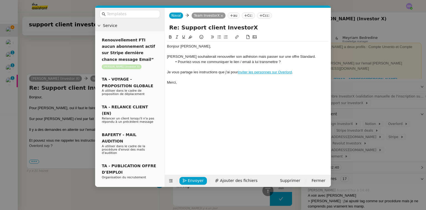
scroll to position [320, 0]
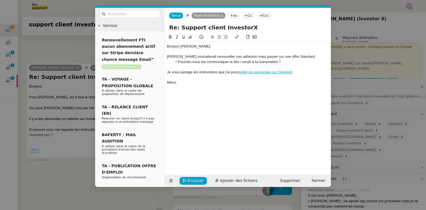
click at [172, 57] on div "Vicien Brichet souhaiterait renouveller son adhésion mais passer sur une offre …" at bounding box center [248, 56] width 162 height 5
click at [216, 58] on div "Vivien Brichet souhaiterait renouveller son adhésion mais passer sur une offre …" at bounding box center [248, 56] width 162 height 5
click at [0, 0] on lt-span "renouveler" at bounding box center [0, 0] width 0 height 0
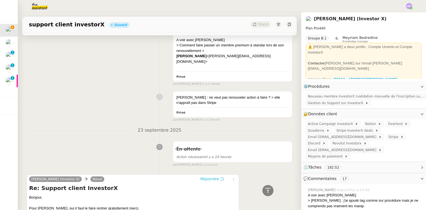
scroll to position [111, 0]
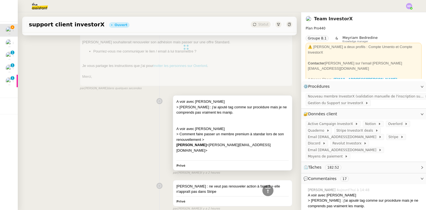
click at [230, 118] on div at bounding box center [232, 118] width 112 height 6
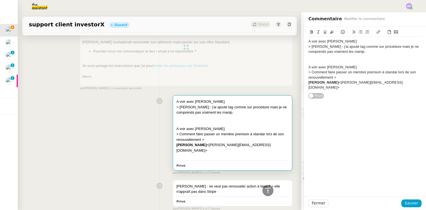
click at [346, 64] on div at bounding box center [364, 61] width 113 height 5
click at [346, 66] on div "A voir avec [PERSON_NAME]" at bounding box center [364, 67] width 113 height 5
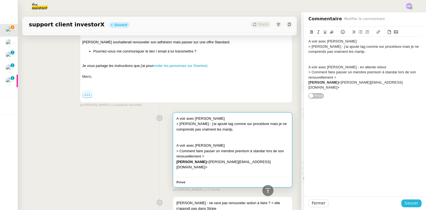
click at [410, 204] on span "Sauver" at bounding box center [412, 203] width 14 height 6
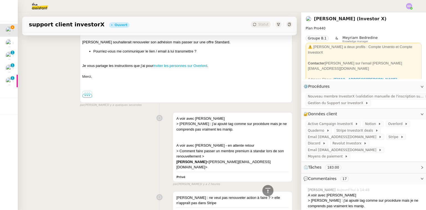
drag, startPoint x: 295, startPoint y: 42, endPoint x: 298, endPoint y: 19, distance: 23.1
click at [299, 18] on nz-layout "support client investorX Ouvert Statut Client Cédric Tempestini (Investor X) Ow…" at bounding box center [222, 110] width 408 height 197
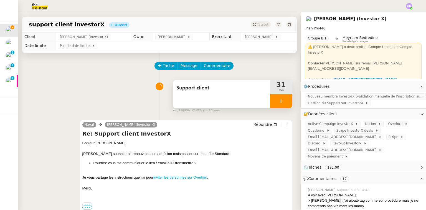
click at [278, 97] on div at bounding box center [281, 101] width 22 height 14
drag, startPoint x: 281, startPoint y: 98, endPoint x: 268, endPoint y: 48, distance: 52.1
click at [281, 97] on button at bounding box center [286, 101] width 11 height 14
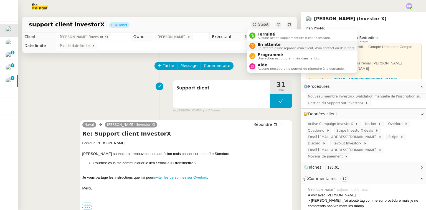
drag, startPoint x: 260, startPoint y: 42, endPoint x: 270, endPoint y: 44, distance: 10.2
click at [261, 43] on span "En attente" at bounding box center [307, 44] width 98 height 4
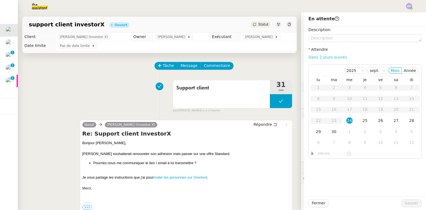
click at [331, 57] on link "Dans 2 jours ouvrés" at bounding box center [327, 57] width 39 height 4
type input "07:00"
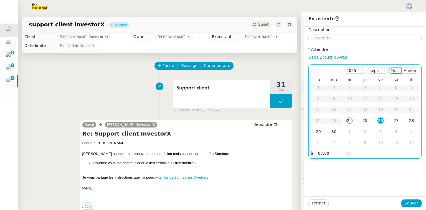
click at [362, 120] on div "25" at bounding box center [365, 120] width 6 height 6
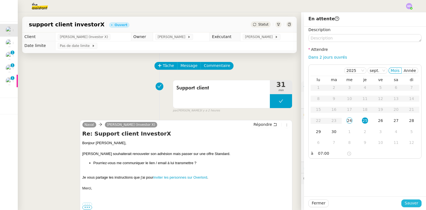
click at [410, 200] on span "Sauver" at bounding box center [412, 203] width 14 height 6
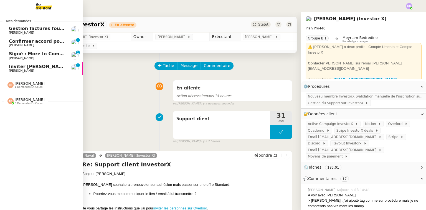
click at [11, 58] on span "[PERSON_NAME]" at bounding box center [21, 58] width 25 height 4
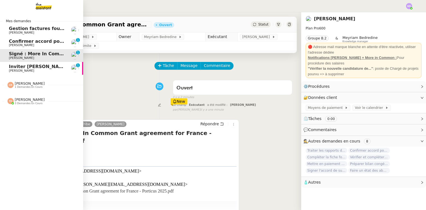
click at [47, 45] on span "[PERSON_NAME]" at bounding box center [37, 45] width 56 height 3
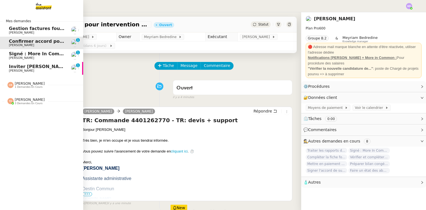
click at [11, 70] on span "[PERSON_NAME]" at bounding box center [21, 71] width 25 height 4
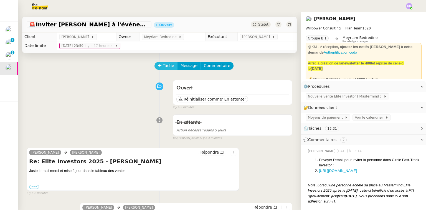
click at [158, 65] on icon at bounding box center [160, 66] width 4 height 4
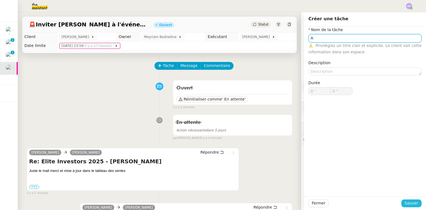
type input "A"
click at [406, 203] on span "Sauver" at bounding box center [412, 203] width 14 height 6
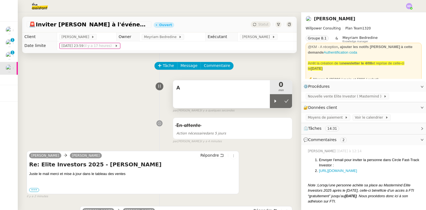
drag, startPoint x: 269, startPoint y: 102, endPoint x: 256, endPoint y: 99, distance: 13.1
click at [273, 102] on icon at bounding box center [275, 101] width 4 height 4
click at [255, 99] on div "A" at bounding box center [221, 94] width 97 height 28
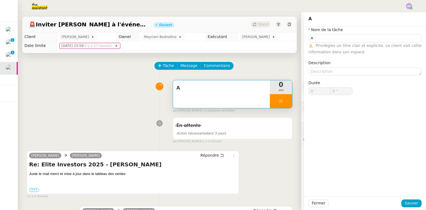
type input "A"
type input "0 '"
type input "0 ""
click at [330, 42] on input "A" at bounding box center [364, 38] width 113 height 8
type input "Ad"
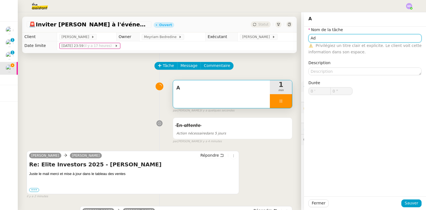
type input "1 ""
type input "Adhésion"
type input "2 ""
type input "Adhésion Steve"
type input "3 ""
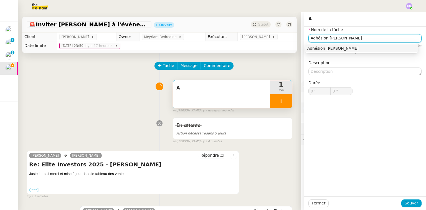
type input "Adhésion Steve"
click at [328, 59] on div "Nom de la tâche Adhésion Steve ⚠️ Privilégiez un titre clair et explicite. Le c…" at bounding box center [364, 65] width 113 height 77
click at [329, 48] on div "⚠️ Privilégiez un titre clair et explicite. Le client voit cette information da…" at bounding box center [364, 48] width 113 height 13
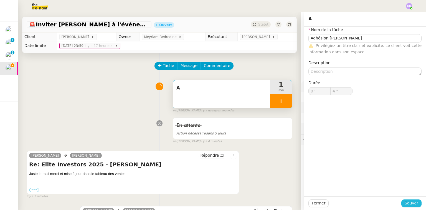
drag, startPoint x: 405, startPoint y: 201, endPoint x: 366, endPoint y: 193, distance: 39.6
click at [405, 200] on span "Sauver" at bounding box center [412, 203] width 14 height 6
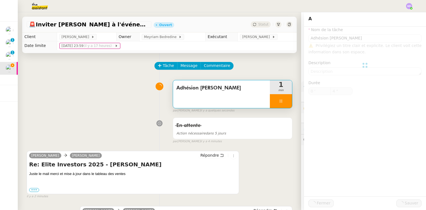
type input "5 ""
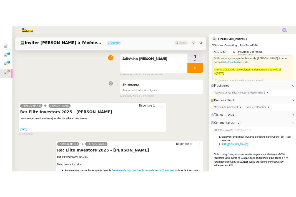
scroll to position [44, 0]
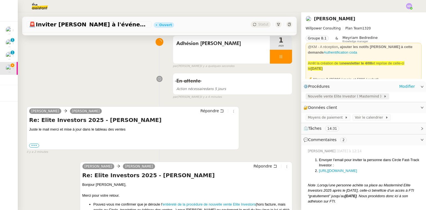
click at [331, 97] on span "Nouvelle vente Elite Investor ( Mastermind )" at bounding box center [346, 96] width 76 height 6
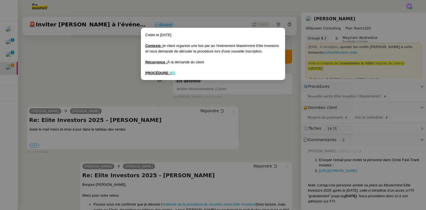
click at [174, 71] on u "ICI" at bounding box center [173, 73] width 5 height 4
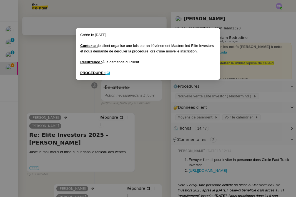
click at [75, 95] on nz-modal-container "Créée le [DATE] Contexte : le client organise une fois par an l’évènement Maste…" at bounding box center [148, 98] width 296 height 197
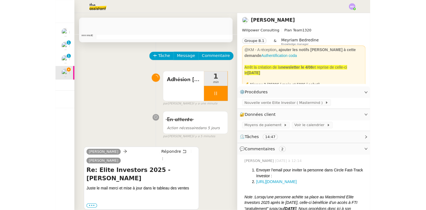
scroll to position [0, 0]
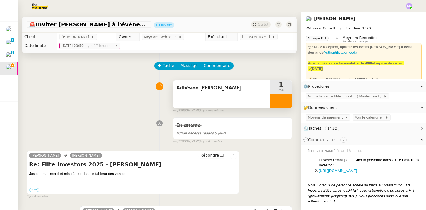
click at [240, 92] on span "Adhésion Steve" at bounding box center [221, 88] width 90 height 8
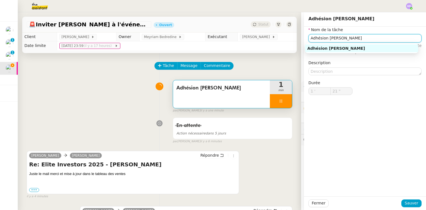
drag, startPoint x: 350, startPoint y: 36, endPoint x: 282, endPoint y: 42, distance: 67.6
click at [283, 42] on app-ticket "🚨 Inviter Steve Levy à l'événement 2025 Ouvert Statut Client Cédric Tempestini …" at bounding box center [222, 110] width 408 height 197
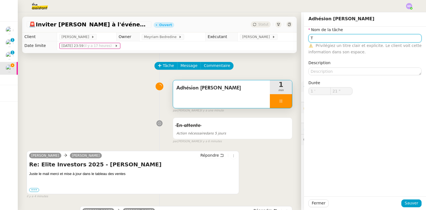
type input "Tr"
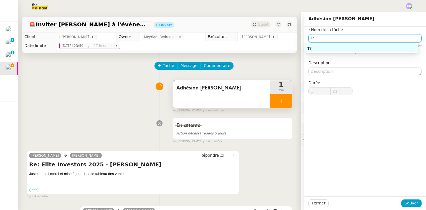
type input "22 ""
type input "Traitement d"
type input "23 ""
type input "Traitement des infroam"
type input "24 ""
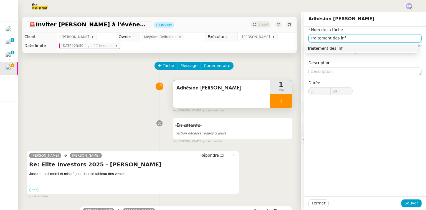
type input "Traitement des in"
type input "25 ""
type input "Traitement des informations"
type input "27 ""
type input "Traitement des informations"
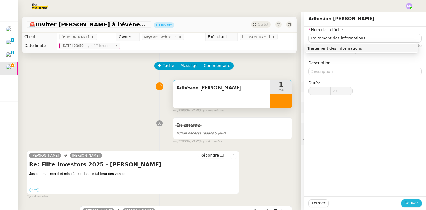
drag, startPoint x: 404, startPoint y: 203, endPoint x: 268, endPoint y: 180, distance: 137.8
click at [402, 203] on button "Sauver" at bounding box center [411, 203] width 20 height 8
type input "28 ""
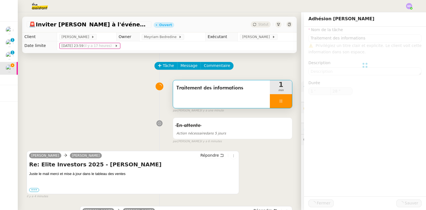
type input "Traitement des informations"
type input "1 '"
type input "28 ""
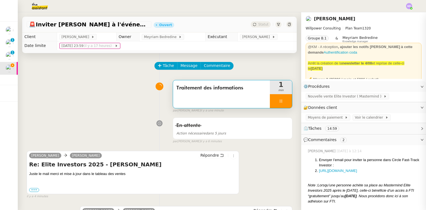
click at [205, 152] on div "Cédric Tempestini Charles Répondre Re: Elite Investors 2025 - Steve Levy Juste …" at bounding box center [133, 172] width 212 height 43
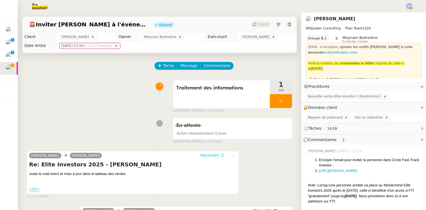
click at [205, 155] on span "Répondre" at bounding box center [209, 155] width 19 height 6
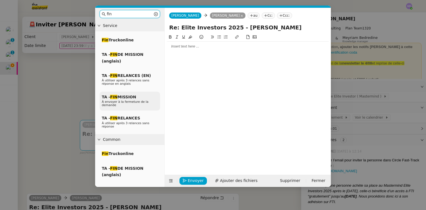
type input "fin"
click at [131, 99] on span "TA - FIN MISSION" at bounding box center [119, 97] width 34 height 4
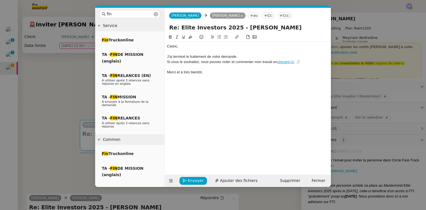
click at [170, 51] on div at bounding box center [248, 51] width 162 height 5
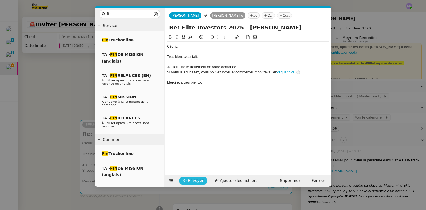
click at [192, 182] on span "Envoyer" at bounding box center [196, 180] width 16 height 6
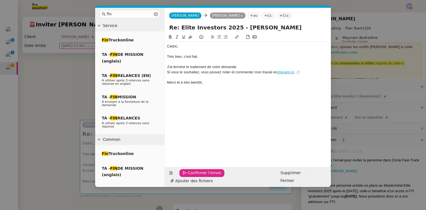
click at [192, 176] on span "Confirmer l'envoi" at bounding box center [204, 172] width 33 height 6
click at [192, 182] on nz-modal-container "fin Service Fin Truckonline TA - FIN DE MISSION (anglais) TA - FIN RELANCES (EN…" at bounding box center [213, 105] width 426 height 210
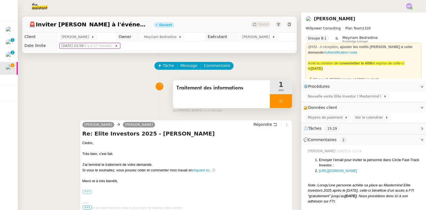
click at [279, 103] on icon at bounding box center [281, 101] width 4 height 4
drag, startPoint x: 284, startPoint y: 101, endPoint x: 275, endPoint y: 75, distance: 28.1
click at [283, 98] on button at bounding box center [286, 101] width 11 height 14
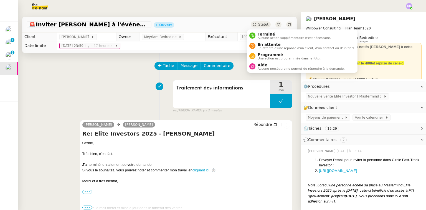
click at [258, 36] on span "Aucune action supplémentaire n'est nécessaire." at bounding box center [294, 37] width 73 height 3
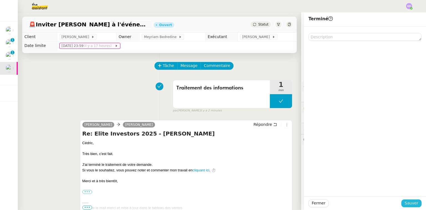
drag, startPoint x: 409, startPoint y: 202, endPoint x: 371, endPoint y: 190, distance: 40.0
click at [409, 202] on span "Sauver" at bounding box center [412, 203] width 14 height 6
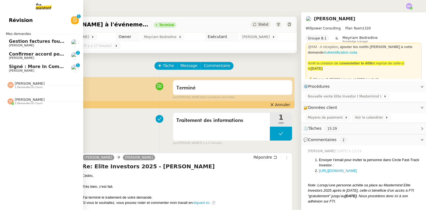
click at [22, 65] on span "Signé : More In Common Grant agreement for France - Porticus 2025.pdf" at bounding box center [100, 66] width 182 height 5
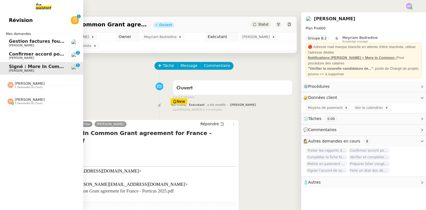
click at [14, 54] on span "Confirmer accord pour intervention séminaire" at bounding box center [66, 53] width 115 height 5
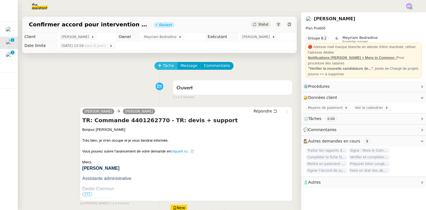
click at [163, 69] on span "Tâche" at bounding box center [168, 65] width 11 height 6
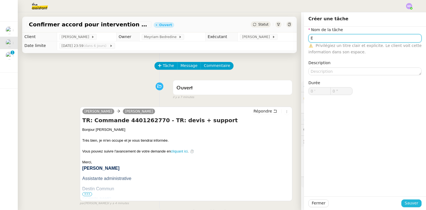
type input "E"
click at [405, 204] on span "Sauver" at bounding box center [412, 203] width 14 height 6
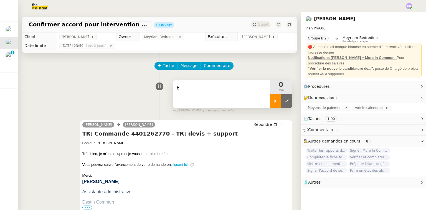
click at [273, 103] on icon at bounding box center [275, 101] width 4 height 4
click at [247, 95] on div "E" at bounding box center [221, 94] width 97 height 28
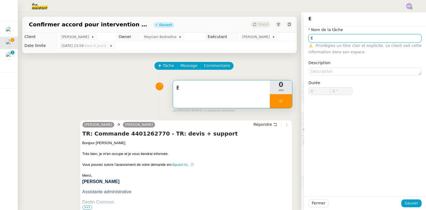
click at [329, 40] on input "E" at bounding box center [364, 38] width 113 height 8
type input "Etud"
type input "1 ""
type input "Etude de la dem"
type input "2 ""
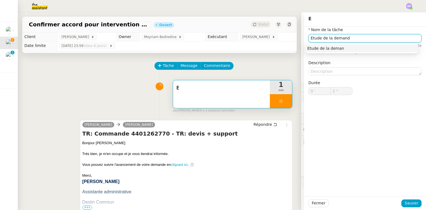
type input "Etude de la demande"
type input "3 ""
click at [327, 50] on div "Etude de la demande" at bounding box center [361, 48] width 109 height 5
type input "Etude de la demande"
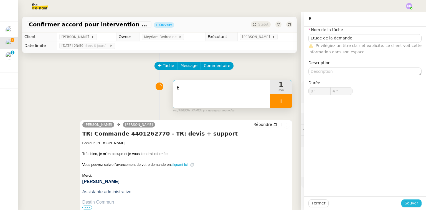
click at [409, 202] on span "Sauver" at bounding box center [412, 203] width 14 height 6
type input "5 ""
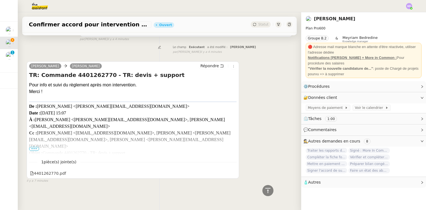
scroll to position [180, 0]
click at [35, 148] on span "•••" at bounding box center [34, 149] width 10 height 4
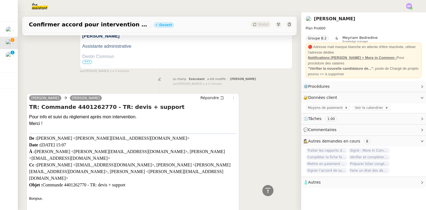
scroll to position [91, 0]
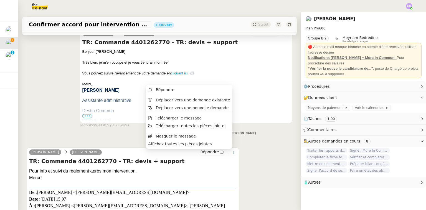
click at [230, 151] on button at bounding box center [233, 152] width 6 height 6
click at [221, 101] on span "Déplacer vers une demande existante" at bounding box center [193, 100] width 74 height 4
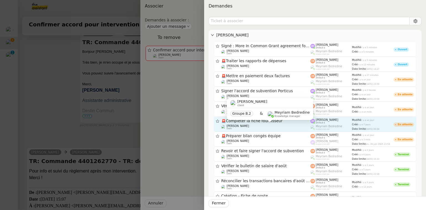
click at [267, 126] on div "Laurence de Nervaux client" at bounding box center [265, 127] width 89 height 6
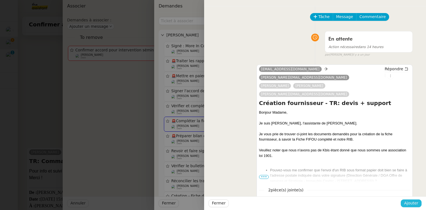
click at [412, 201] on span "Ajouter" at bounding box center [411, 203] width 14 height 6
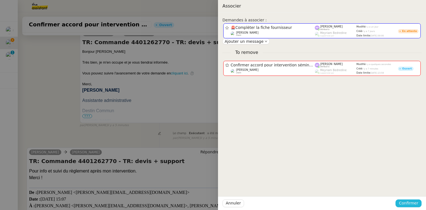
click at [405, 201] on span "Confirmer" at bounding box center [408, 203] width 19 height 6
click at [407, 188] on span "Ajouter" at bounding box center [409, 188] width 14 height 6
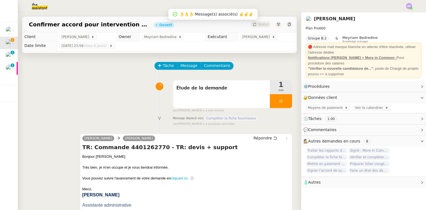
scroll to position [0, 0]
drag, startPoint x: 275, startPoint y: 98, endPoint x: 280, endPoint y: 100, distance: 5.0
click at [275, 98] on div at bounding box center [281, 101] width 22 height 14
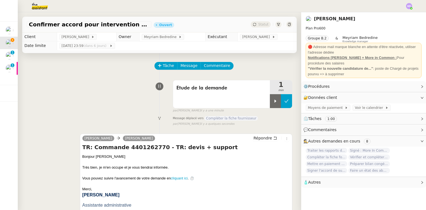
click at [283, 101] on button at bounding box center [286, 101] width 11 height 14
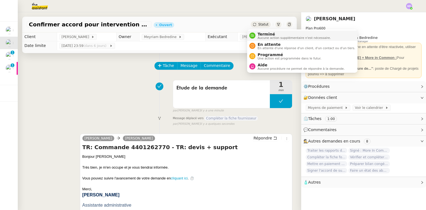
click at [259, 34] on span "Terminé" at bounding box center [294, 34] width 73 height 4
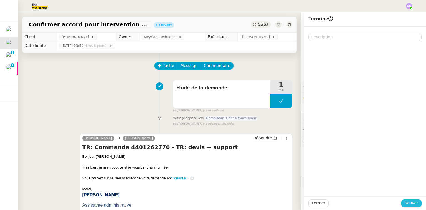
click at [408, 201] on span "Sauver" at bounding box center [412, 203] width 14 height 6
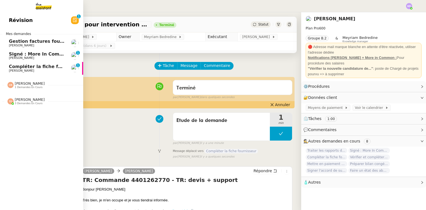
click at [31, 54] on span "Signé : More In Common Grant agreement for France - Porticus 2025.pdf" at bounding box center [100, 53] width 182 height 5
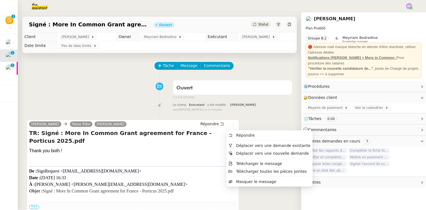
click at [231, 125] on icon at bounding box center [233, 124] width 6 height 3
click at [255, 146] on span "Déplacer vers une demande existante" at bounding box center [273, 145] width 74 height 4
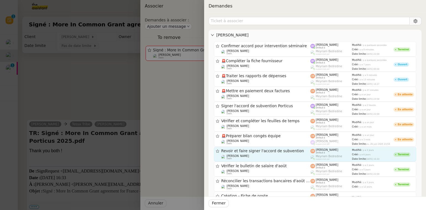
click at [262, 160] on link "Revoir et faire signer l'accord de subvention Laurence de Nervaux client Corali…" at bounding box center [315, 153] width 202 height 15
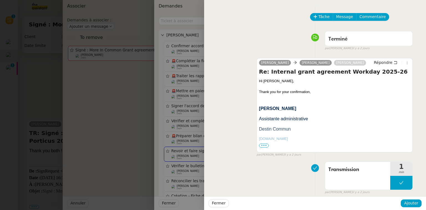
click at [159, 137] on div at bounding box center [213, 105] width 426 height 210
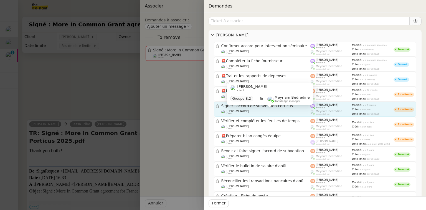
click at [287, 110] on div "Laurence de Nervaux client" at bounding box center [265, 112] width 89 height 6
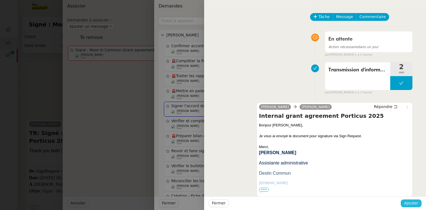
click at [407, 200] on span "Ajouter" at bounding box center [411, 203] width 14 height 6
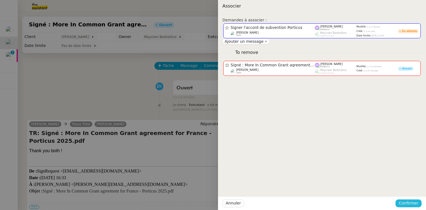
click at [407, 200] on span "Confirmer" at bounding box center [408, 203] width 19 height 6
click at [410, 188] on span "Ajouter" at bounding box center [409, 188] width 14 height 6
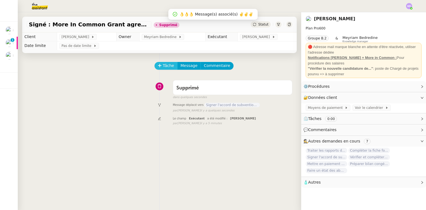
click at [165, 66] on span "Tâche" at bounding box center [168, 65] width 11 height 6
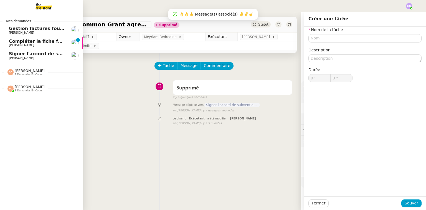
click at [12, 43] on span "Compléter la fiche fournisseur" at bounding box center [47, 41] width 76 height 5
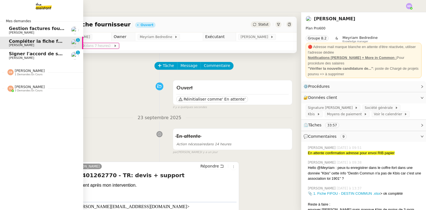
click at [46, 55] on span "Signer l'accord de subvention Porticus" at bounding box center [57, 53] width 97 height 5
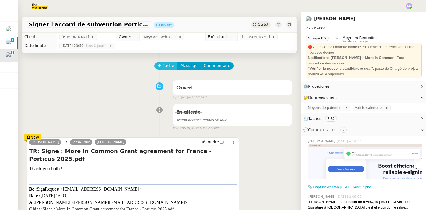
click at [160, 66] on button "Tâche" at bounding box center [165, 66] width 23 height 8
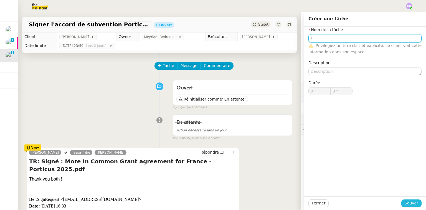
type input "T"
click at [407, 201] on span "Sauver" at bounding box center [412, 203] width 14 height 6
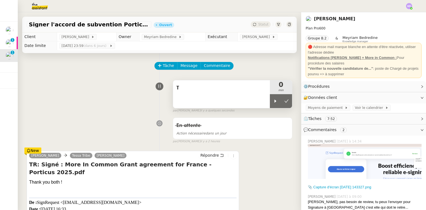
drag, startPoint x: 269, startPoint y: 108, endPoint x: 245, endPoint y: 98, distance: 25.4
click at [270, 106] on div at bounding box center [275, 101] width 11 height 14
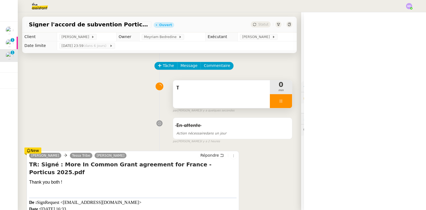
click at [245, 98] on div "T" at bounding box center [221, 94] width 97 height 28
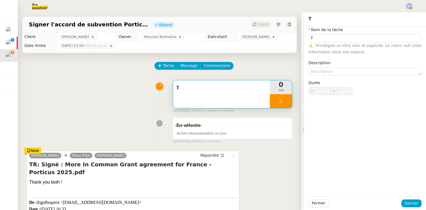
type input "T"
type input "0 '"
type input "0 ""
click at [326, 39] on input "T" at bounding box center [364, 38] width 113 height 8
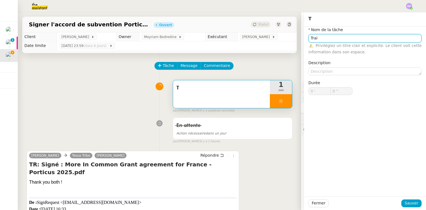
type input "Trait"
type input "1 ""
type input "Traitement des"
type input "2 ""
type input "Traitement des"
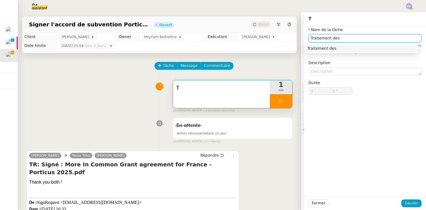
type input "3 ""
type input "Traitement des informa"
type input "4 ""
type input "Traitement des informations"
type input "5 ""
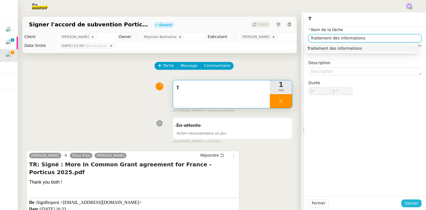
type input "Traitement des informations"
click at [408, 202] on span "Sauver" at bounding box center [412, 203] width 14 height 6
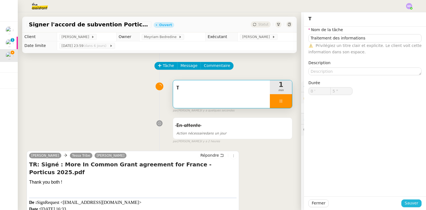
type input "6 ""
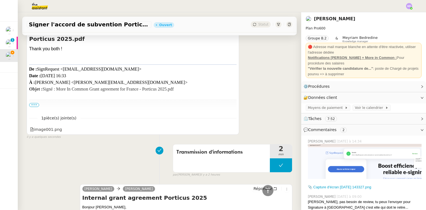
scroll to position [177, 0]
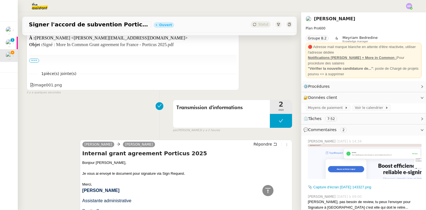
click at [35, 61] on span "•••" at bounding box center [34, 61] width 10 height 4
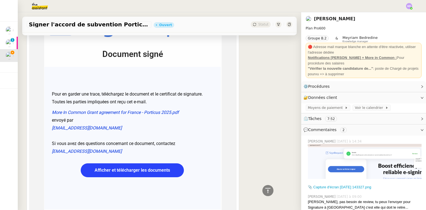
scroll to position [266, 0]
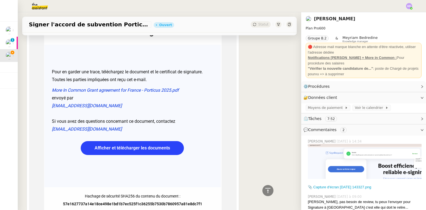
click at [134, 141] on link "Afficher et télécharger les documents" at bounding box center [132, 148] width 103 height 14
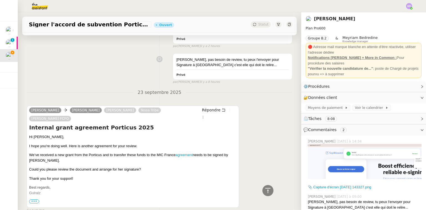
scroll to position [1029, 0]
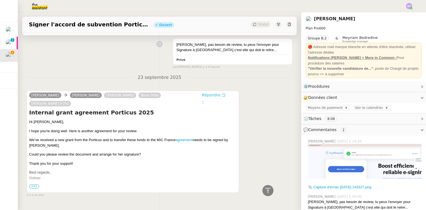
click at [211, 92] on span "Répondre" at bounding box center [211, 95] width 19 height 6
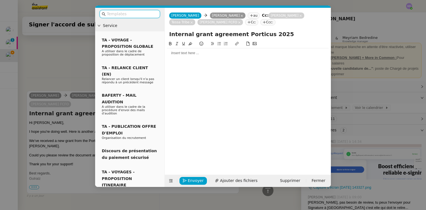
scroll to position [1073, 0]
click at [175, 51] on div at bounding box center [248, 52] width 162 height 5
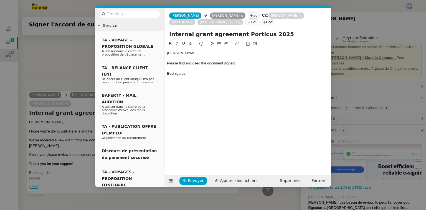
click at [176, 74] on div "Best rgards," at bounding box center [248, 73] width 162 height 5
click at [225, 181] on span "Ajouter des fichiers" at bounding box center [238, 180] width 37 height 6
click at [191, 180] on span "Envoyer" at bounding box center [196, 180] width 16 height 6
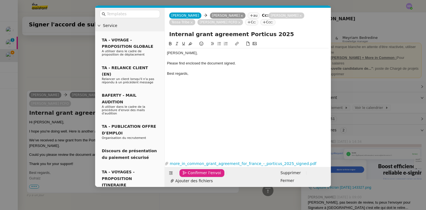
click at [191, 176] on span "Confirmer l'envoi" at bounding box center [204, 172] width 33 height 6
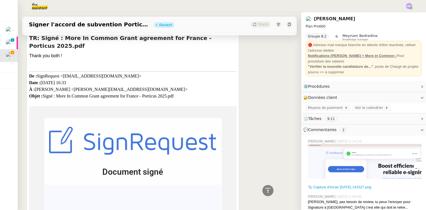
scroll to position [197, 0]
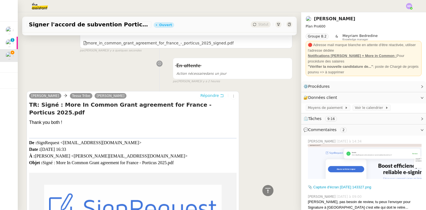
click at [213, 93] on span "Répondre" at bounding box center [209, 96] width 19 height 6
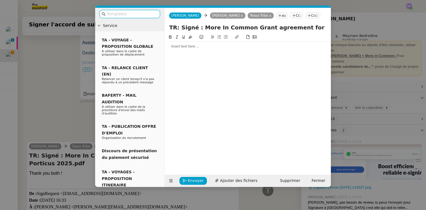
scroll to position [240, 0]
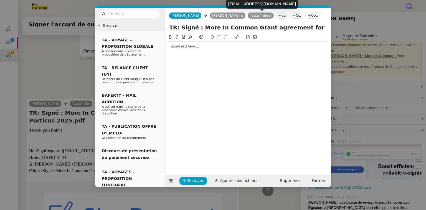
click at [269, 15] on icon at bounding box center [270, 15] width 3 height 3
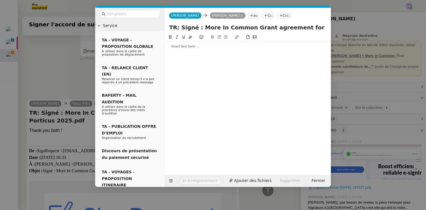
click at [146, 18] on div at bounding box center [129, 14] width 69 height 12
click at [145, 16] on input "text" at bounding box center [132, 14] width 50 height 6
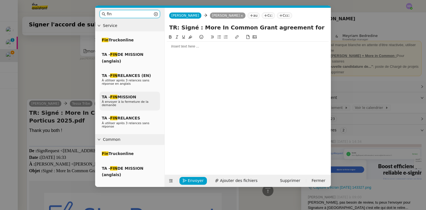
type input "fin"
click at [139, 95] on div "TA - FIN MISSION À envoyer à la fermeture de la demande" at bounding box center [130, 101] width 60 height 19
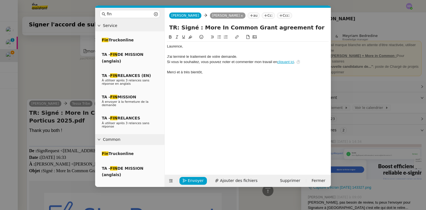
scroll to position [272, 0]
click at [194, 179] on span "Envoyer" at bounding box center [196, 180] width 16 height 6
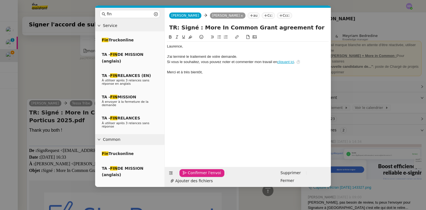
click at [194, 176] on span "Confirmer l'envoi" at bounding box center [204, 172] width 33 height 6
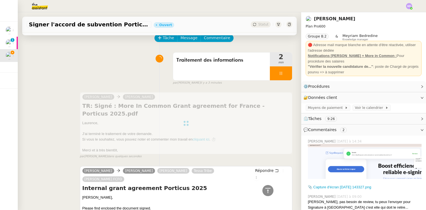
scroll to position [0, 0]
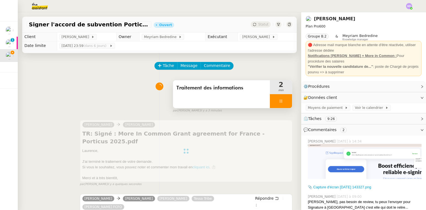
click at [279, 99] on div at bounding box center [281, 101] width 22 height 14
drag, startPoint x: 284, startPoint y: 100, endPoint x: 268, endPoint y: 58, distance: 45.0
click at [284, 100] on button at bounding box center [286, 101] width 11 height 14
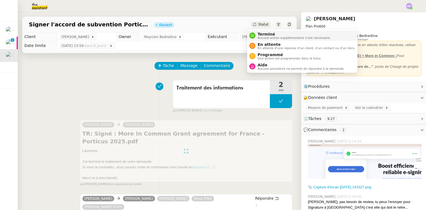
click at [261, 39] on span "Aucune action supplémentaire n'est nécessaire." at bounding box center [294, 37] width 73 height 3
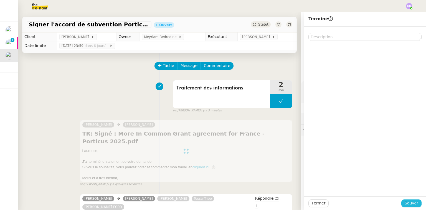
click at [410, 203] on div "Fermer Sauver" at bounding box center [365, 203] width 122 height 14
drag, startPoint x: 409, startPoint y: 205, endPoint x: 403, endPoint y: 202, distance: 7.3
click at [409, 205] on span "Sauver" at bounding box center [412, 203] width 14 height 6
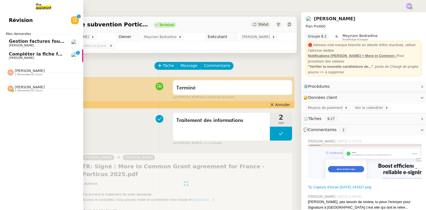
click at [14, 57] on span "[PERSON_NAME]" at bounding box center [21, 58] width 25 height 4
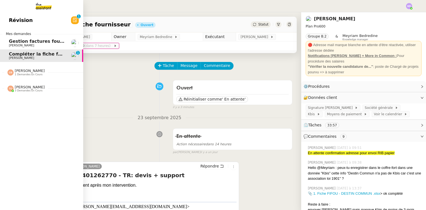
click at [17, 46] on span "[PERSON_NAME]" at bounding box center [21, 46] width 25 height 4
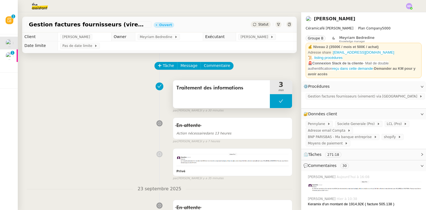
click at [279, 100] on button at bounding box center [281, 101] width 22 height 14
click at [273, 100] on icon at bounding box center [275, 101] width 4 height 4
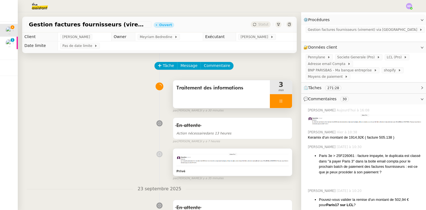
click at [212, 161] on img at bounding box center [232, 158] width 112 height 12
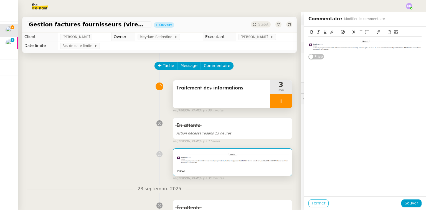
click at [316, 202] on span "Fermer" at bounding box center [319, 203] width 14 height 6
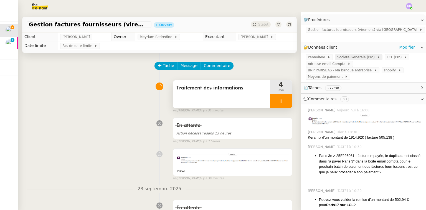
click at [350, 54] on span "Societe Generale (Pro)" at bounding box center [357, 57] width 40 height 6
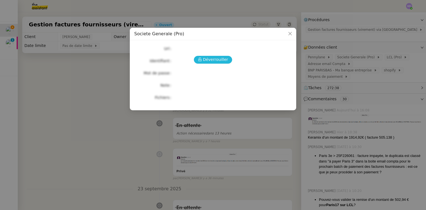
click at [201, 58] on icon at bounding box center [199, 60] width 3 height 4
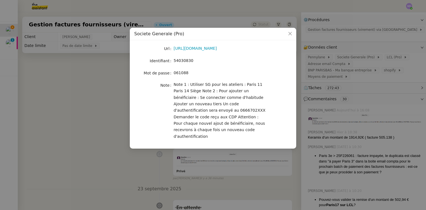
click at [377, 58] on nz-modal-container "Societe Generale (Pro) Url https://professionnels.sg.fr/icd-web/syd-front/index…" at bounding box center [213, 105] width 426 height 210
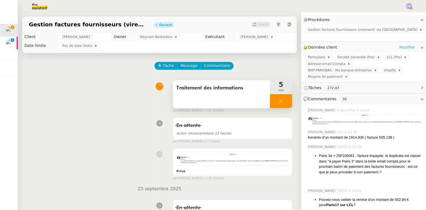
click at [399, 44] on link "Modifier" at bounding box center [407, 47] width 16 height 6
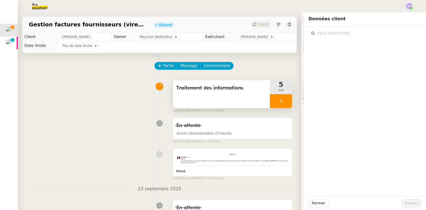
click at [349, 31] on input "text" at bounding box center [367, 32] width 104 height 7
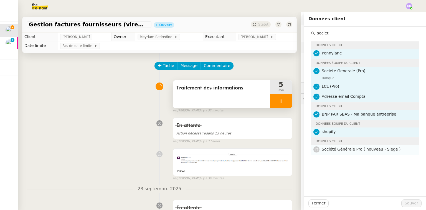
type input "societ"
click at [366, 146] on h4 "Société Générale Pro ( nouveau - Siege )" at bounding box center [369, 149] width 94 height 6
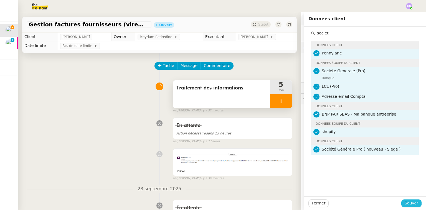
click at [409, 201] on span "Sauver" at bounding box center [412, 203] width 14 height 6
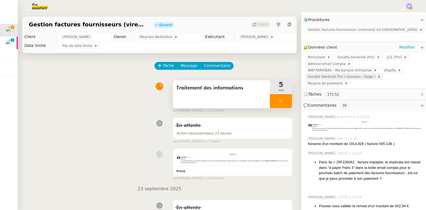
click at [362, 74] on span "Société Générale Pro ( nouveau - Siege )" at bounding box center [343, 77] width 70 height 6
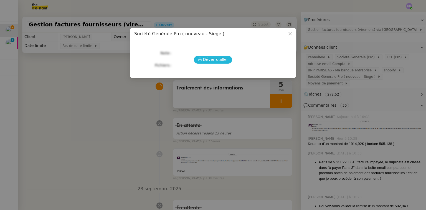
click at [214, 59] on span "Déverrouiller" at bounding box center [215, 59] width 25 height 6
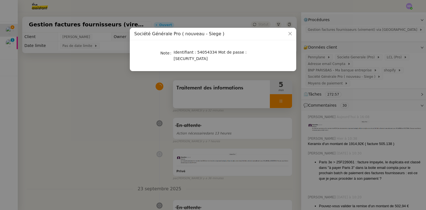
click at [362, 72] on nz-modal-container "Société Générale Pro ( nouveau - Siege ) Note Identifiant : 54054334 Mot de pas…" at bounding box center [213, 105] width 426 height 210
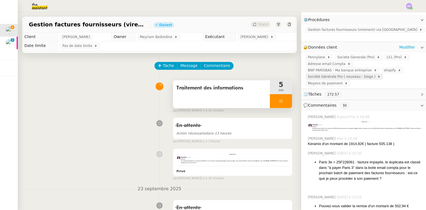
click at [344, 74] on span "Société Générale Pro ( nouveau - Siege )" at bounding box center [343, 77] width 70 height 6
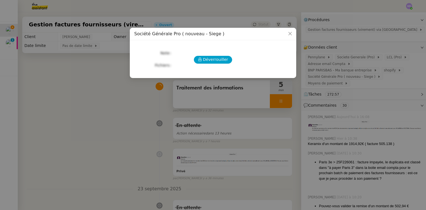
click at [392, 74] on nz-modal-container "Société Générale Pro ( nouveau - Siege ) Déverrouiller Note Fichiers Upload" at bounding box center [213, 105] width 426 height 210
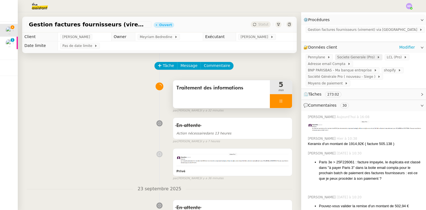
click at [341, 54] on span "Societe Generale (Pro)" at bounding box center [357, 57] width 40 height 6
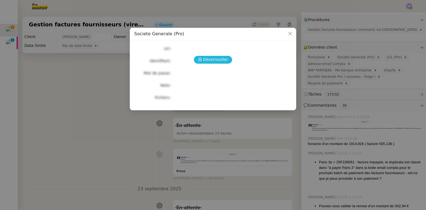
click at [204, 59] on span "Déverrouiller" at bounding box center [215, 59] width 25 height 6
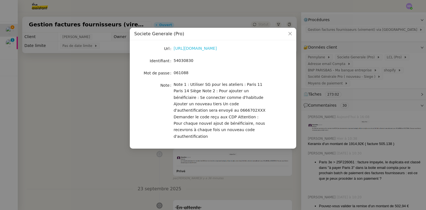
click at [191, 49] on link "https://professionnels.sg.fr/icd-web/syd-front/index-comptes.html#comptes" at bounding box center [195, 48] width 43 height 4
click at [388, 104] on nz-modal-container "Societe Generale (Pro) Url https://professionnels.sg.fr/icd-web/syd-front/index…" at bounding box center [213, 105] width 426 height 210
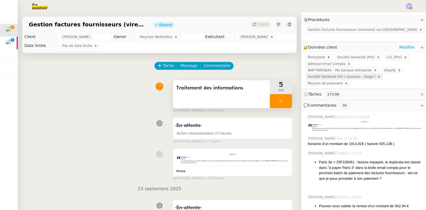
click at [364, 74] on span "Société Générale Pro ( nouveau - Siege )" at bounding box center [343, 77] width 70 height 6
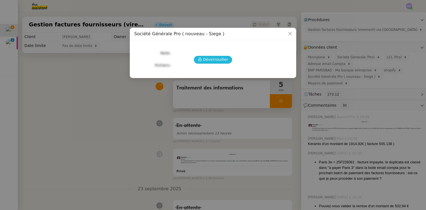
drag, startPoint x: 204, startPoint y: 54, endPoint x: 207, endPoint y: 62, distance: 8.3
click at [205, 55] on div "Déverrouiller Note Fichiers Upload" at bounding box center [213, 57] width 158 height 24
click at [207, 62] on span "Déverrouiller" at bounding box center [215, 59] width 25 height 6
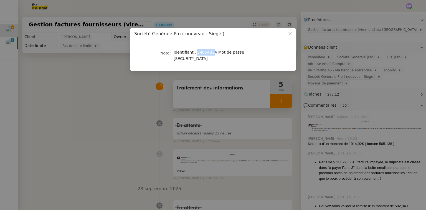
drag, startPoint x: 194, startPoint y: 53, endPoint x: 210, endPoint y: 52, distance: 15.5
click at [210, 52] on span "Identifiant : 54054334 Mot de passe : 441361" at bounding box center [210, 55] width 73 height 11
click at [201, 52] on span "Identifiant : 54054334 Mot de passe : 441361" at bounding box center [210, 55] width 73 height 11
drag, startPoint x: 195, startPoint y: 54, endPoint x: 210, endPoint y: 54, distance: 15.5
click at [210, 54] on span "Identifiant : 54054334 Mot de passe : 441361" at bounding box center [210, 55] width 73 height 11
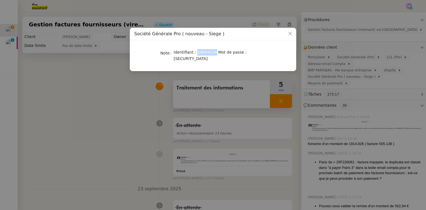
copy span "54054334"
click at [75, 72] on nz-modal-container "Société Générale Pro ( nouveau - Siege ) Note Identifiant : 54054334 Mot de pas…" at bounding box center [213, 105] width 426 height 210
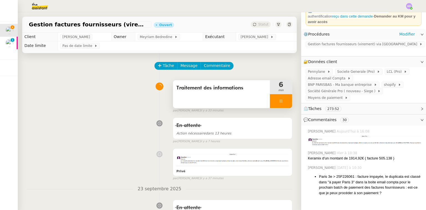
scroll to position [44, 0]
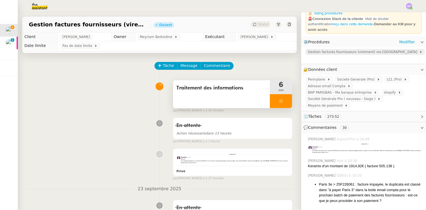
click at [337, 49] on span "Gestion factures fournisseurs (virement) via [GEOGRAPHIC_DATA]" at bounding box center [363, 52] width 111 height 6
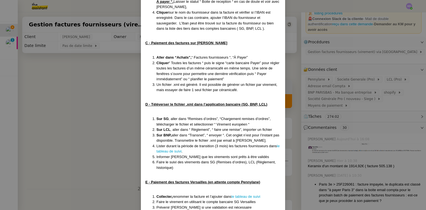
scroll to position [311, 0]
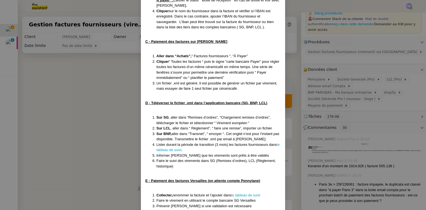
click at [60, 85] on nz-modal-container "MAJ le 22/07/2025 Contexte : Geneviève souhaite que nous gérions le paiement de…" at bounding box center [213, 105] width 426 height 210
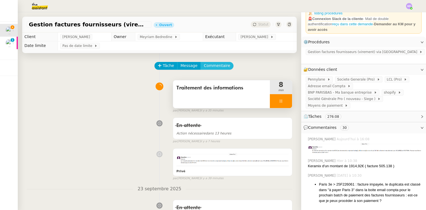
click at [214, 66] on span "Commentaire" at bounding box center [217, 65] width 26 height 6
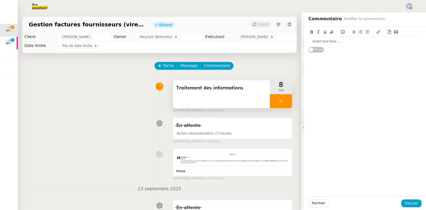
click at [340, 45] on div at bounding box center [364, 41] width 113 height 9
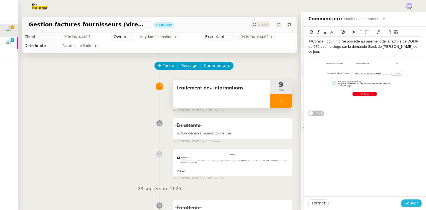
click at [406, 202] on span "Sauver" at bounding box center [412, 203] width 14 height 6
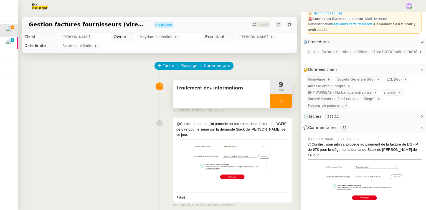
click at [273, 102] on div at bounding box center [281, 101] width 22 height 14
click at [281, 100] on button at bounding box center [286, 101] width 11 height 14
click at [263, 102] on div "Traitement des informations" at bounding box center [221, 94] width 97 height 28
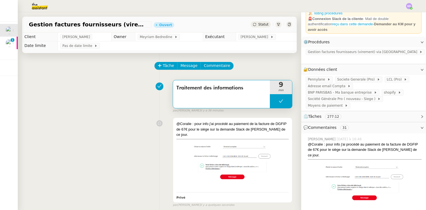
click at [270, 102] on button at bounding box center [281, 101] width 22 height 14
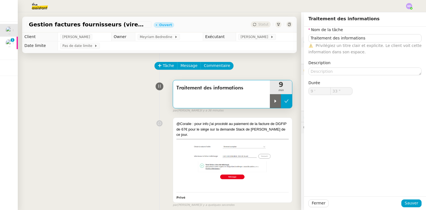
click at [273, 102] on icon at bounding box center [275, 101] width 4 height 4
type input "Traitement des informations"
type input "9 '"
type input "33 ""
type input "Traitement des informations"
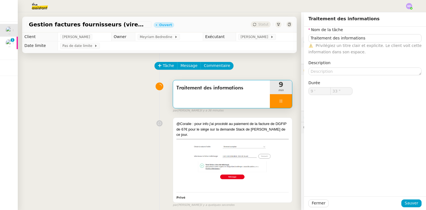
type input "9 '"
type input "33 ""
type input "Traitement des informations"
type input "9 '"
type input "33 ""
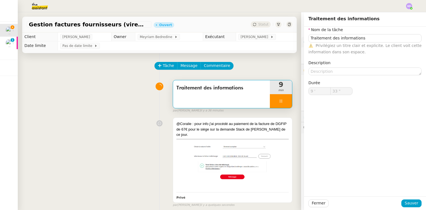
type input "Traitement des informations"
type input "9 '"
type input "59 ""
type input "10 '"
type input "41 ""
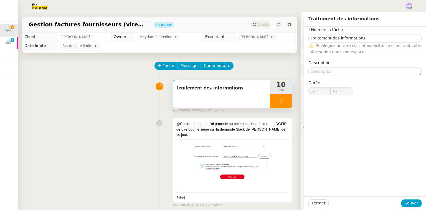
click at [278, 100] on div at bounding box center [281, 101] width 22 height 14
click at [282, 100] on div at bounding box center [281, 101] width 22 height 14
type input "Traitement des informations"
type input "10 '"
type input "41 ""
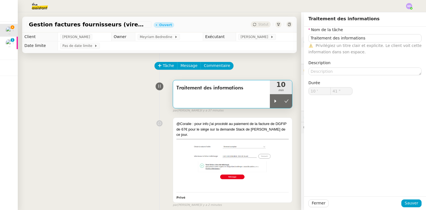
type input "Traitement des informations"
type input "10 '"
type input "41 ""
click at [260, 38] on span "[PERSON_NAME]" at bounding box center [255, 37] width 30 height 6
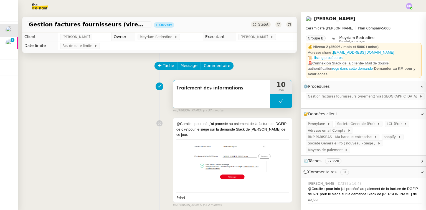
scroll to position [44, 0]
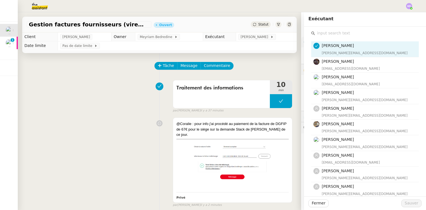
click at [322, 34] on input "text" at bounding box center [367, 32] width 104 height 7
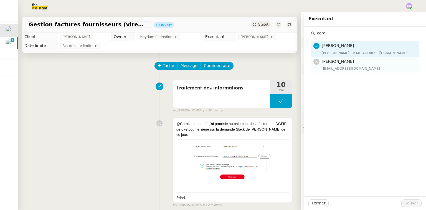
type input "coral"
click at [335, 64] on h4 "[PERSON_NAME]" at bounding box center [369, 61] width 94 height 6
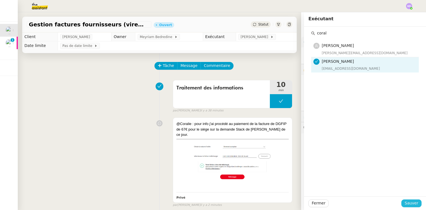
drag, startPoint x: 411, startPoint y: 203, endPoint x: 355, endPoint y: 138, distance: 86.5
click at [411, 203] on span "Sauver" at bounding box center [412, 203] width 14 height 6
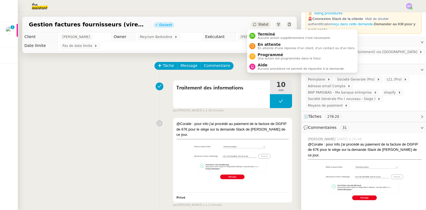
click at [258, 25] on span "Statut" at bounding box center [263, 24] width 10 height 4
click at [260, 44] on span "En attente" at bounding box center [307, 44] width 98 height 4
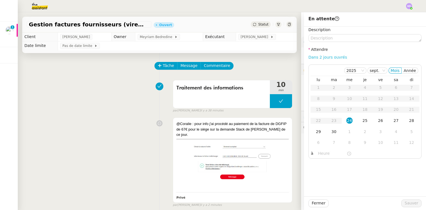
click at [321, 57] on link "Dans 2 jours ouvrés" at bounding box center [327, 57] width 39 height 4
type input "07:00"
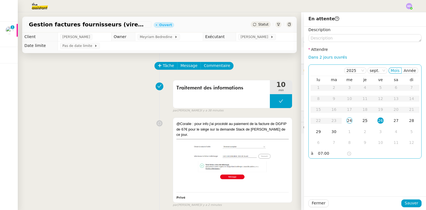
click at [362, 119] on div "25" at bounding box center [365, 120] width 6 height 6
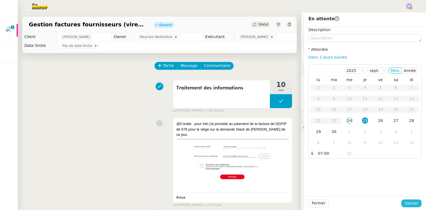
click at [409, 204] on span "Sauver" at bounding box center [412, 203] width 14 height 6
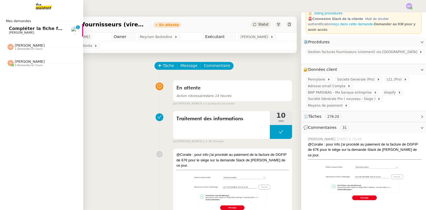
click at [10, 30] on span "Compléter la fiche fournisseur" at bounding box center [47, 28] width 76 height 5
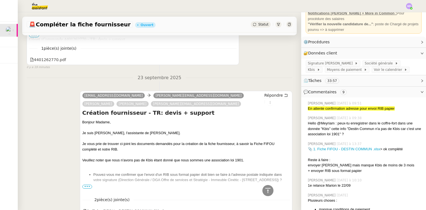
scroll to position [244, 0]
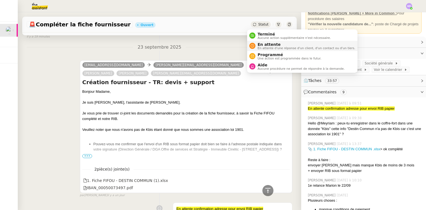
click at [261, 44] on span "En attente" at bounding box center [307, 44] width 98 height 4
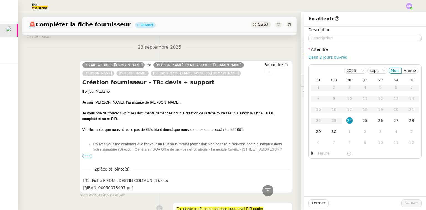
click at [336, 58] on link "Dans 2 jours ouvrés" at bounding box center [327, 57] width 39 height 4
type input "07:00"
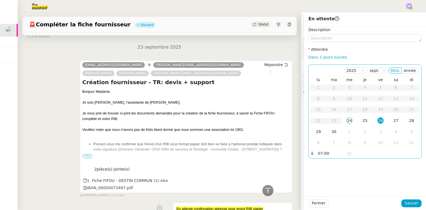
drag, startPoint x: 317, startPoint y: 130, endPoint x: 336, endPoint y: 148, distance: 26.1
click at [317, 130] on div "29" at bounding box center [318, 131] width 6 height 6
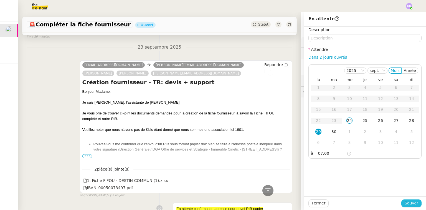
click at [409, 201] on span "Sauver" at bounding box center [412, 203] width 14 height 6
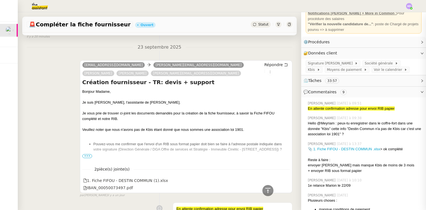
scroll to position [240, 0]
